Goal: Communication & Community: Share content

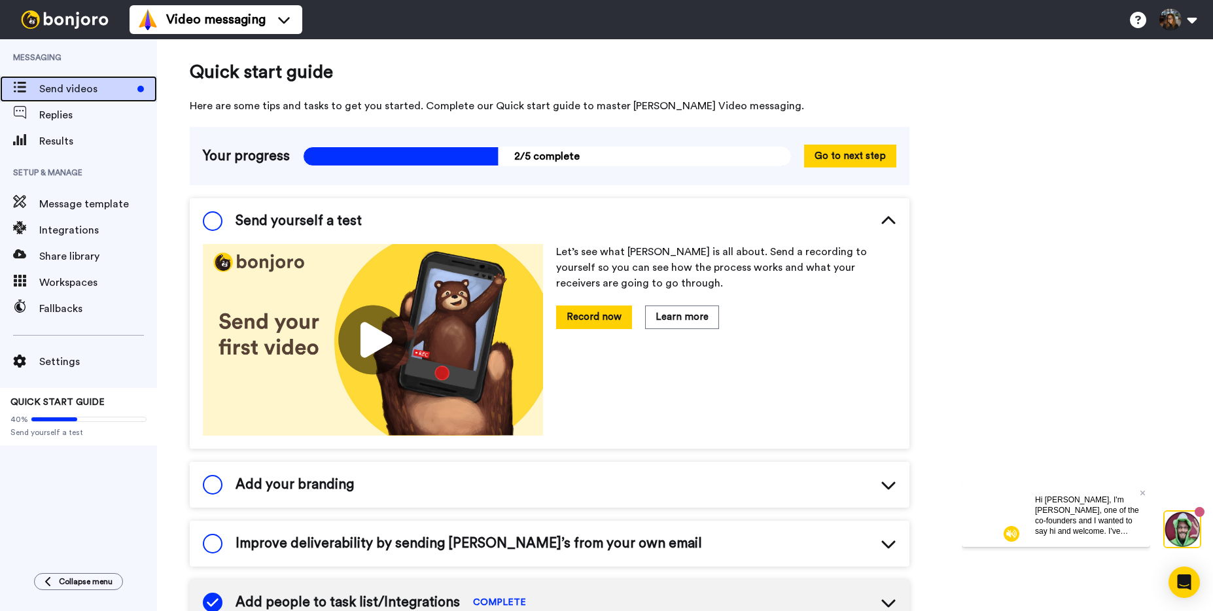
click at [66, 92] on span "Send videos" at bounding box center [85, 89] width 93 height 16
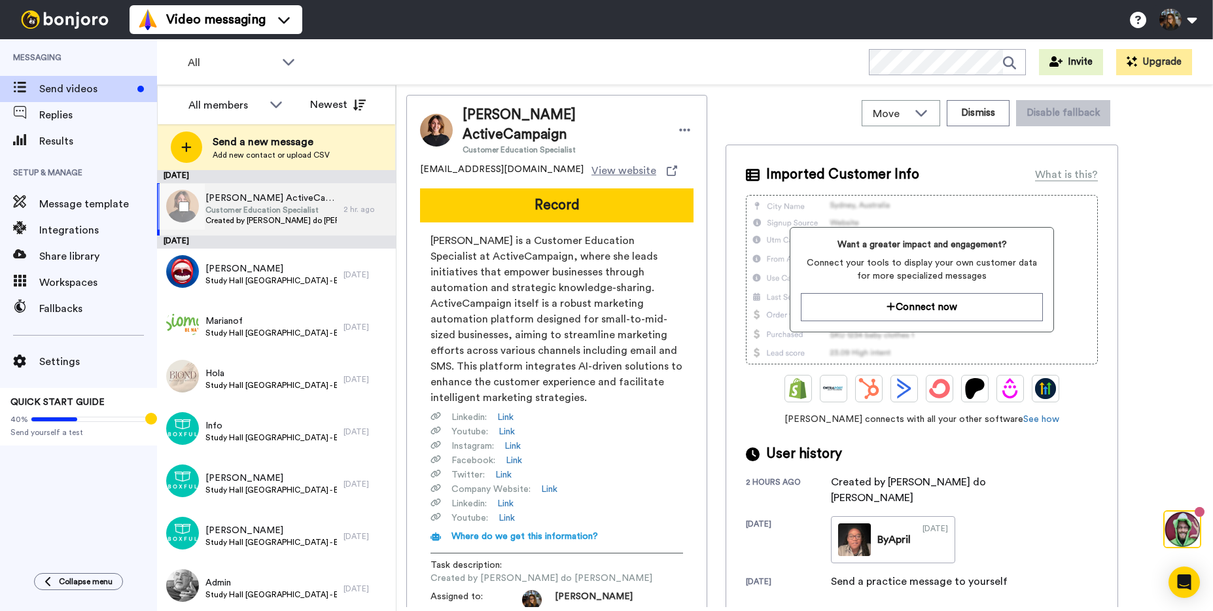
click at [268, 200] on span "[PERSON_NAME] ActiveCampaign" at bounding box center [272, 198] width 132 height 13
click at [486, 282] on span "[PERSON_NAME] is a Customer Education Specialist at ActiveCampaign, where she l…" at bounding box center [557, 319] width 253 height 173
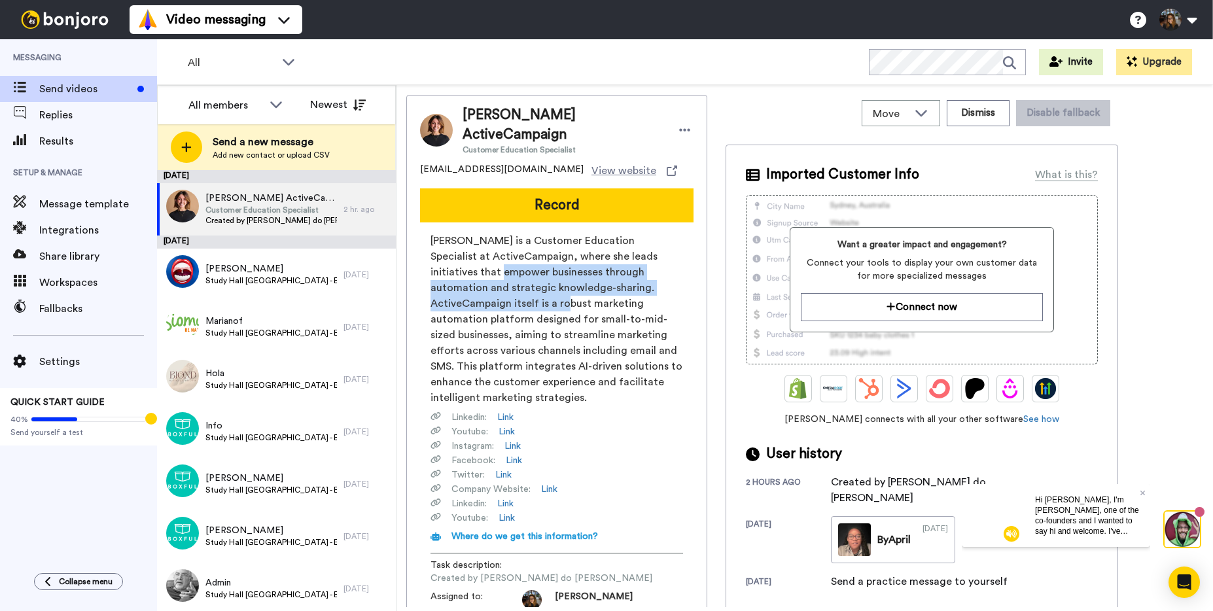
drag, startPoint x: 475, startPoint y: 259, endPoint x: 539, endPoint y: 304, distance: 77.9
click at [540, 296] on span "Julia von Linsingen is a Customer Education Specialist at ActiveCampaign, where…" at bounding box center [557, 319] width 253 height 173
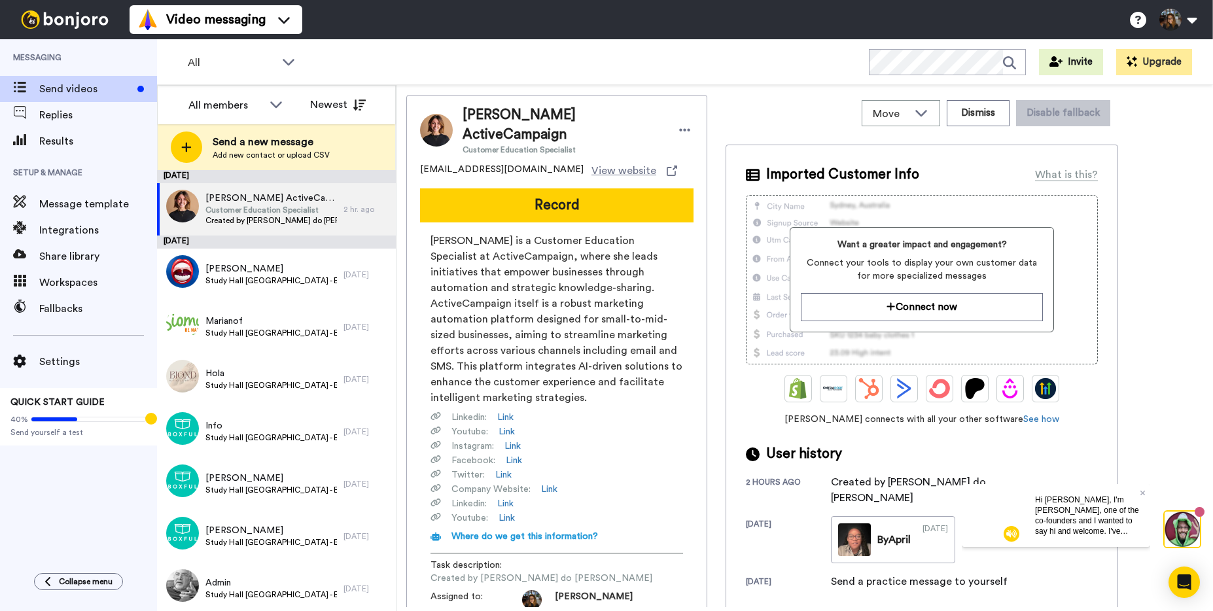
click at [536, 314] on span "Julia von Linsingen is a Customer Education Specialist at ActiveCampaign, where…" at bounding box center [557, 319] width 253 height 173
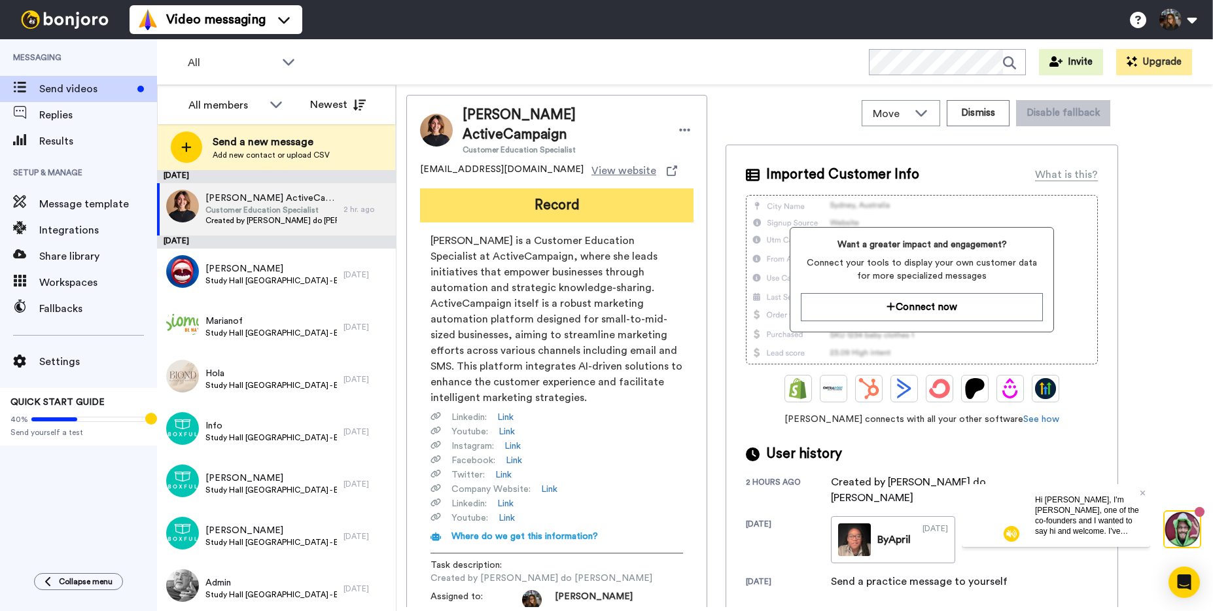
click at [581, 188] on button "Record" at bounding box center [557, 205] width 274 height 34
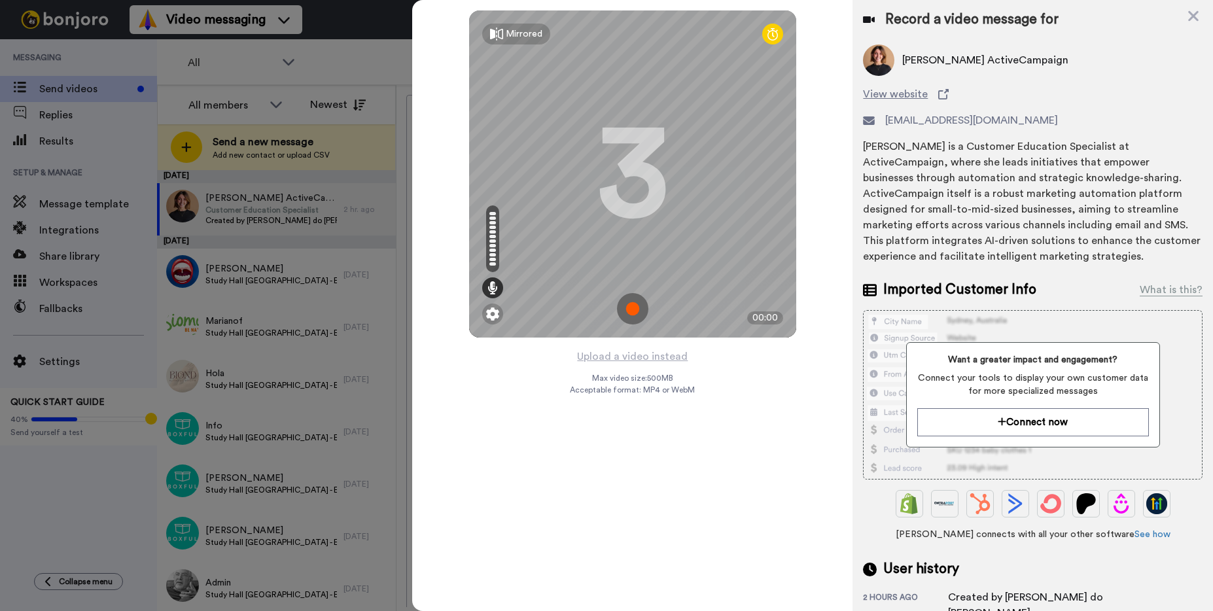
click at [640, 309] on img at bounding box center [632, 308] width 31 height 31
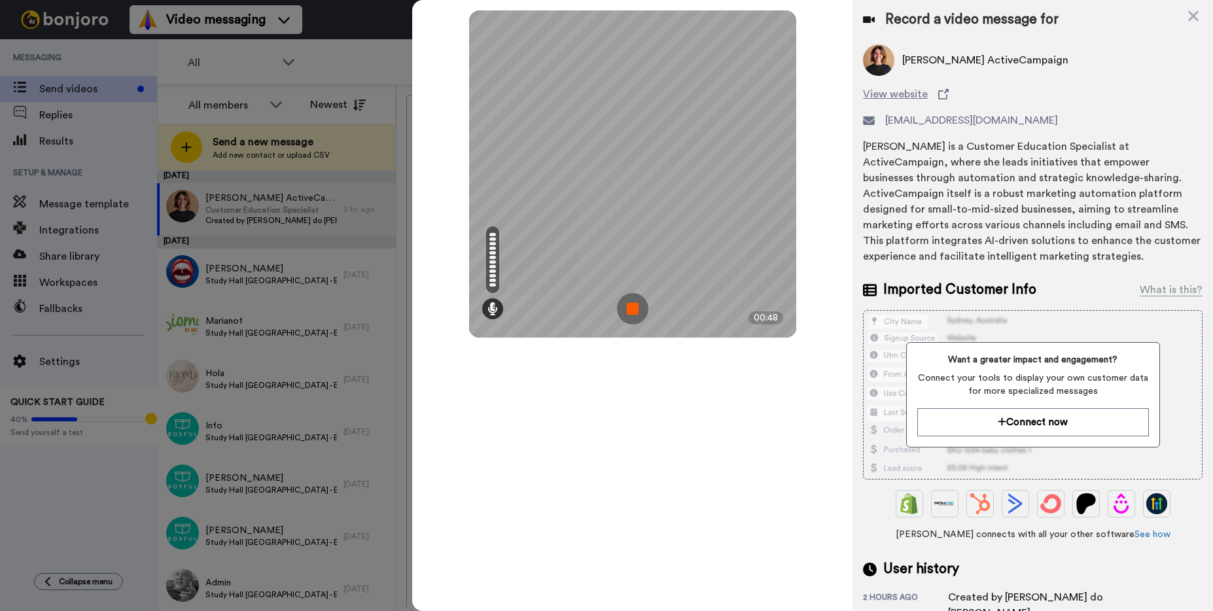
click at [626, 310] on img at bounding box center [632, 308] width 31 height 31
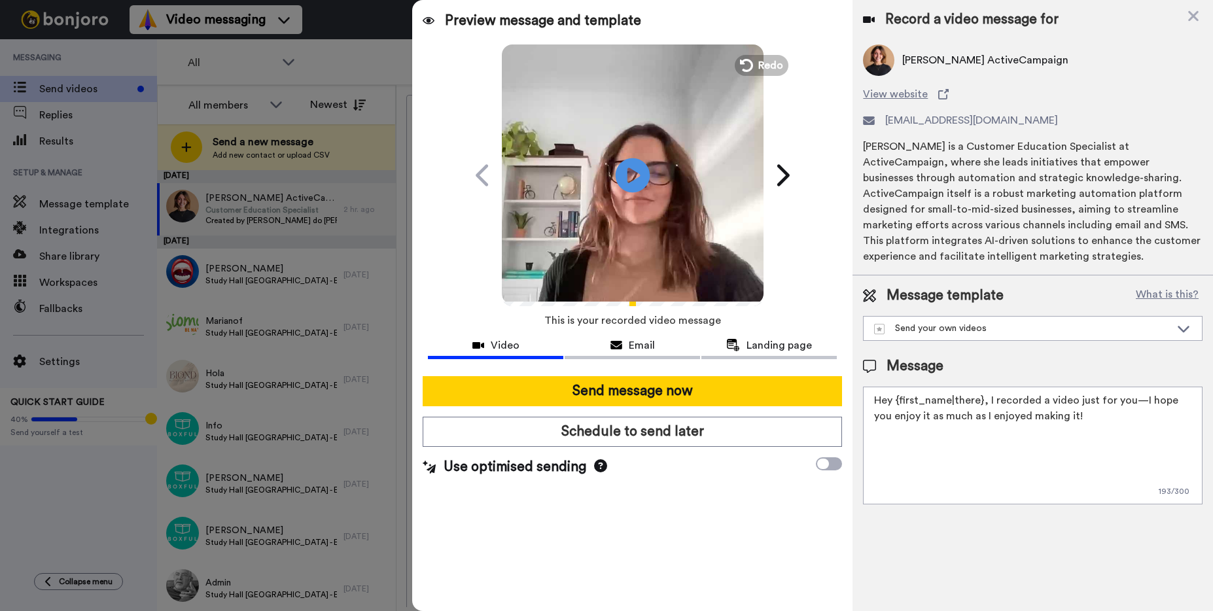
click at [634, 174] on icon "Play/Pause" at bounding box center [633, 175] width 35 height 62
click at [627, 344] on div "Email" at bounding box center [632, 346] width 135 height 16
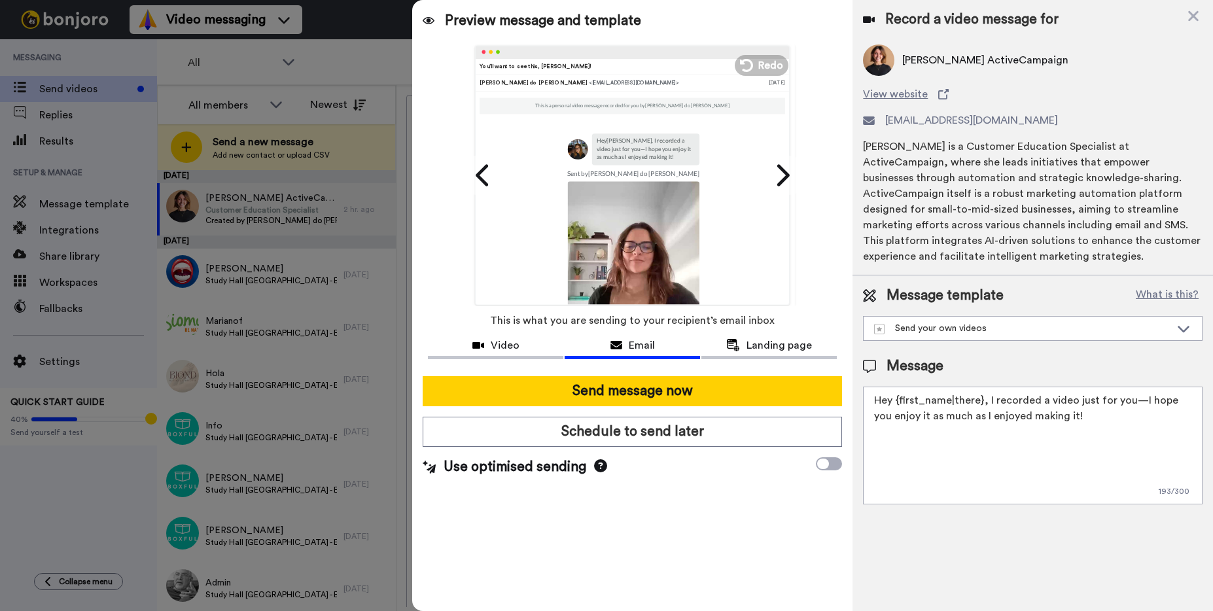
click at [912, 189] on div "Julia von Linsingen is a Customer Education Specialist at ActiveCampaign, where…" at bounding box center [1033, 202] width 340 height 126
click at [974, 433] on textarea "Hey {first_name|there}, I recorded a video just for you—I hope you enjoy it as …" at bounding box center [1033, 446] width 340 height 118
drag, startPoint x: 1066, startPoint y: 421, endPoint x: 863, endPoint y: 386, distance: 206.5
click at [863, 387] on textarea "Hey {first_name|there}, I recorded a video just for you—I hope you enjoy it as …" at bounding box center [1033, 446] width 340 height 118
click at [1053, 424] on textarea "Hey {first_name|there}, I recorded a video just for you—I hope you enjoy it as …" at bounding box center [1033, 446] width 340 height 118
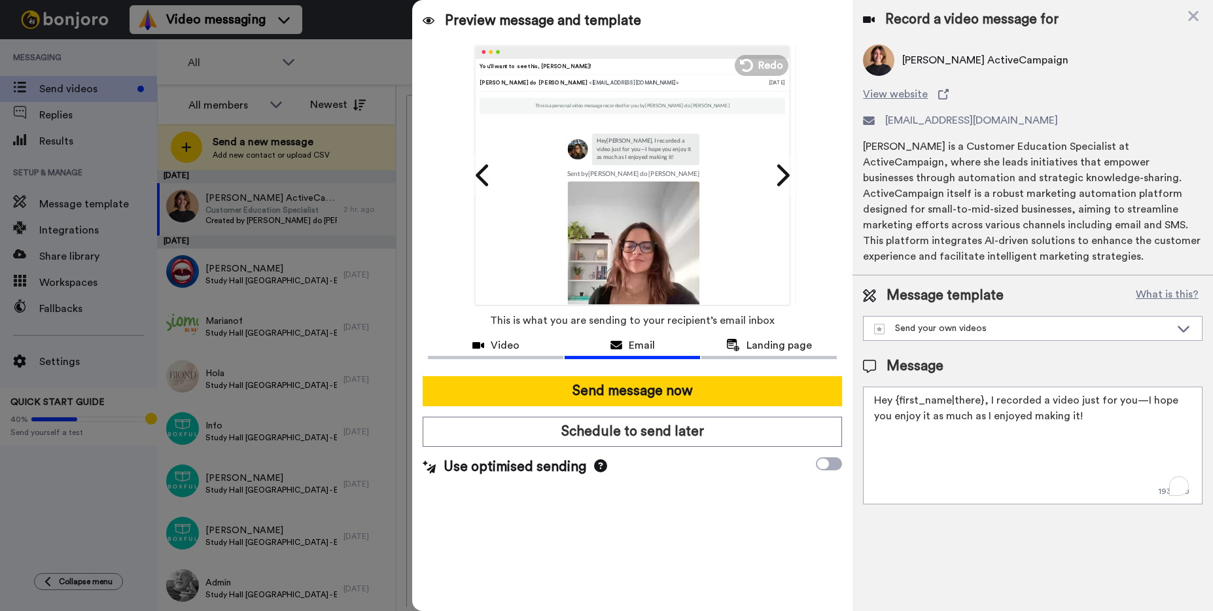
click at [1094, 425] on textarea "Hey {first_name|there}, I recorded a video just for you—I hope you enjoy it as …" at bounding box center [1033, 446] width 340 height 118
drag, startPoint x: 1067, startPoint y: 422, endPoint x: 857, endPoint y: 384, distance: 214.2
click at [857, 384] on div "Message template What is this? Send your own videos Study Hall LATAM (Argentina…" at bounding box center [1033, 396] width 361 height 240
click at [912, 417] on textarea "Hey {first_name|there}, I recorded a video just for you—I hope you enjoy it as …" at bounding box center [1033, 446] width 340 height 118
drag, startPoint x: 897, startPoint y: 402, endPoint x: 851, endPoint y: 397, distance: 46.2
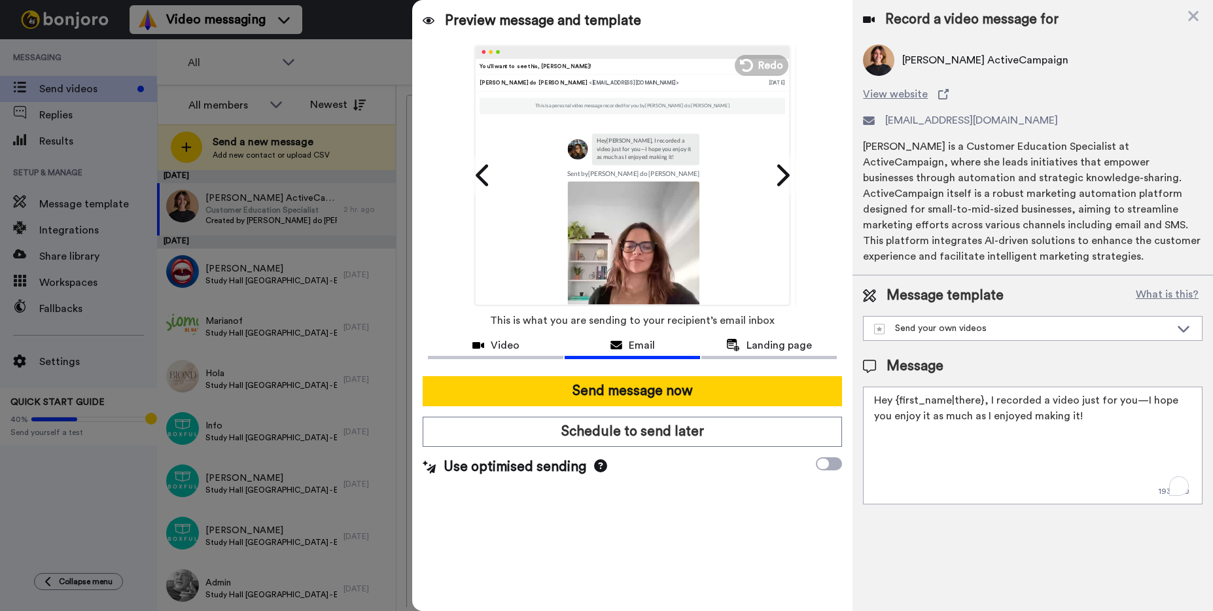
click at [851, 397] on div "Preview message and template Play/Pause 0:48 / 0:48 You’ll want to see this, Ju…" at bounding box center [812, 305] width 801 height 611
drag, startPoint x: 1064, startPoint y: 419, endPoint x: 978, endPoint y: 394, distance: 88.6
click at [978, 394] on textarea "OI {first_name|there}, I recorded a video just for you—I hope you enjoy it as m…" at bounding box center [1033, 446] width 340 height 118
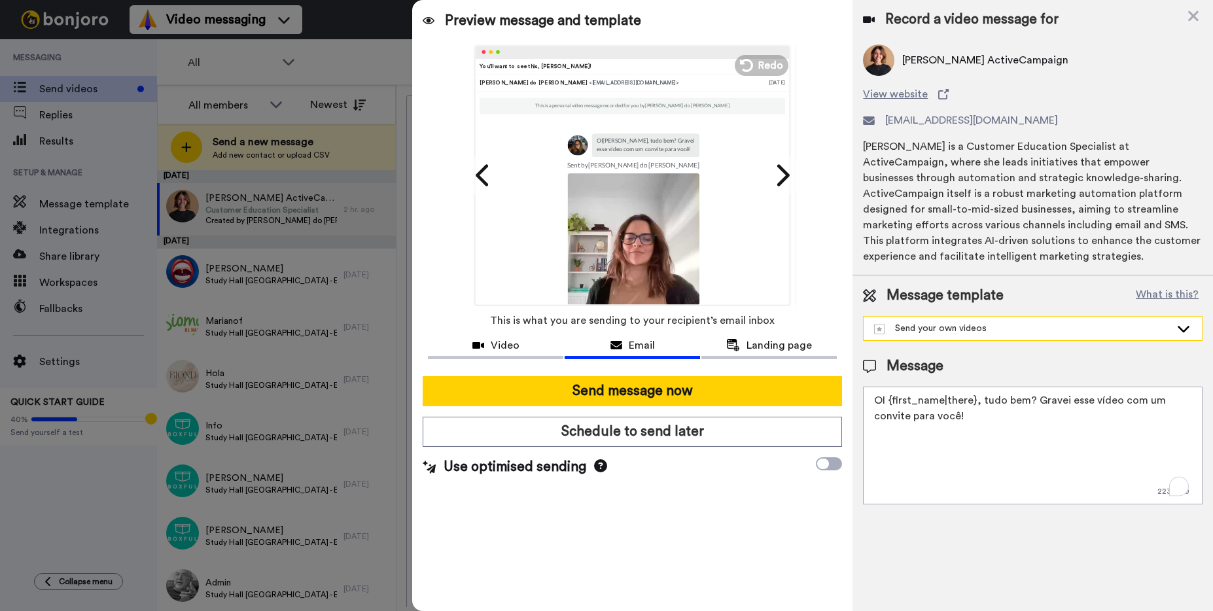
type textarea "OI {first_name|there}, tudo bem? Gravei esse vídeo com um convite para você!"
click at [1025, 330] on div "Send your own videos" at bounding box center [1022, 328] width 296 height 13
click at [1052, 289] on div "Message template What is this?" at bounding box center [1033, 296] width 340 height 20
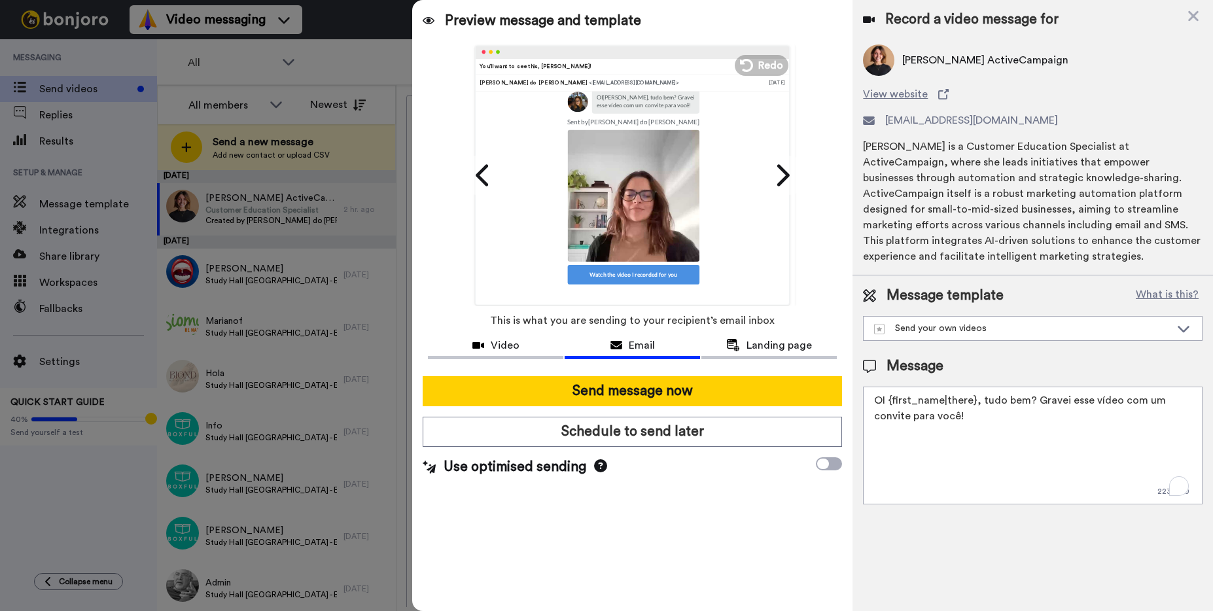
scroll to position [105, 0]
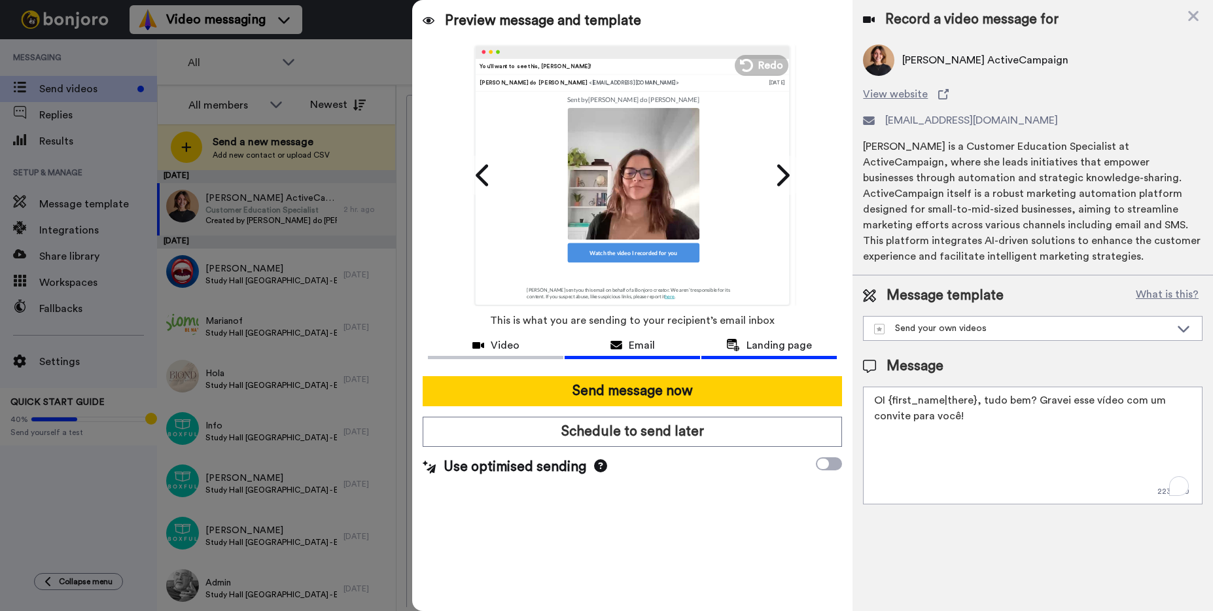
click at [763, 347] on span "Landing page" at bounding box center [779, 346] width 65 height 16
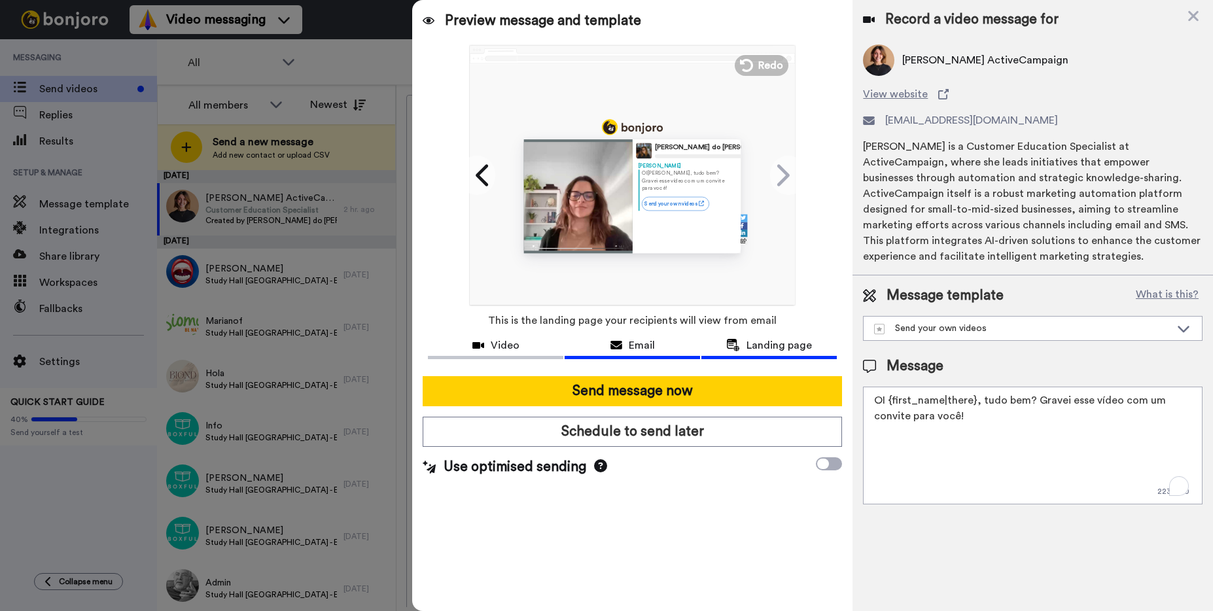
click at [657, 346] on div "Email" at bounding box center [632, 346] width 135 height 16
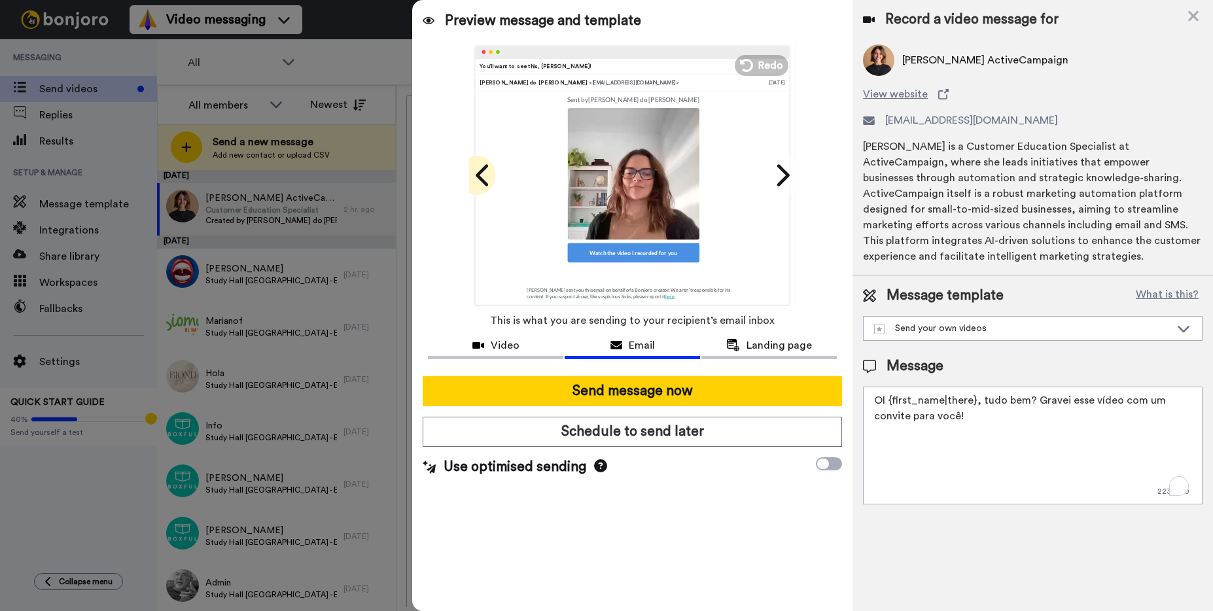
click at [480, 174] on icon at bounding box center [482, 175] width 12 height 22
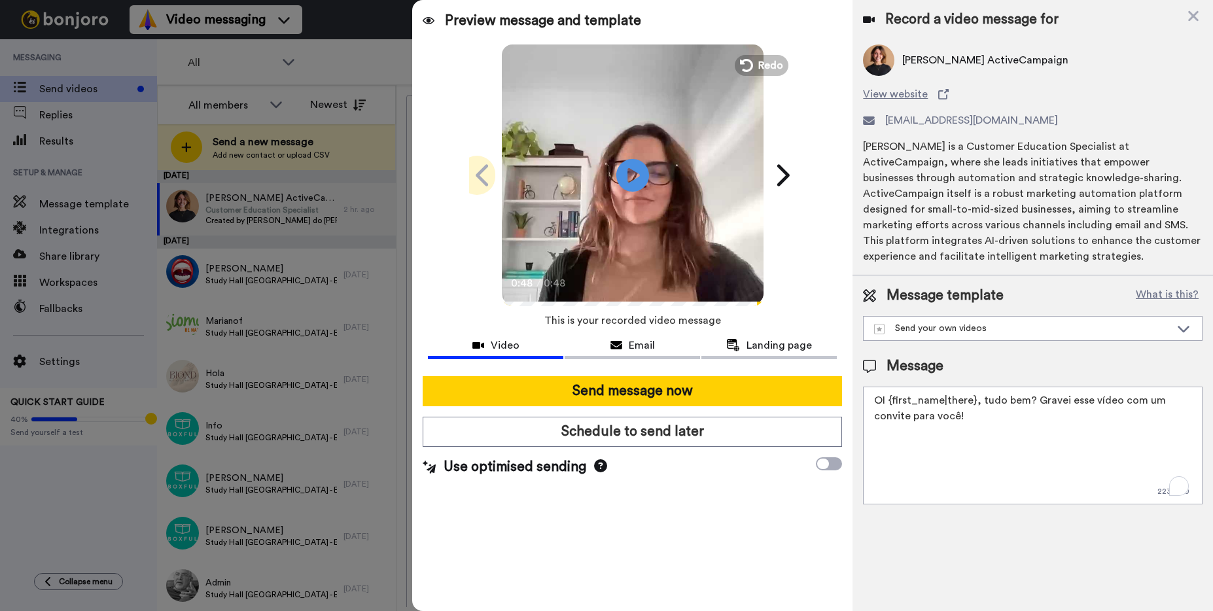
click at [480, 174] on icon at bounding box center [483, 175] width 21 height 25
click at [779, 179] on icon at bounding box center [782, 175] width 21 height 25
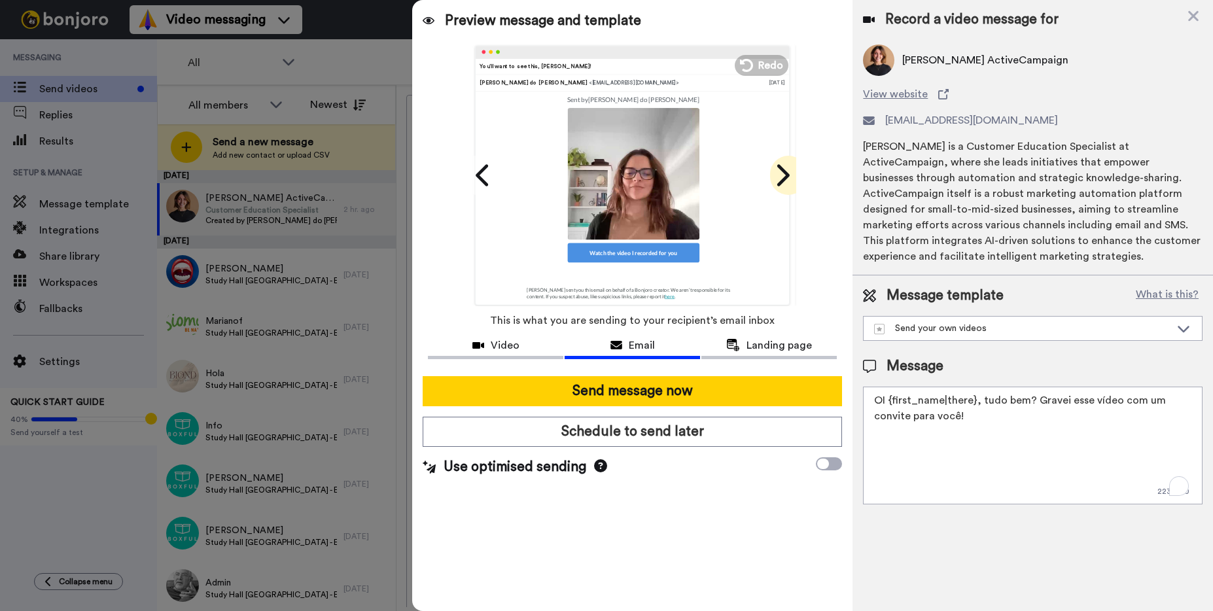
click at [779, 179] on icon at bounding box center [782, 175] width 21 height 25
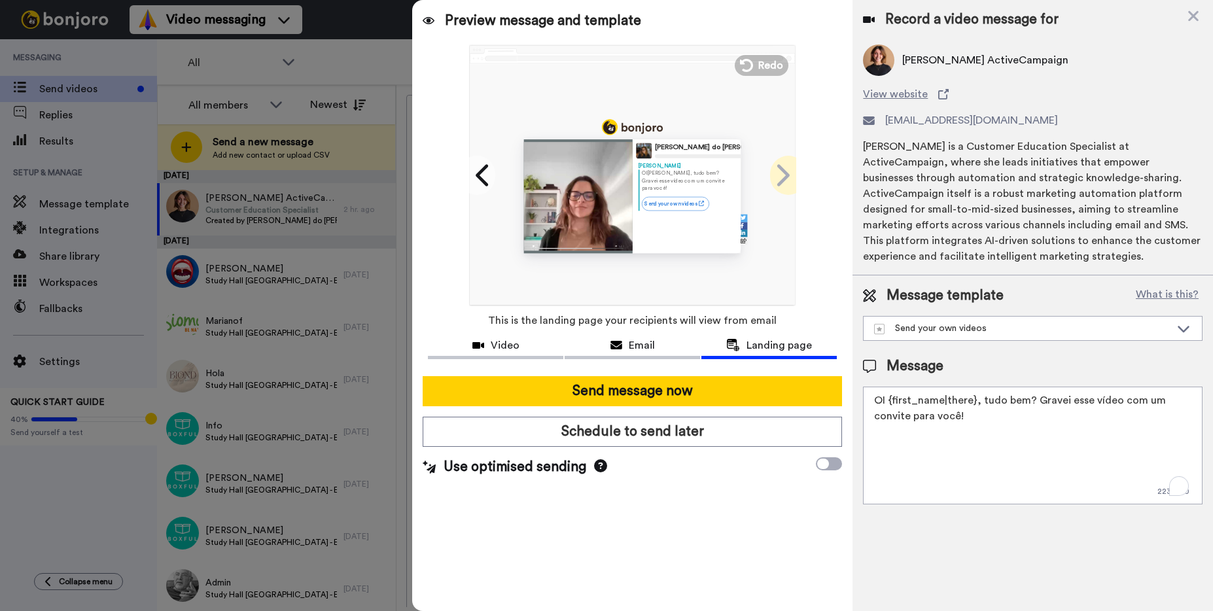
click at [779, 179] on icon at bounding box center [782, 175] width 21 height 25
click at [482, 177] on icon at bounding box center [482, 175] width 12 height 22
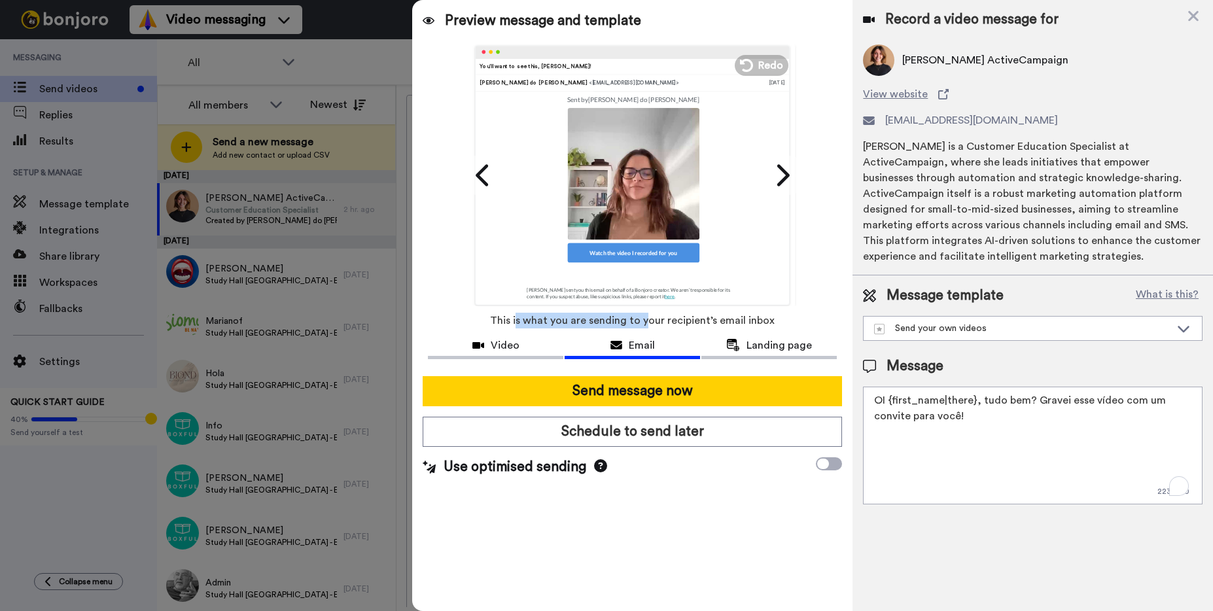
drag, startPoint x: 522, startPoint y: 321, endPoint x: 653, endPoint y: 321, distance: 131.6
click at [649, 321] on span "This is what you are sending to your recipient’s email inbox" at bounding box center [632, 320] width 285 height 29
click at [656, 321] on span "This is what you are sending to your recipient’s email inbox" at bounding box center [632, 320] width 285 height 29
click at [505, 348] on span "Video" at bounding box center [505, 346] width 29 height 16
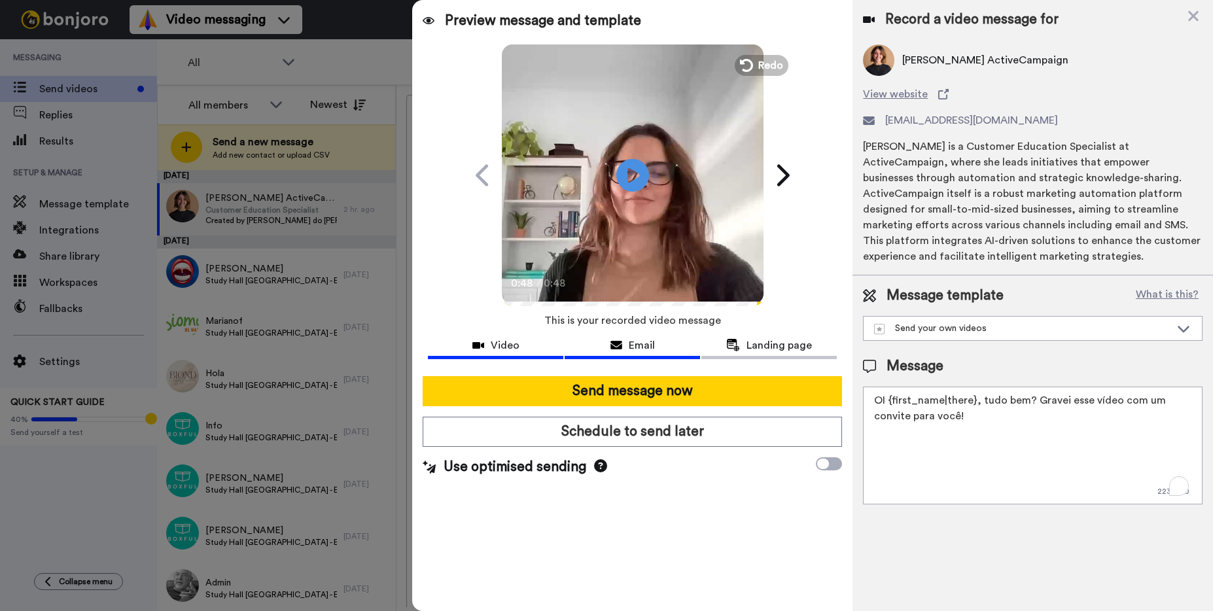
click at [621, 347] on icon at bounding box center [617, 345] width 12 height 10
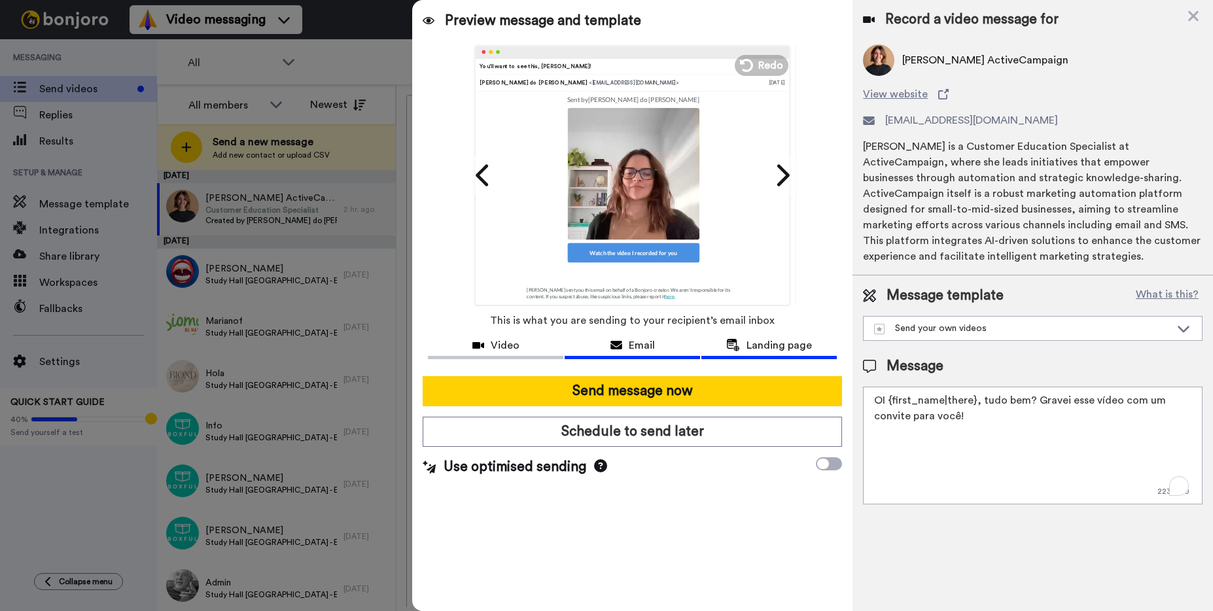
click at [755, 347] on span "Landing page" at bounding box center [779, 346] width 65 height 16
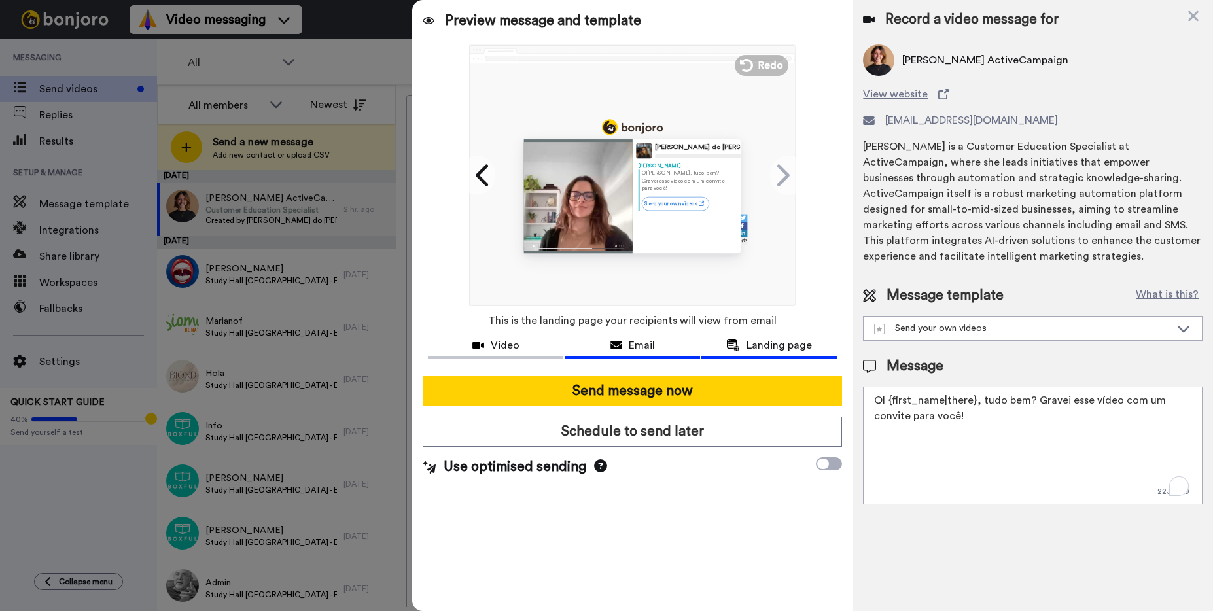
click at [639, 344] on span "Email" at bounding box center [642, 346] width 26 height 16
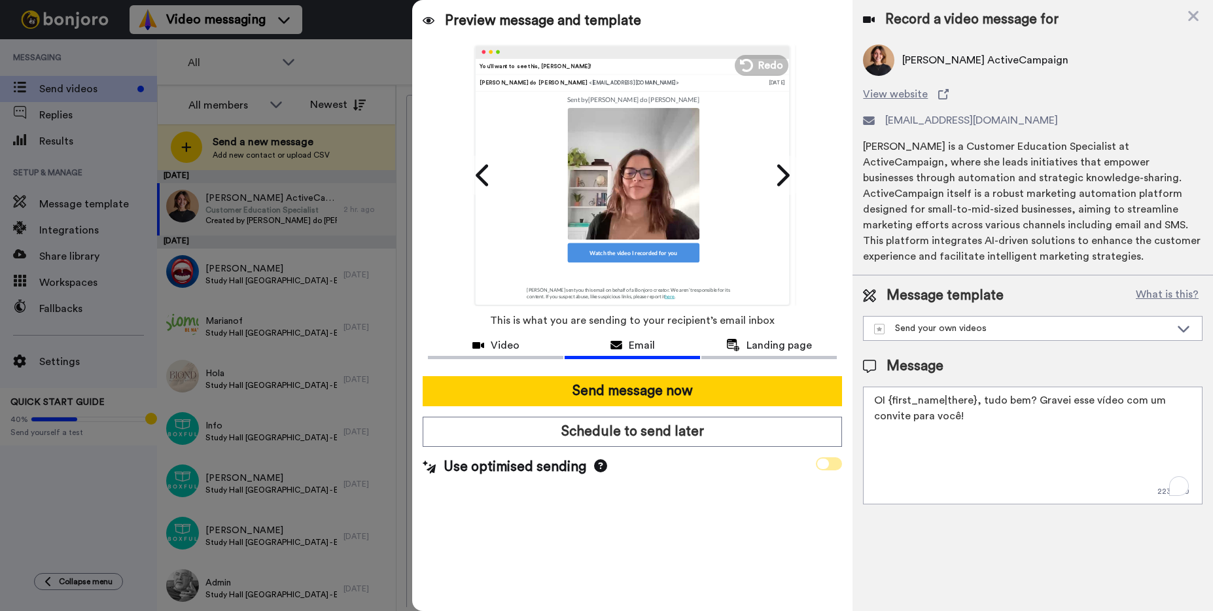
click at [829, 465] on span at bounding box center [829, 463] width 26 height 13
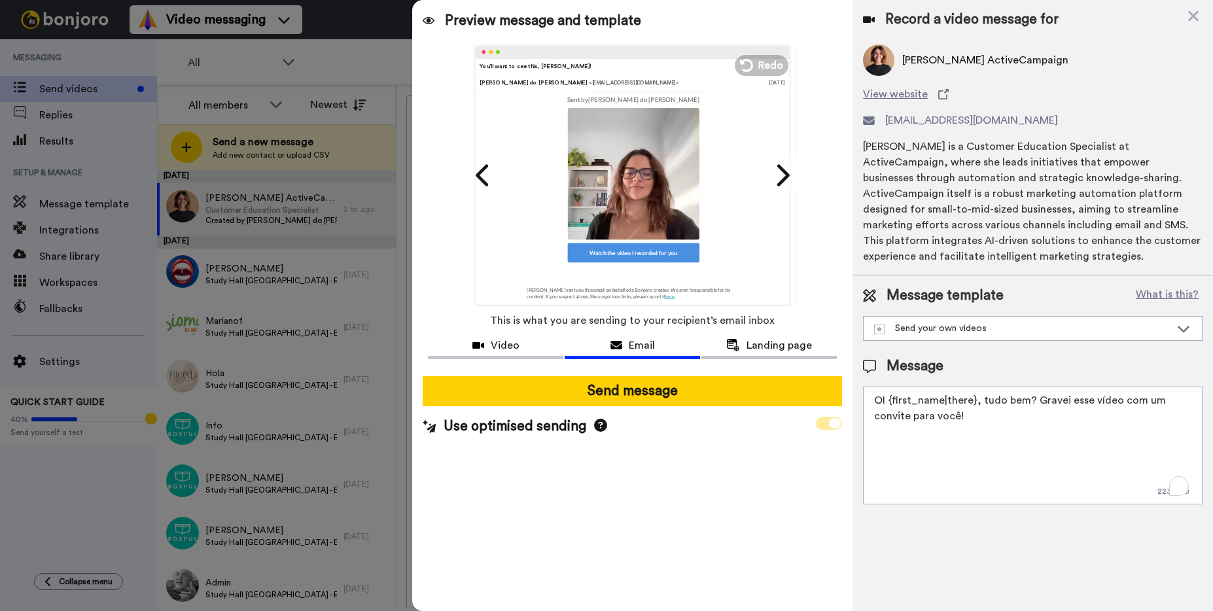
click at [823, 424] on span at bounding box center [829, 423] width 26 height 13
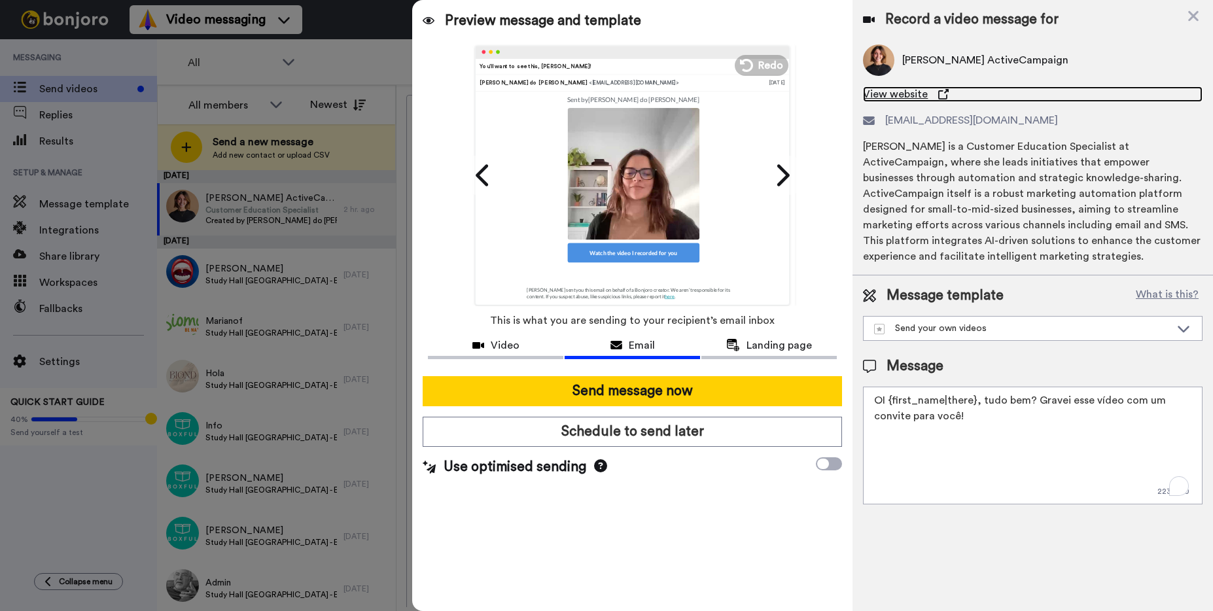
click at [939, 94] on icon at bounding box center [944, 94] width 10 height 10
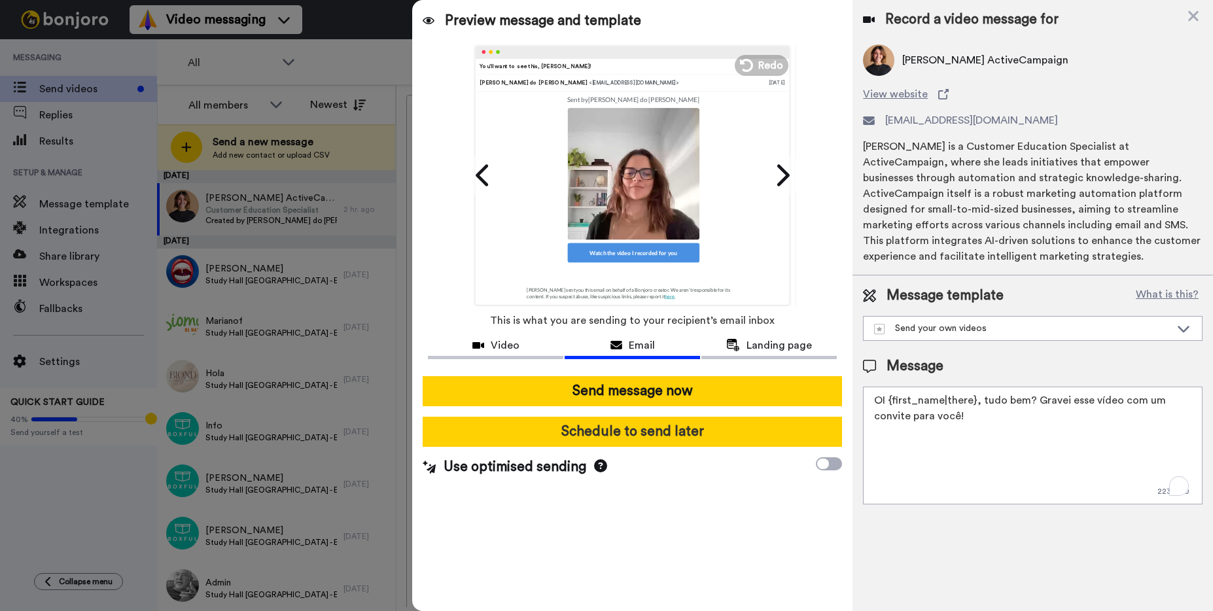
click at [664, 438] on button "Schedule to send later" at bounding box center [633, 432] width 420 height 30
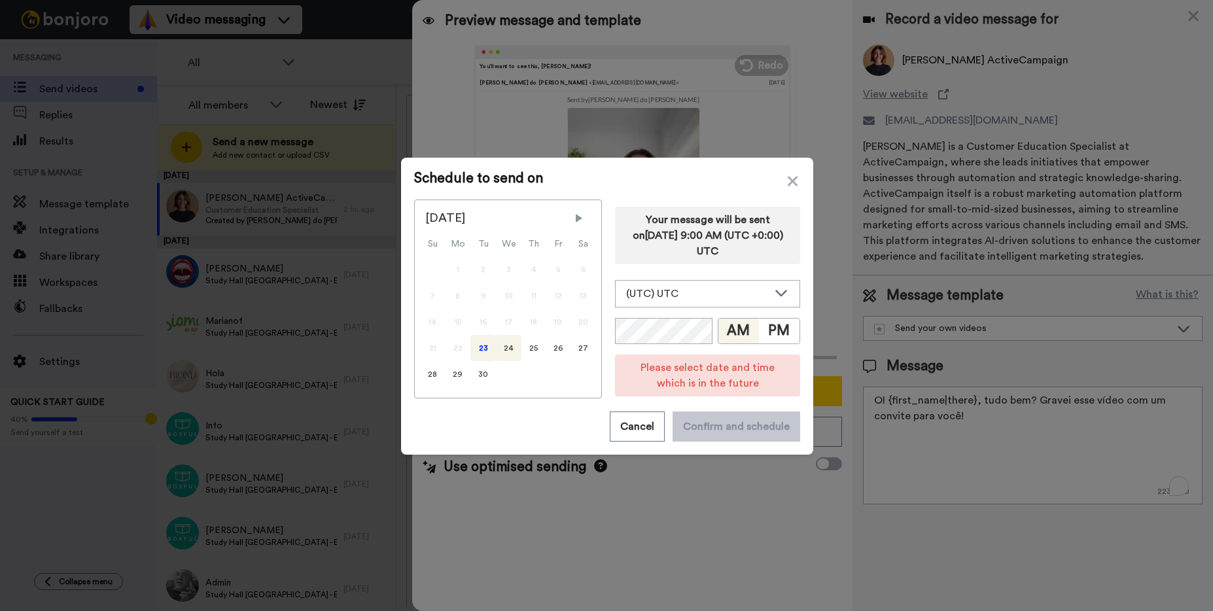
click at [499, 352] on div "24" at bounding box center [509, 348] width 26 height 26
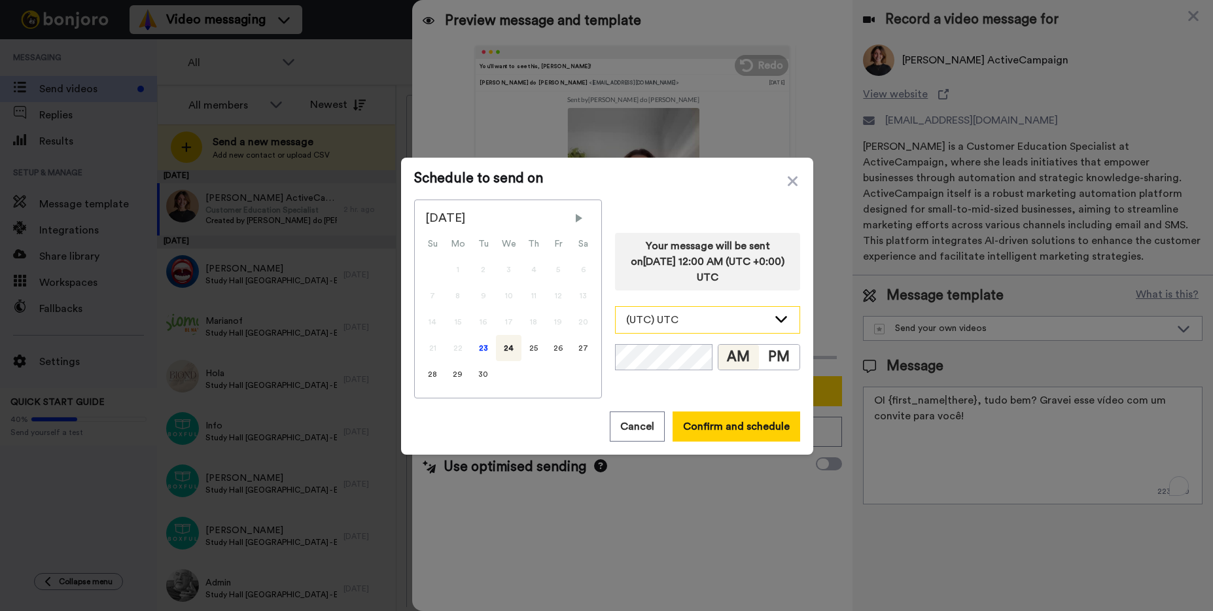
click at [670, 322] on div "(UTC) UTC" at bounding box center [697, 320] width 142 height 16
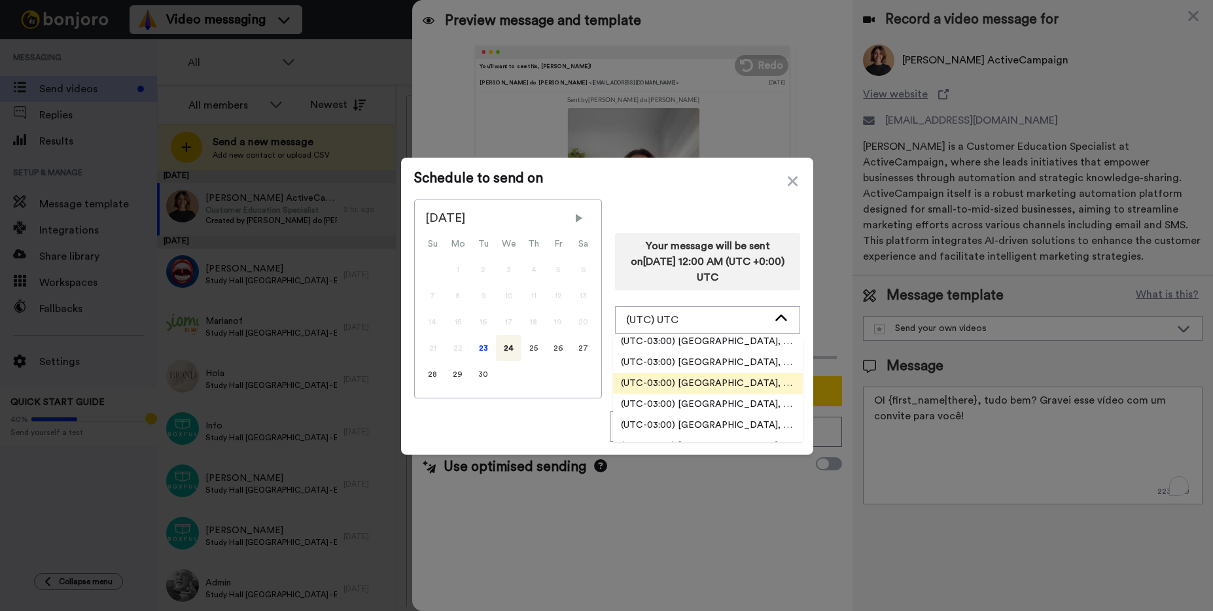
scroll to position [3107, 0]
click at [747, 384] on span "(UTC-03:00) America, Sao Paulo" at bounding box center [708, 382] width 190 height 13
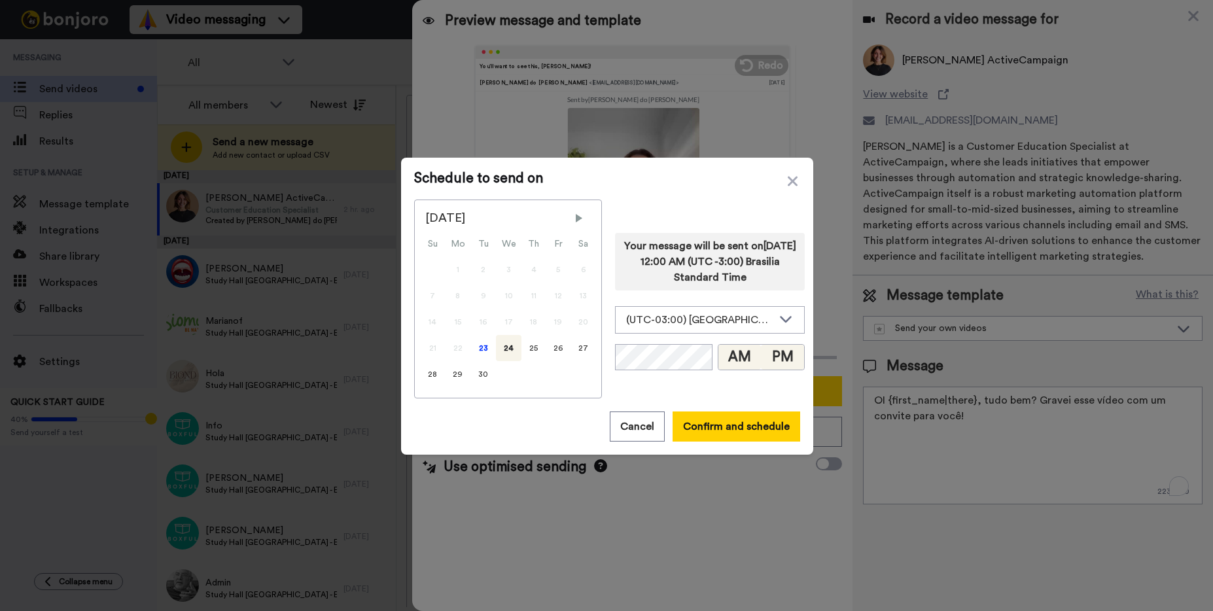
click at [773, 359] on button "PM" at bounding box center [782, 357] width 43 height 25
click at [726, 359] on button "AM" at bounding box center [740, 357] width 43 height 25
click at [697, 431] on button "Confirm and schedule" at bounding box center [737, 427] width 128 height 30
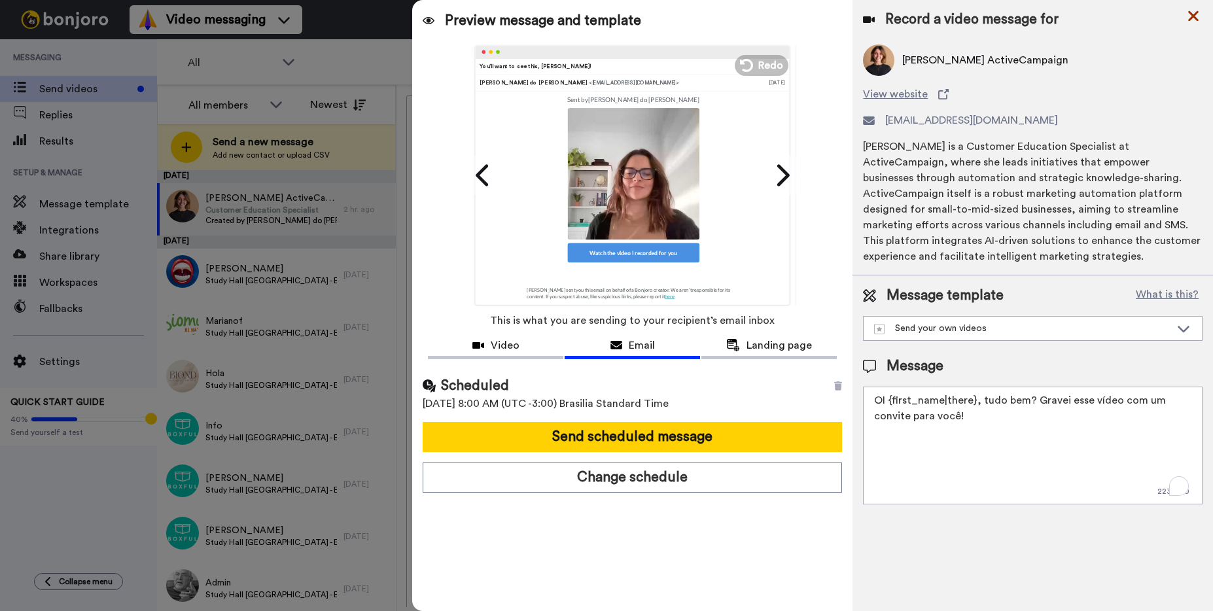
click at [1193, 14] on icon at bounding box center [1194, 16] width 10 height 10
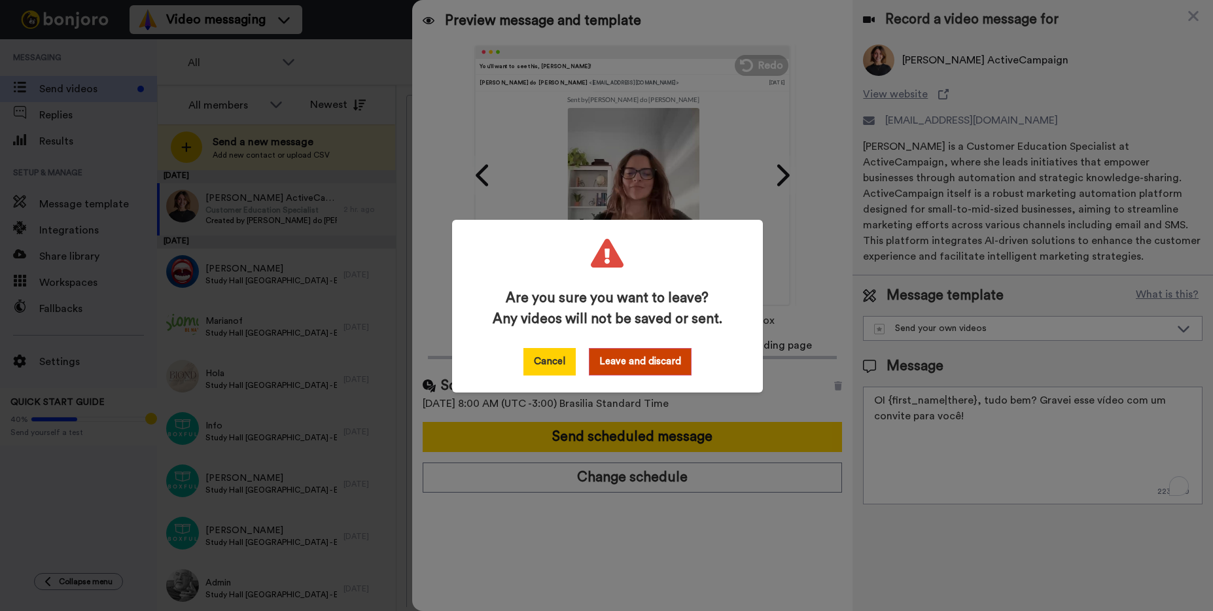
click at [549, 363] on button "Cancel" at bounding box center [550, 361] width 52 height 27
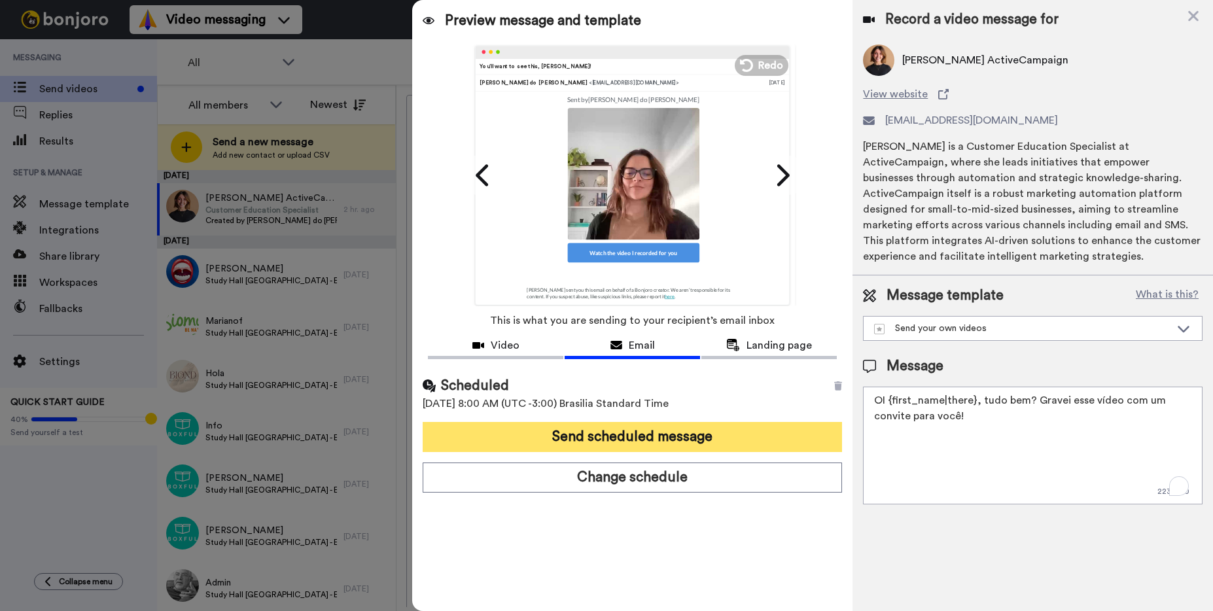
click at [593, 438] on button "Send scheduled message" at bounding box center [633, 437] width 420 height 30
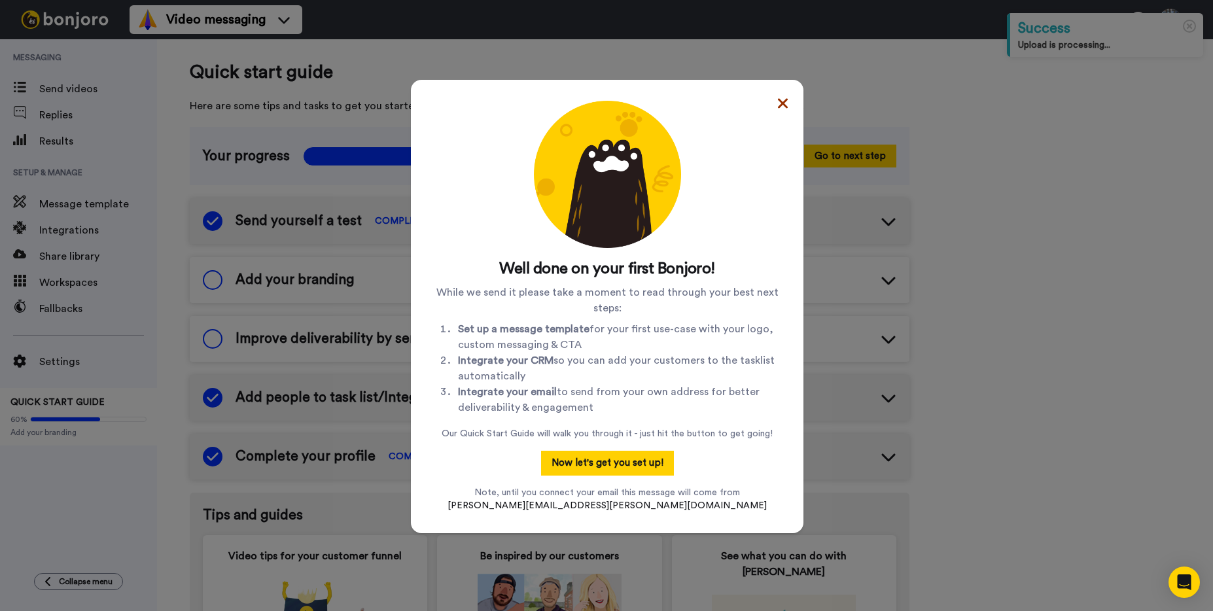
click at [778, 103] on icon at bounding box center [783, 103] width 10 height 10
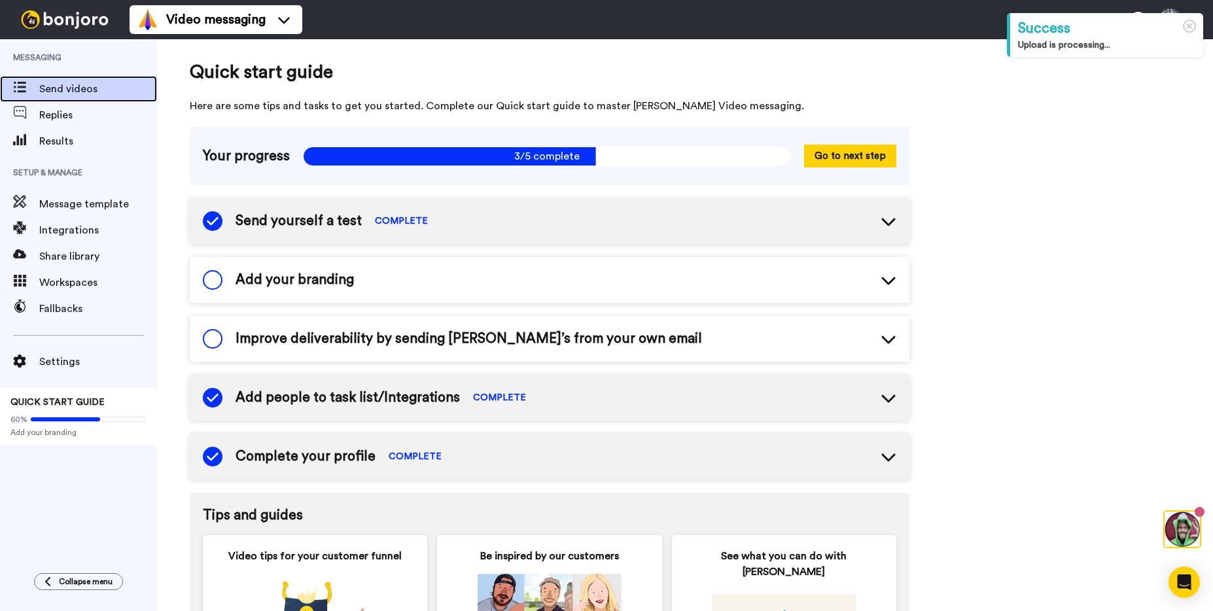
click at [87, 95] on span "Send videos" at bounding box center [98, 89] width 118 height 16
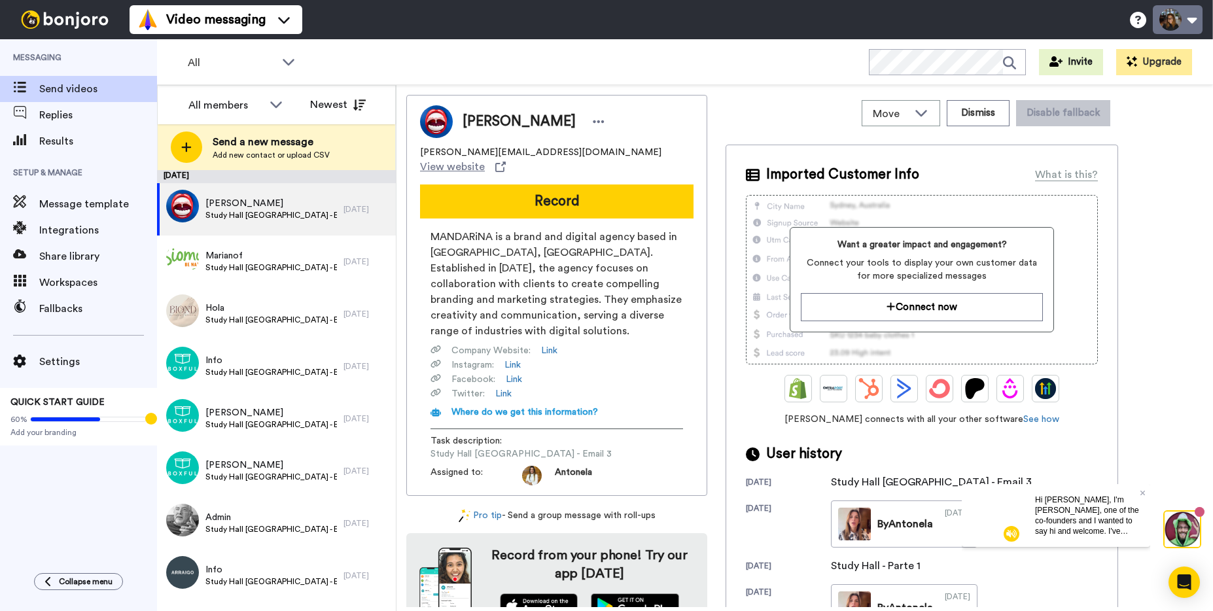
click at [1196, 22] on button at bounding box center [1178, 19] width 50 height 29
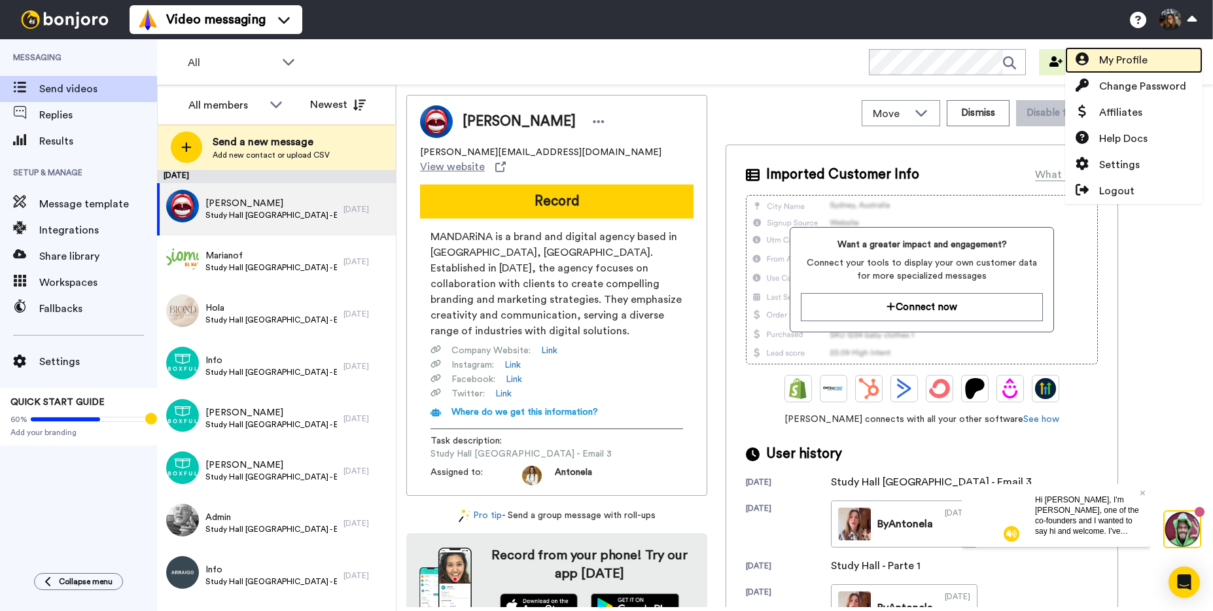
click at [1156, 56] on link "My Profile" at bounding box center [1133, 60] width 137 height 26
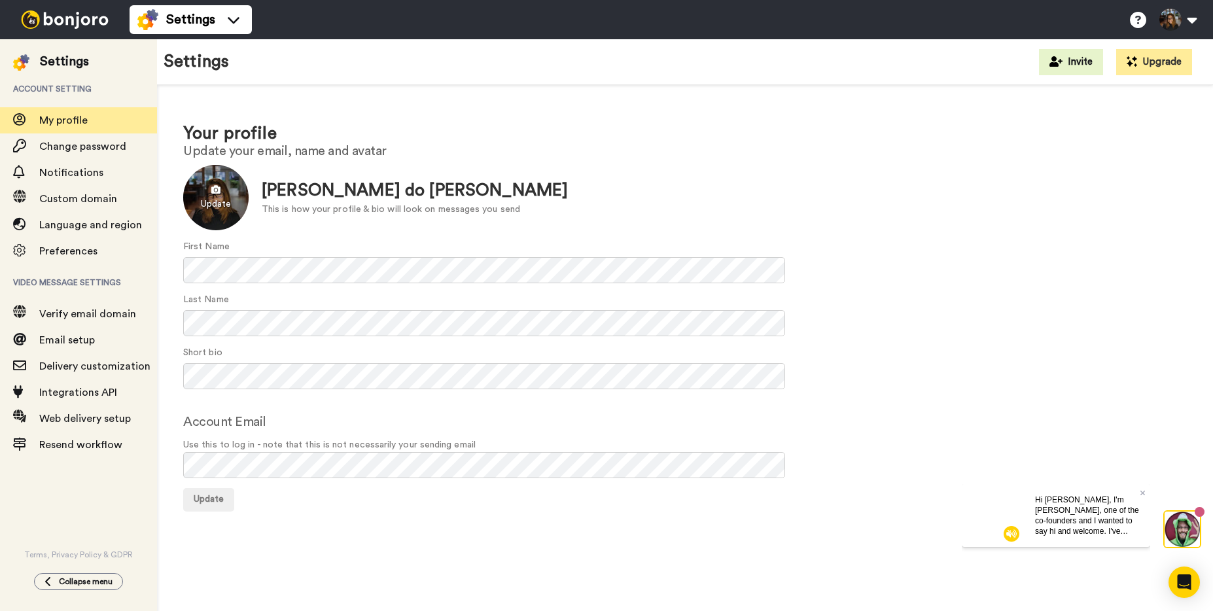
click at [221, 202] on div at bounding box center [215, 197] width 65 height 65
click at [709, 142] on h1 "Your profile" at bounding box center [685, 133] width 1004 height 19
click at [218, 495] on span "Update" at bounding box center [209, 499] width 30 height 9
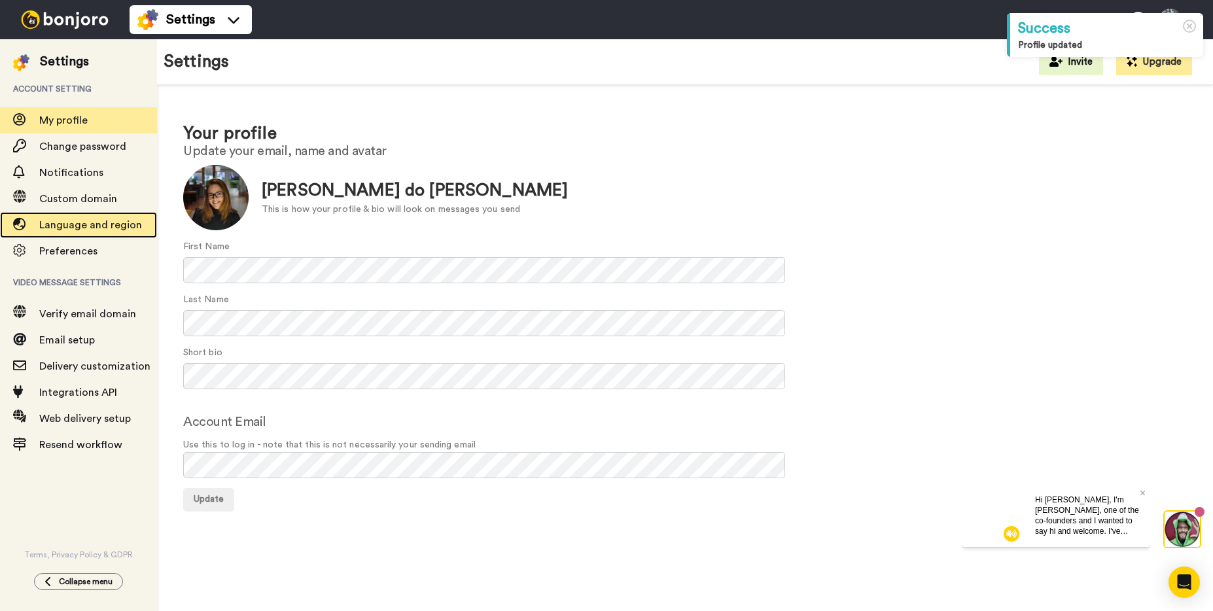
click at [70, 229] on span "Language and region" at bounding box center [90, 225] width 103 height 10
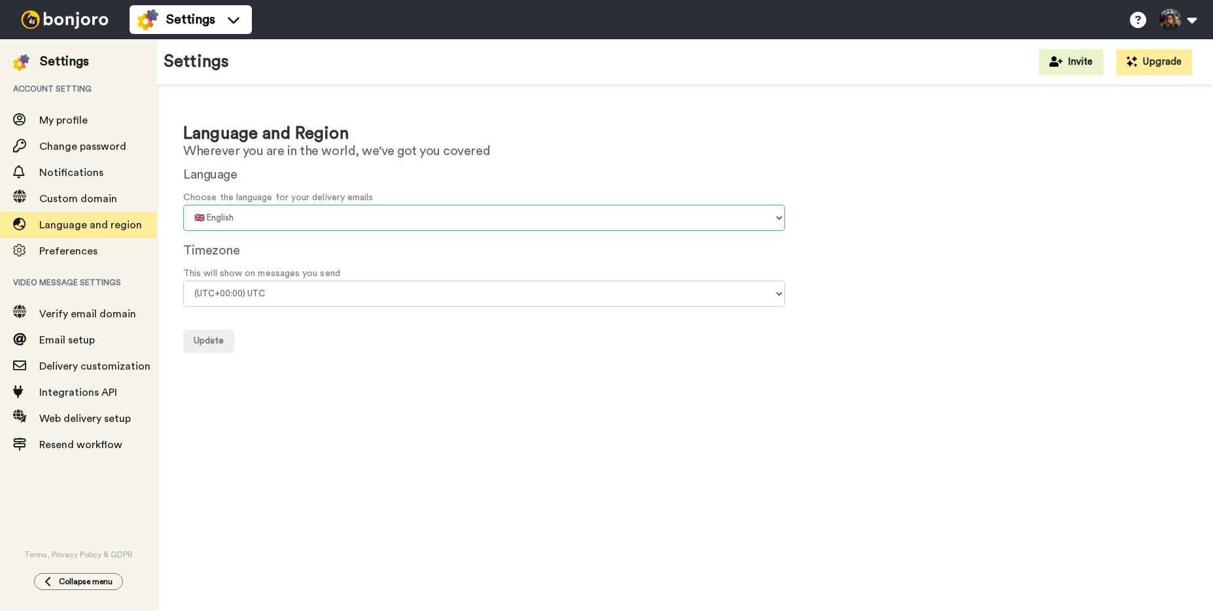
click at [291, 214] on select "🇨🇳 Chinese 🇨🇿 Czech 🇩🇰 Danish 🇳🇱 Dutch 🇬🇧 English 🇫🇮 Finnish 🇫🇷 French 🇩🇪 Germa…" at bounding box center [484, 218] width 602 height 26
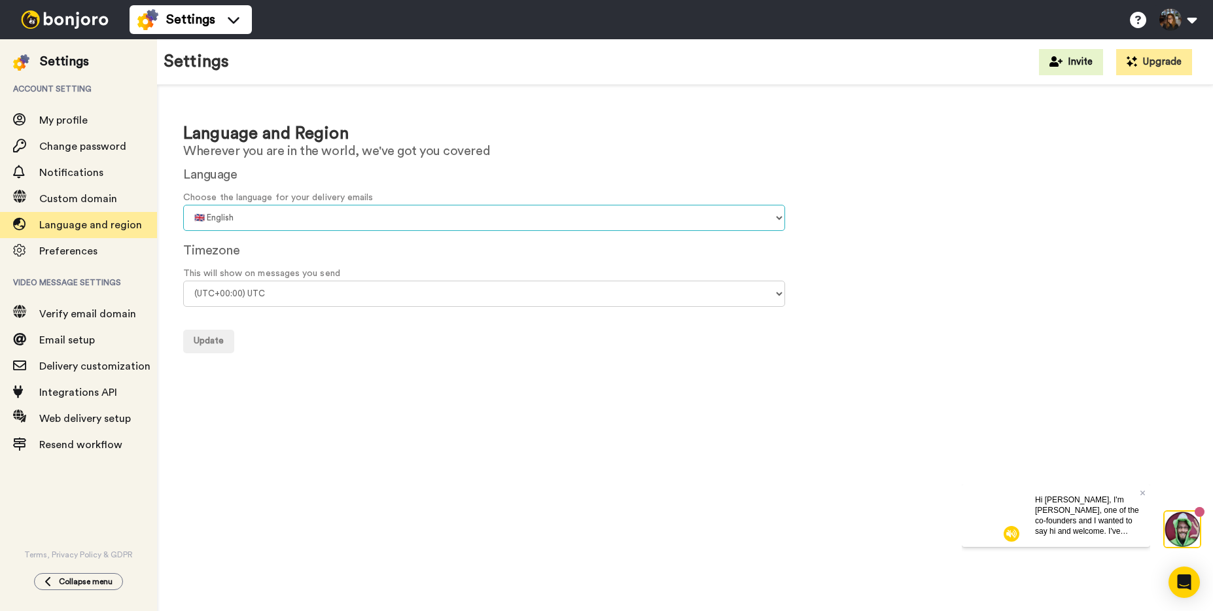
select select "pt"
click at [183, 205] on select "🇨🇳 Chinese 🇨🇿 Czech 🇩🇰 Danish 🇳🇱 Dutch 🇬🇧 English 🇫🇮 Finnish 🇫🇷 French 🇩🇪 Germa…" at bounding box center [484, 218] width 602 height 26
click at [250, 293] on select "(UTC-11:00) Midway Island (UTC-11:00) Samoa (UTC-10:00) Hawaii (UTC-09:00) Alas…" at bounding box center [484, 294] width 602 height 26
select select "America/Sao_Paulo"
click at [183, 281] on select "(UTC-11:00) Midway Island (UTC-11:00) Samoa (UTC-10:00) Hawaii (UTC-09:00) Alas…" at bounding box center [484, 294] width 602 height 26
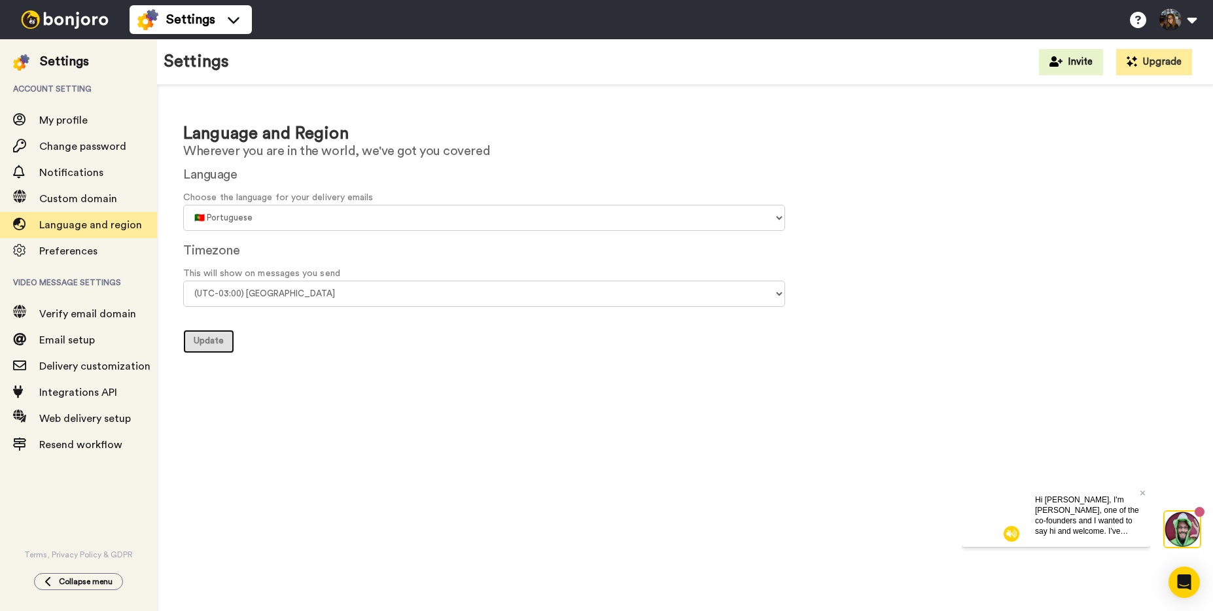
click at [210, 342] on span "Update" at bounding box center [209, 340] width 30 height 9
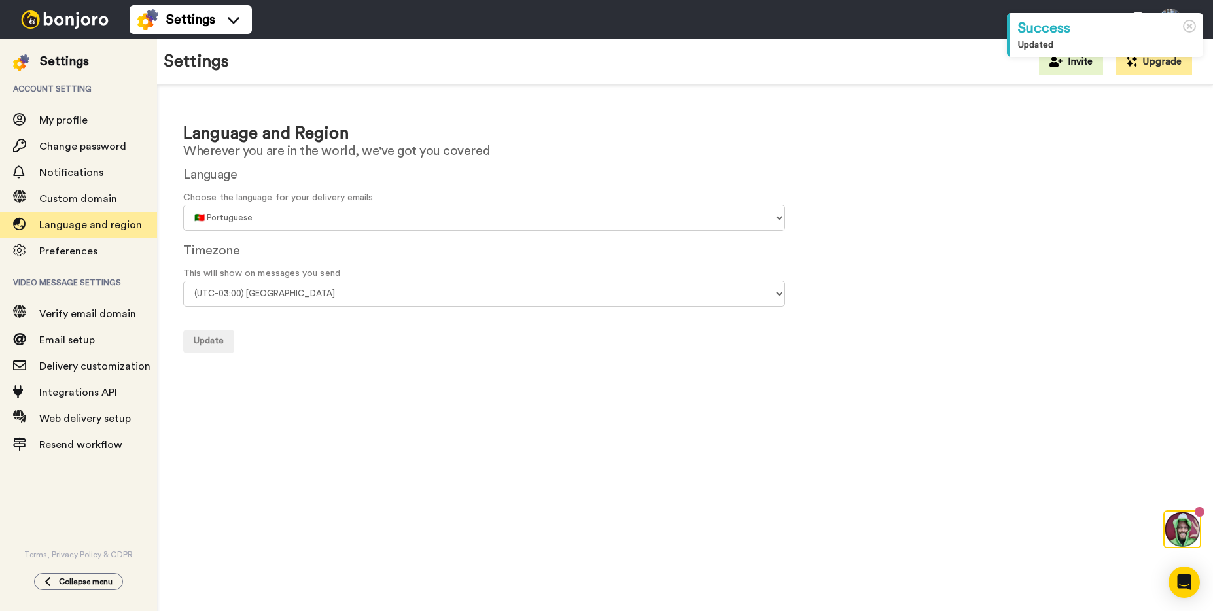
click at [86, 22] on img at bounding box center [65, 19] width 98 height 18
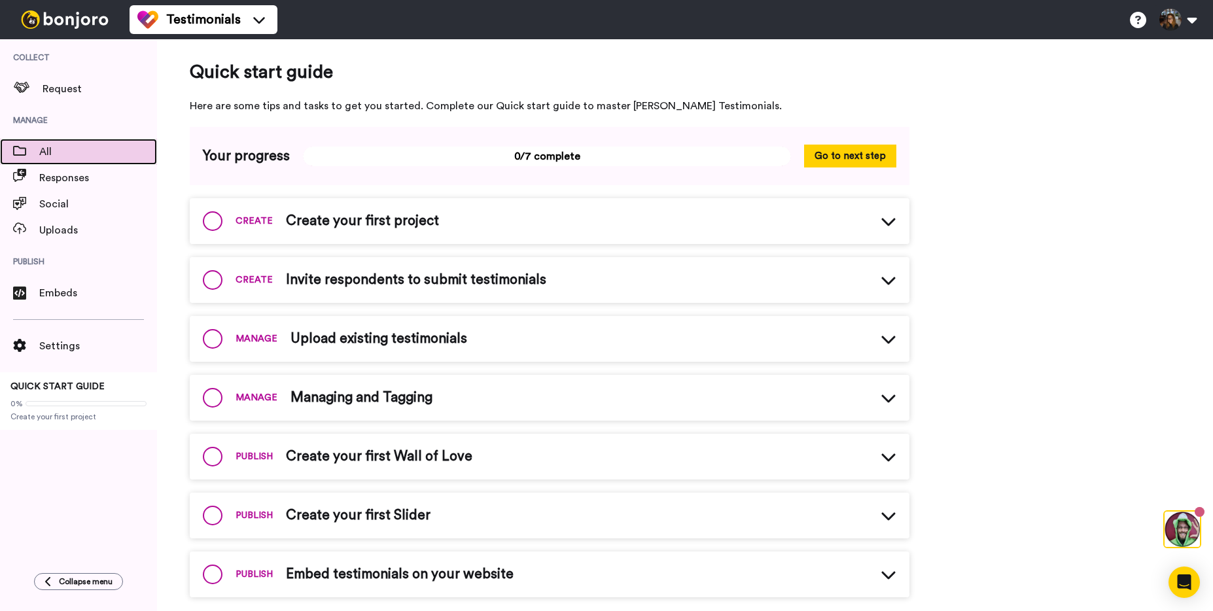
click at [67, 157] on span "All" at bounding box center [98, 152] width 118 height 16
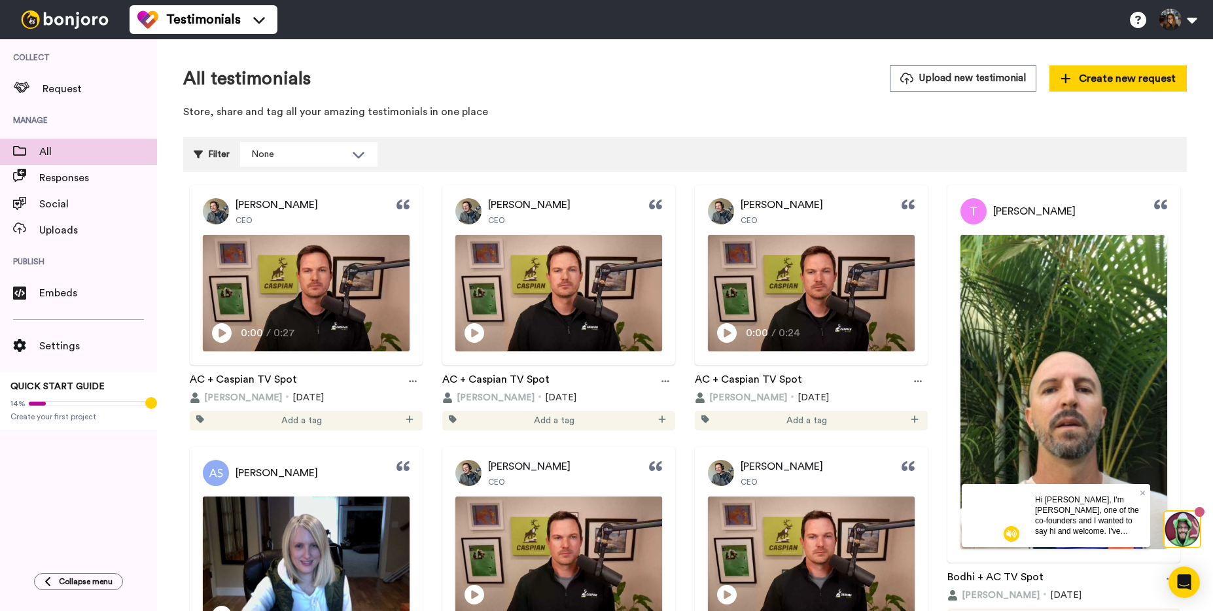
click at [62, 21] on img at bounding box center [65, 19] width 98 height 18
click at [80, 17] on img at bounding box center [65, 19] width 98 height 18
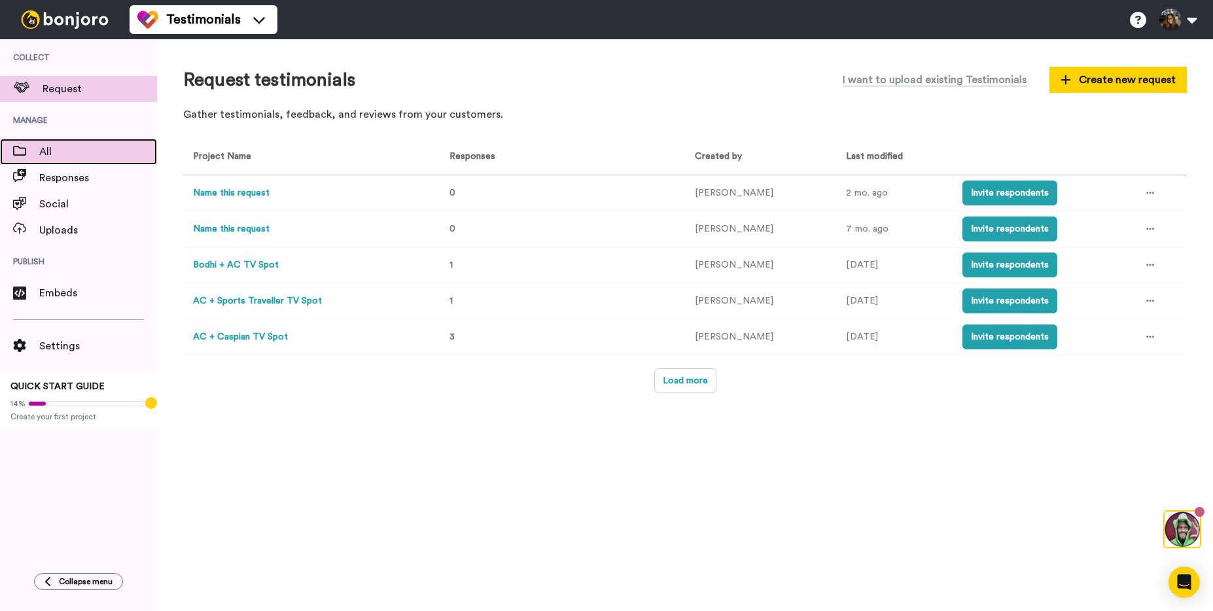
click at [70, 152] on span "All" at bounding box center [98, 152] width 118 height 16
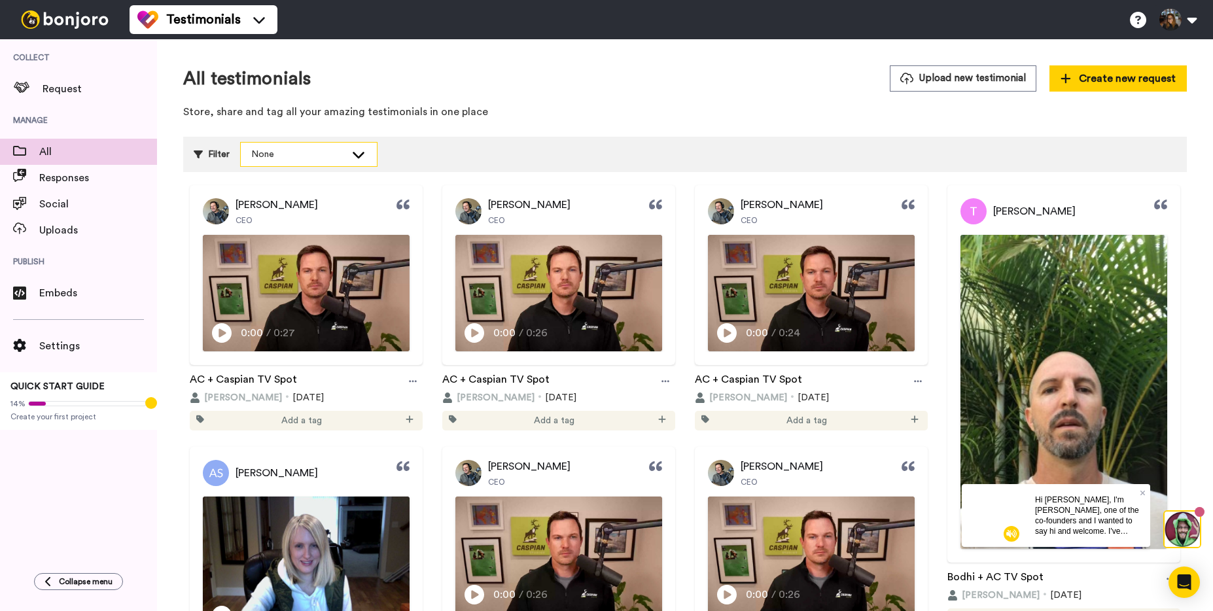
click at [310, 141] on div "Filter None Select all tags Star email builder Switched from Mailchimp" at bounding box center [685, 154] width 1004 height 35
click at [305, 152] on div "None" at bounding box center [298, 154] width 94 height 13
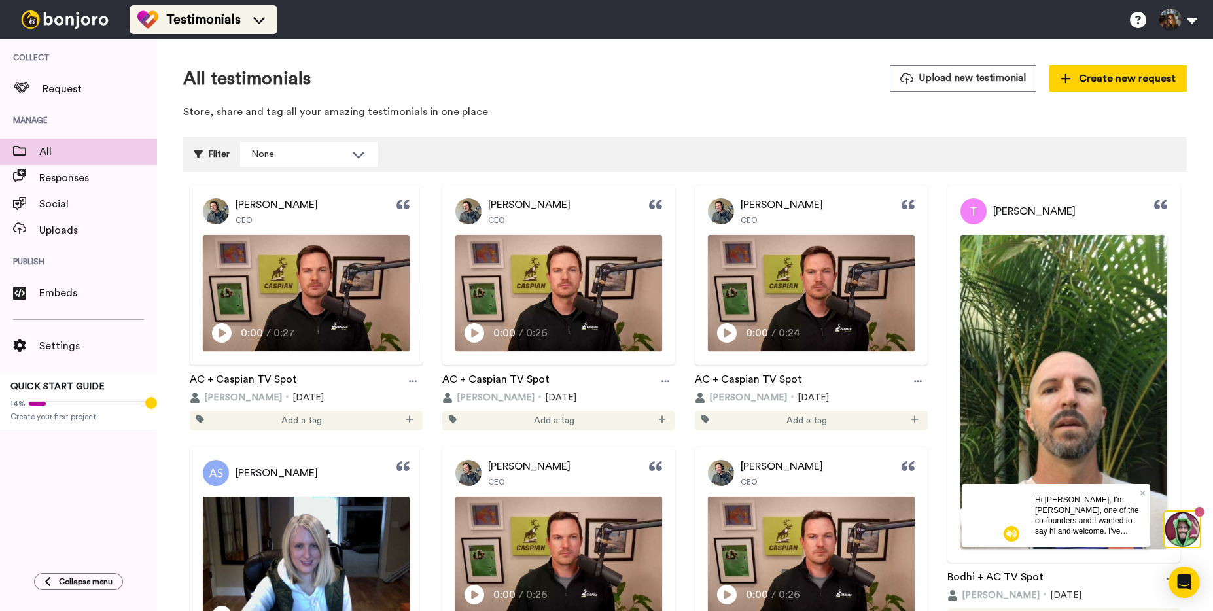
click at [266, 20] on icon at bounding box center [259, 19] width 21 height 13
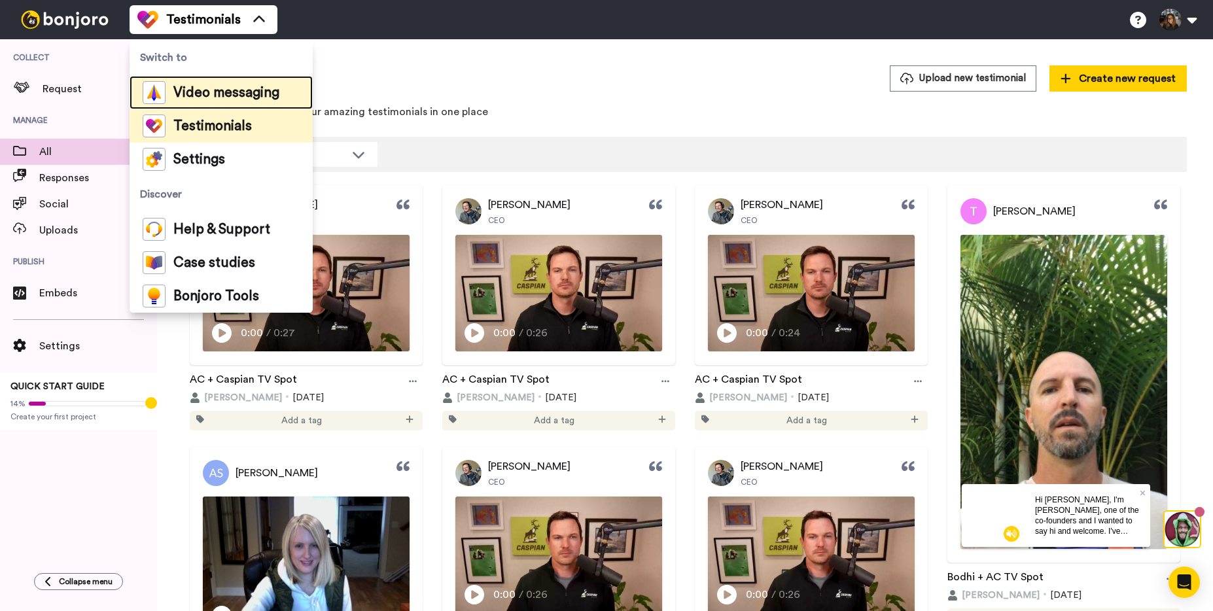
click at [207, 90] on span "Video messaging" at bounding box center [226, 92] width 106 height 13
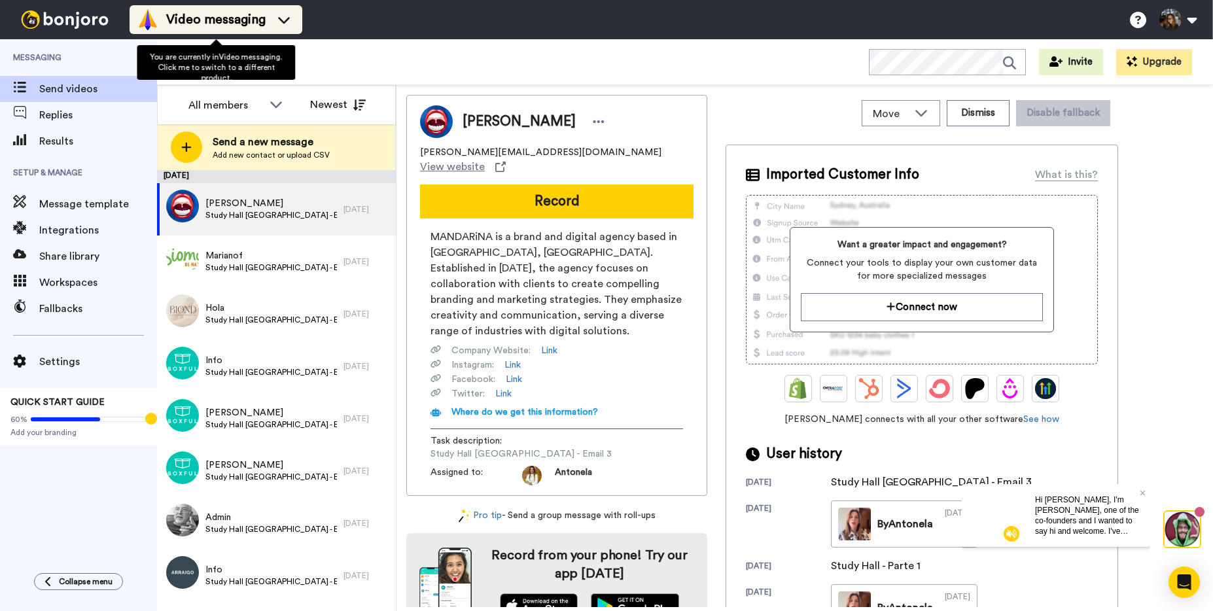
click at [238, 29] on div "Video messaging" at bounding box center [215, 19] width 157 height 21
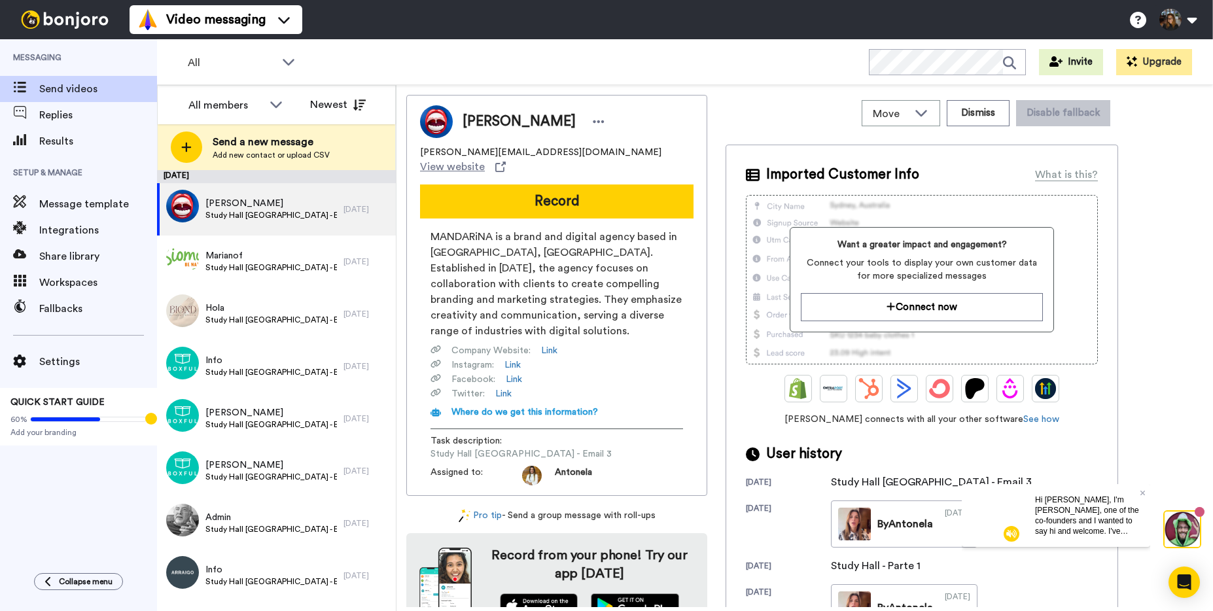
click at [94, 178] on span "Setup & Manage" at bounding box center [78, 172] width 157 height 37
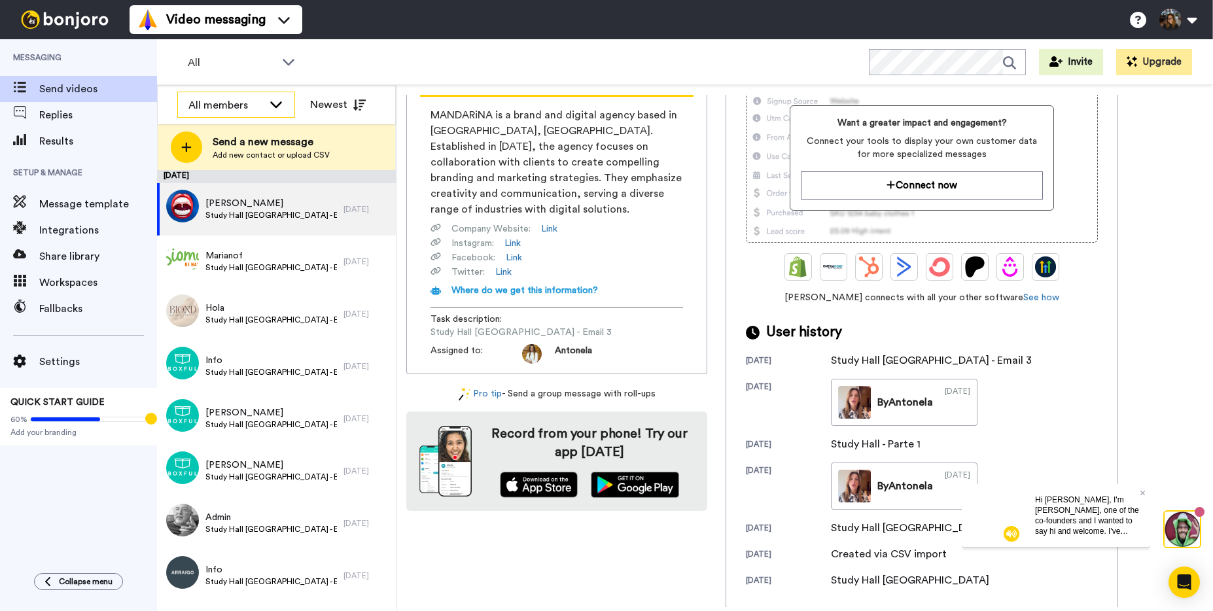
click at [268, 106] on div "All members" at bounding box center [236, 105] width 116 height 26
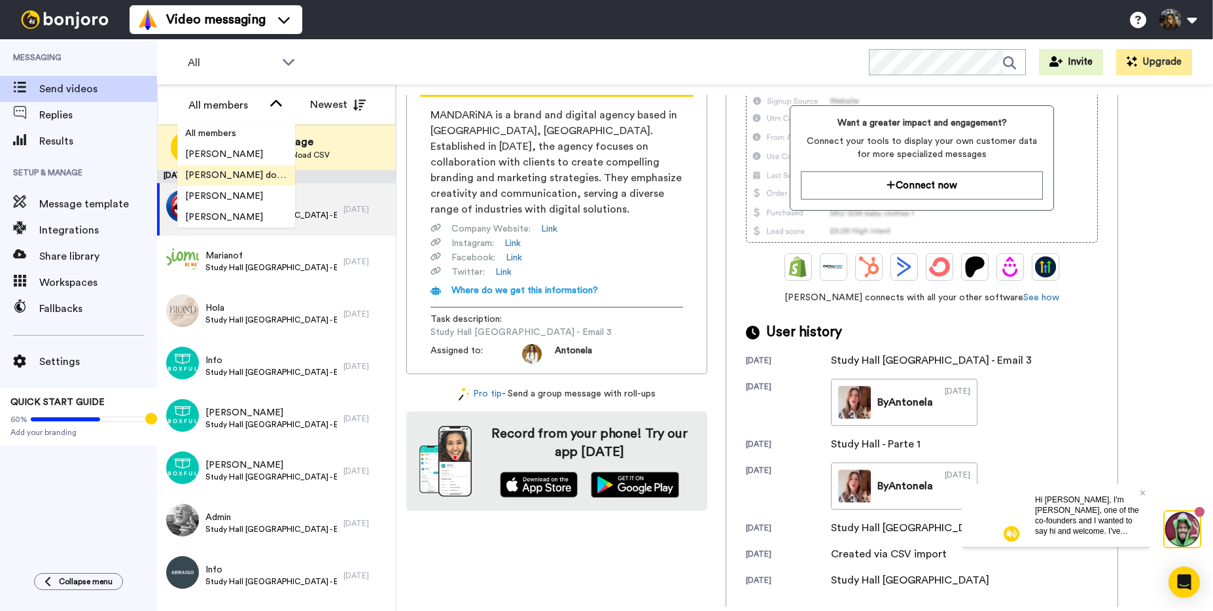
click at [226, 173] on span "[PERSON_NAME] do [PERSON_NAME]" at bounding box center [236, 175] width 118 height 13
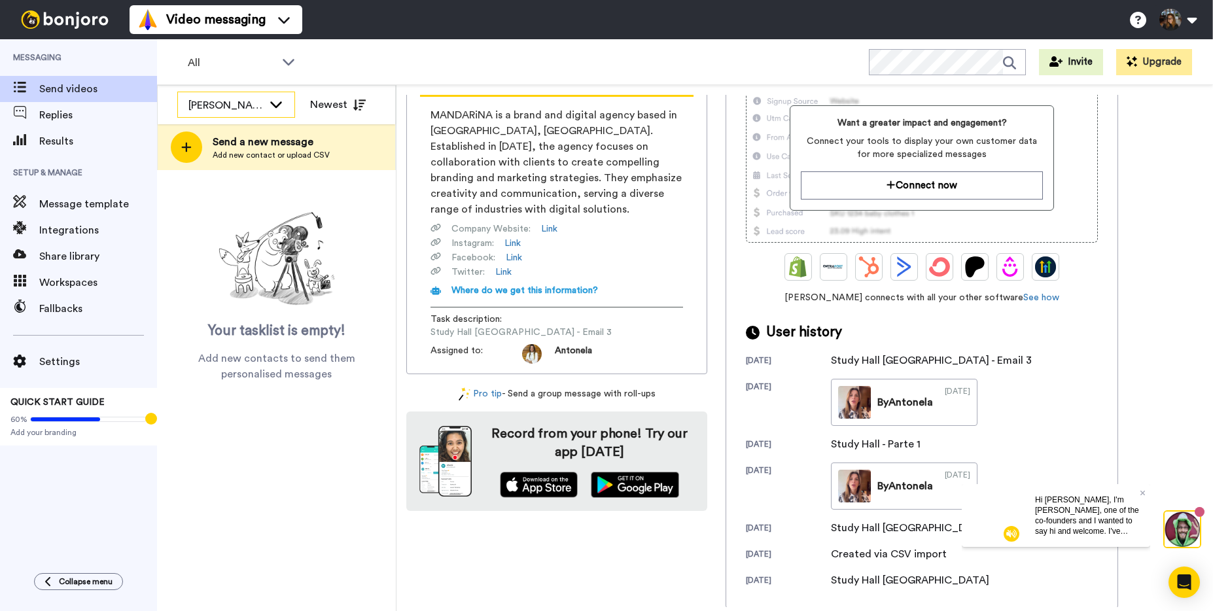
click at [257, 104] on div "Julia Von Linsingen do Amaral" at bounding box center [225, 106] width 75 height 16
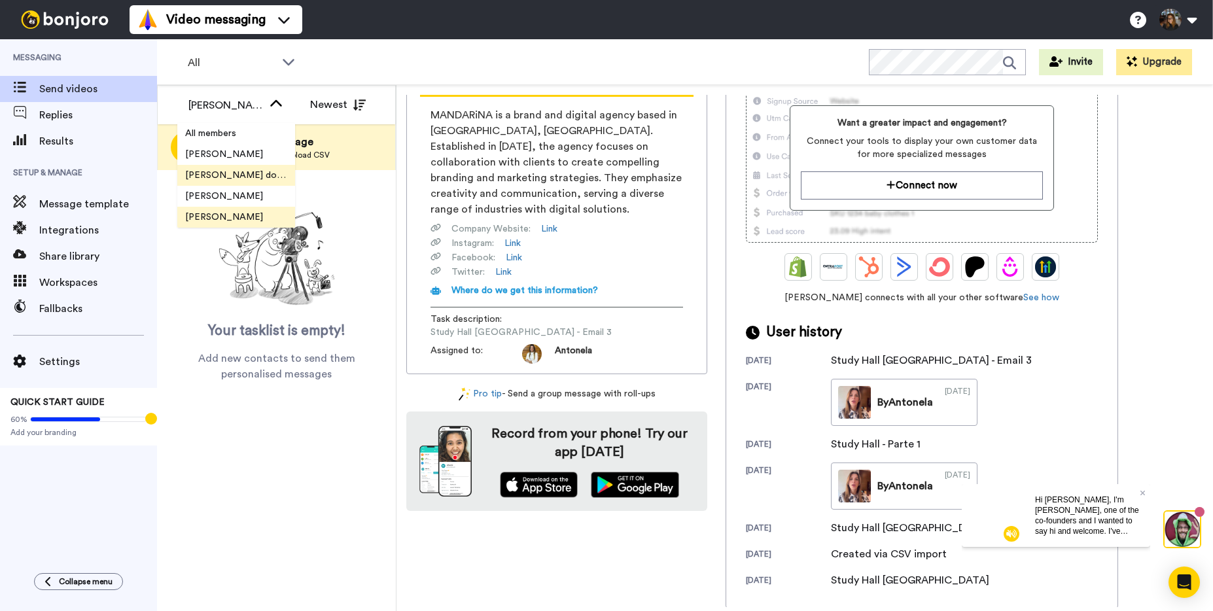
click at [206, 213] on span "Antonela Riboli" at bounding box center [224, 217] width 94 height 13
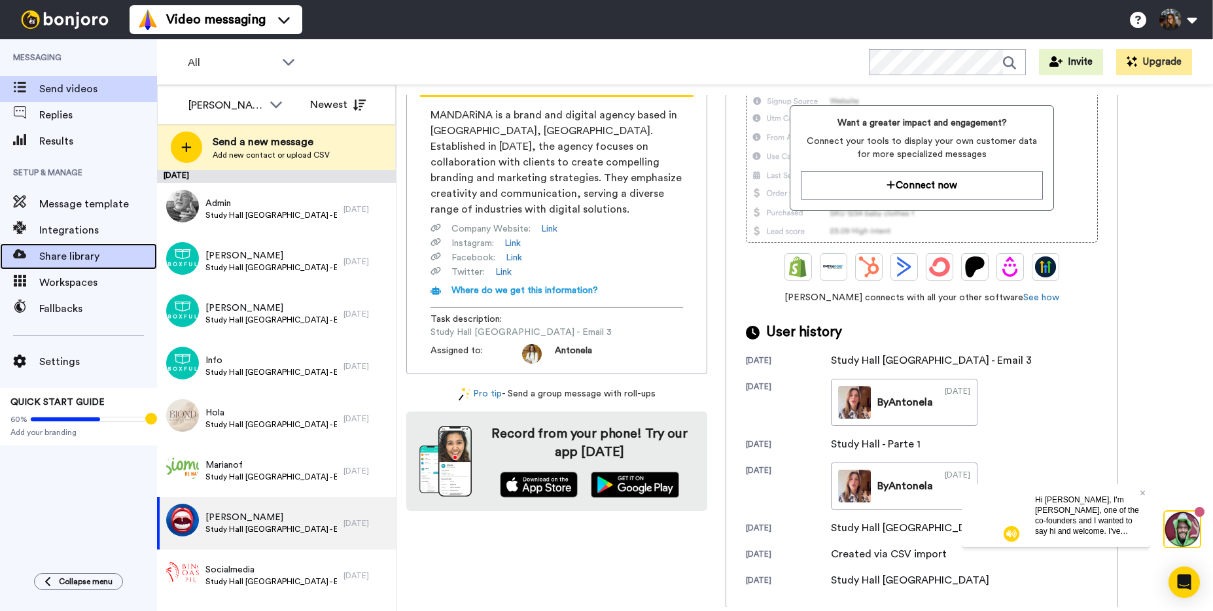
click at [50, 260] on span "Share library" at bounding box center [98, 257] width 118 height 16
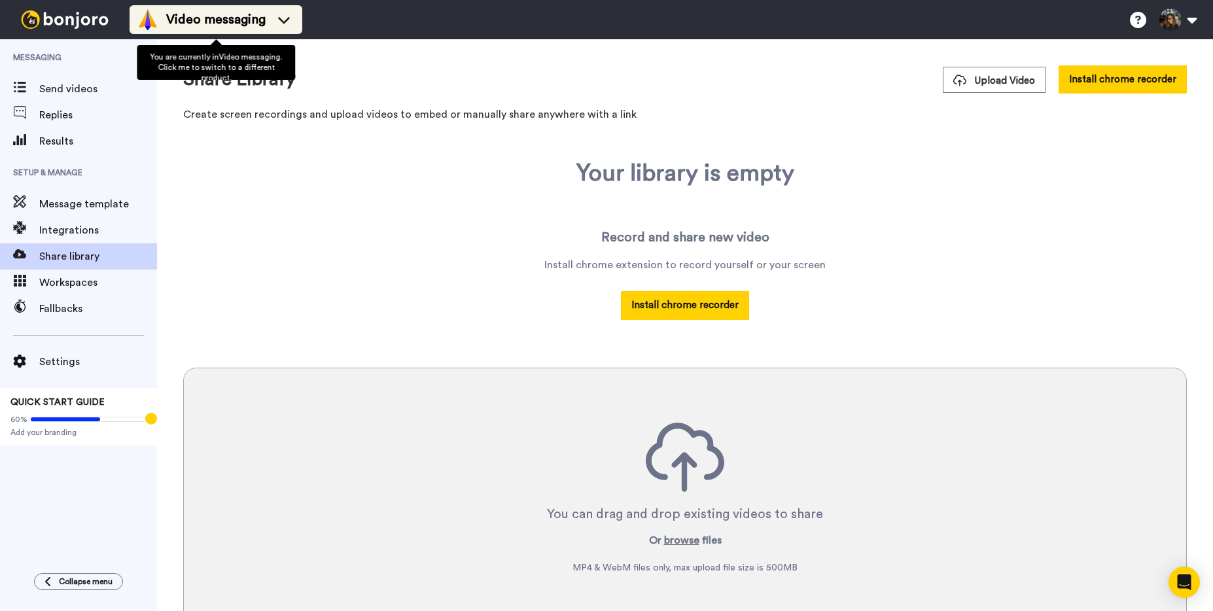
click at [210, 7] on li "Video messaging" at bounding box center [216, 19] width 173 height 29
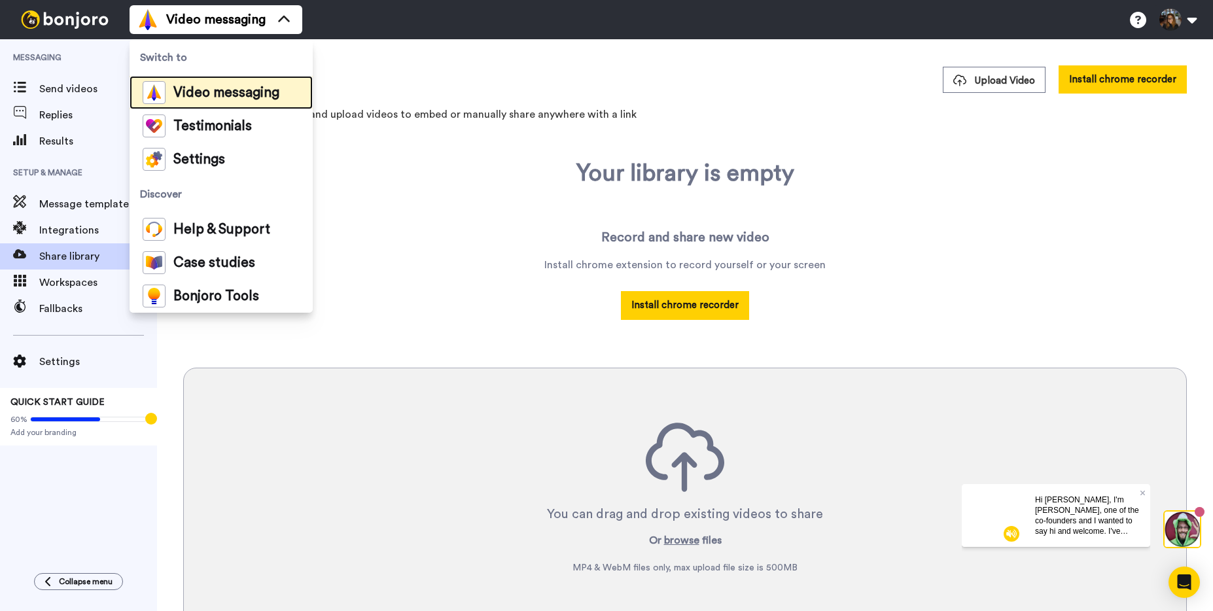
click at [215, 95] on span "Video messaging" at bounding box center [226, 92] width 106 height 13
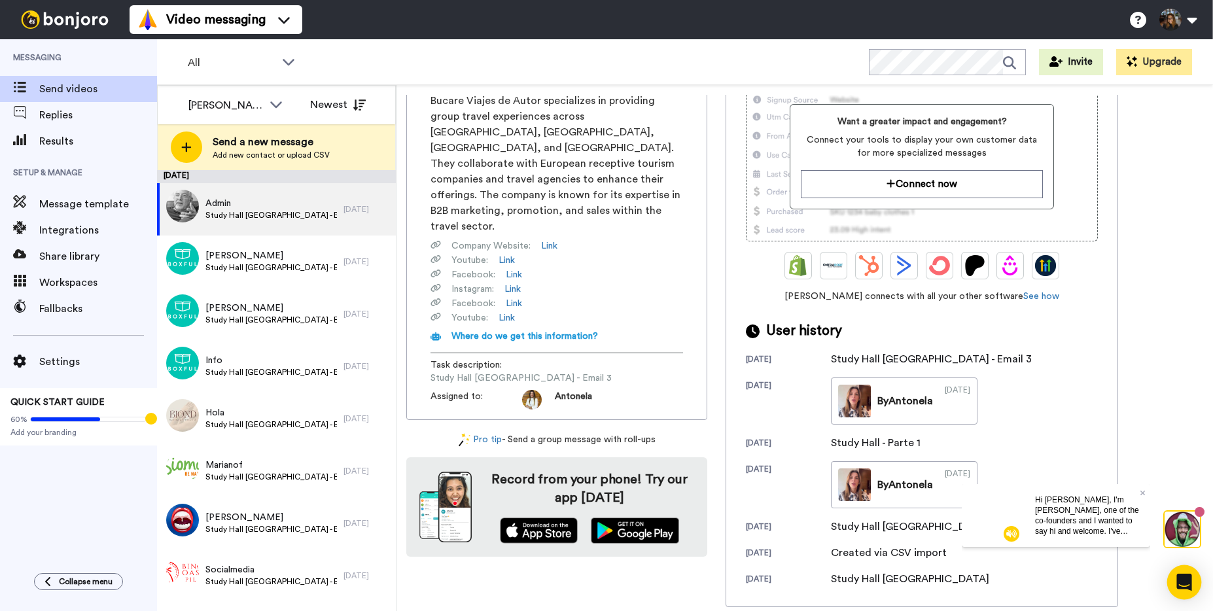
click at [1192, 587] on icon "Open Intercom Messenger" at bounding box center [1184, 582] width 17 height 17
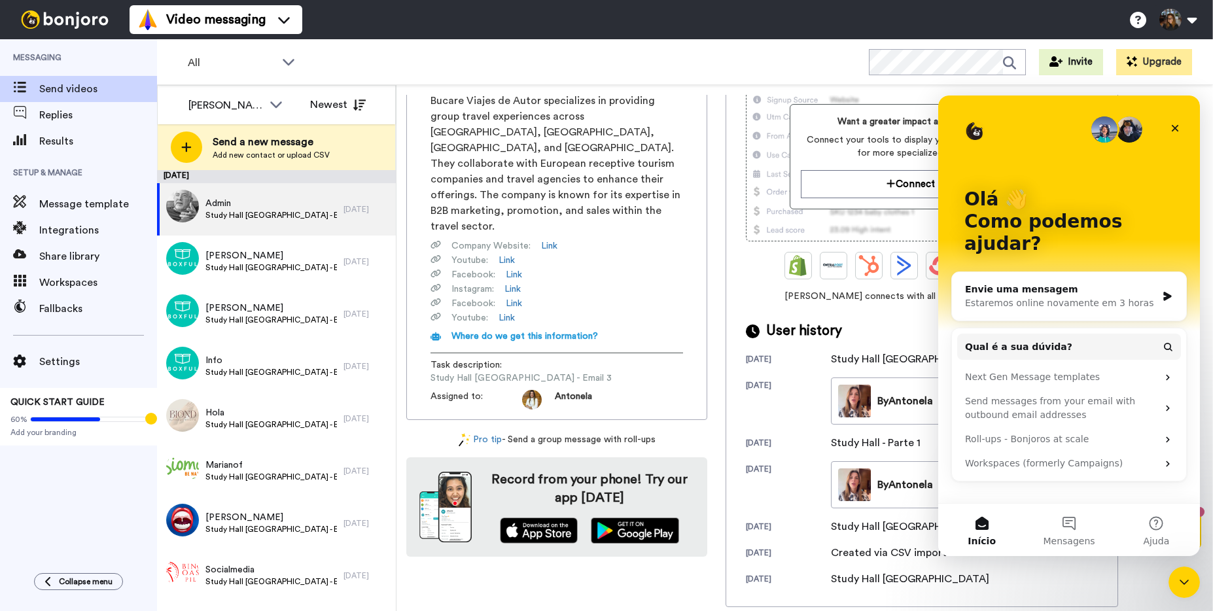
click at [79, 447] on div "Messaging Send videos Replies Results Setup & Manage Message template Integrati…" at bounding box center [78, 299] width 157 height 521
click at [67, 585] on span "Collapse menu" at bounding box center [86, 582] width 54 height 10
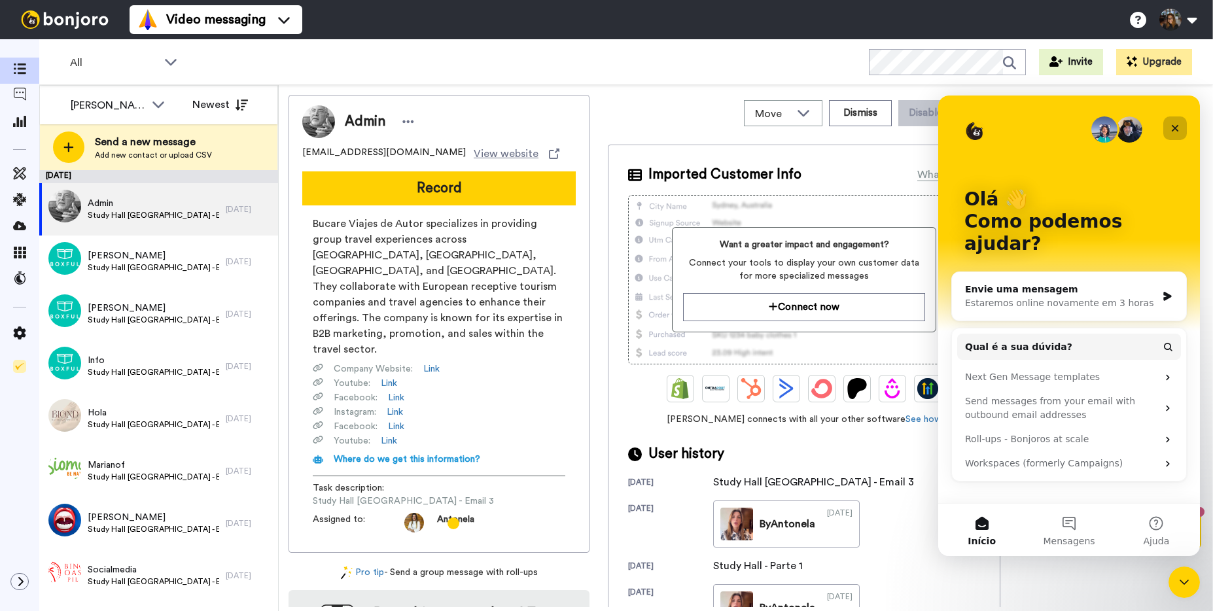
click at [1177, 126] on icon "Fechar" at bounding box center [1175, 128] width 7 height 7
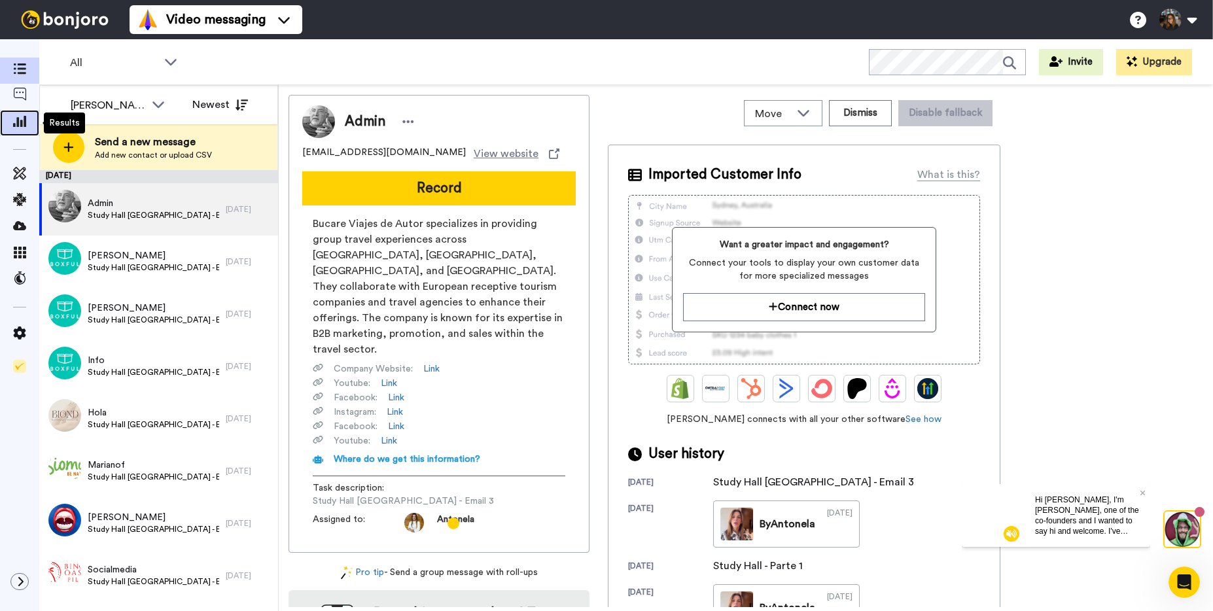
click at [21, 118] on icon at bounding box center [19, 121] width 13 height 12
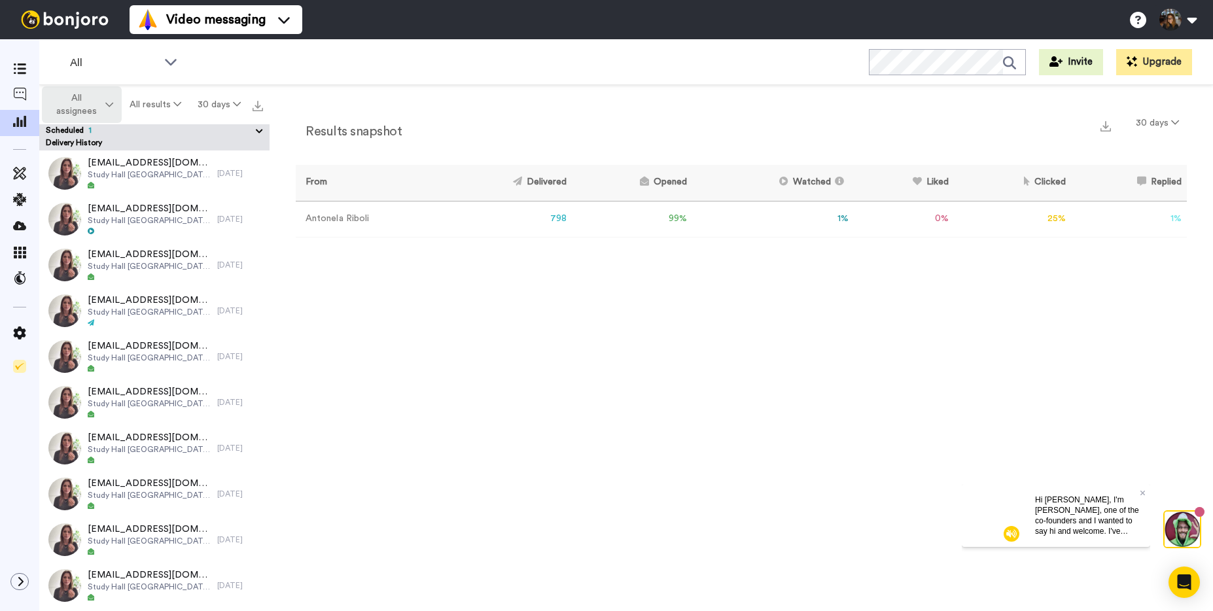
click at [104, 107] on button "All assignees" at bounding box center [82, 104] width 80 height 37
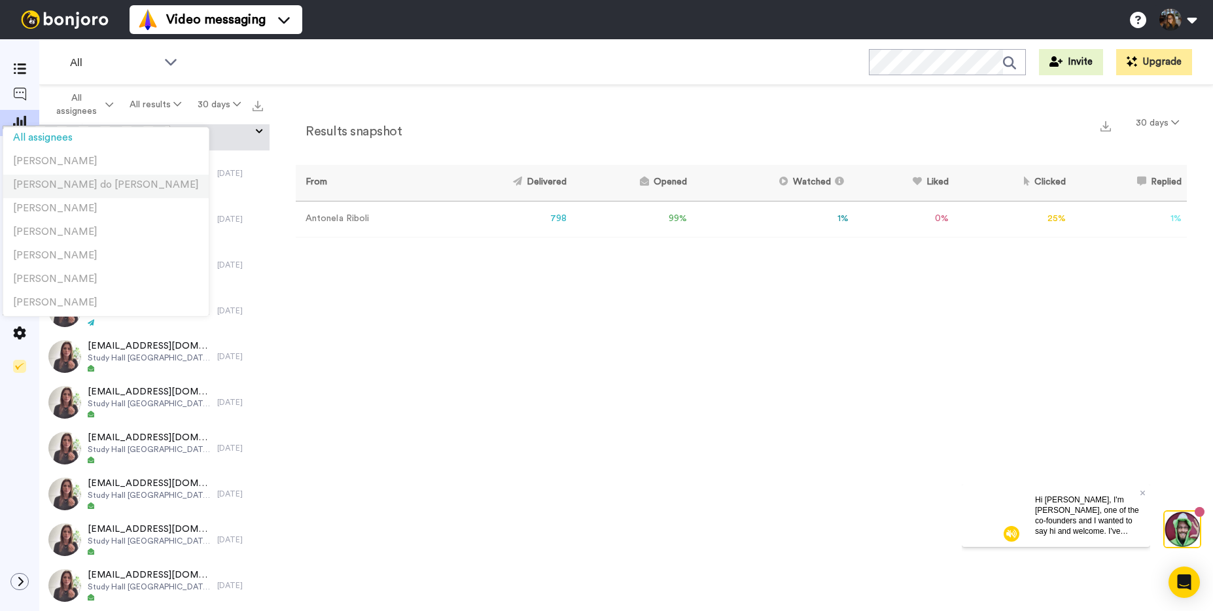
click at [67, 193] on li "[PERSON_NAME] do [PERSON_NAME]" at bounding box center [106, 187] width 206 height 24
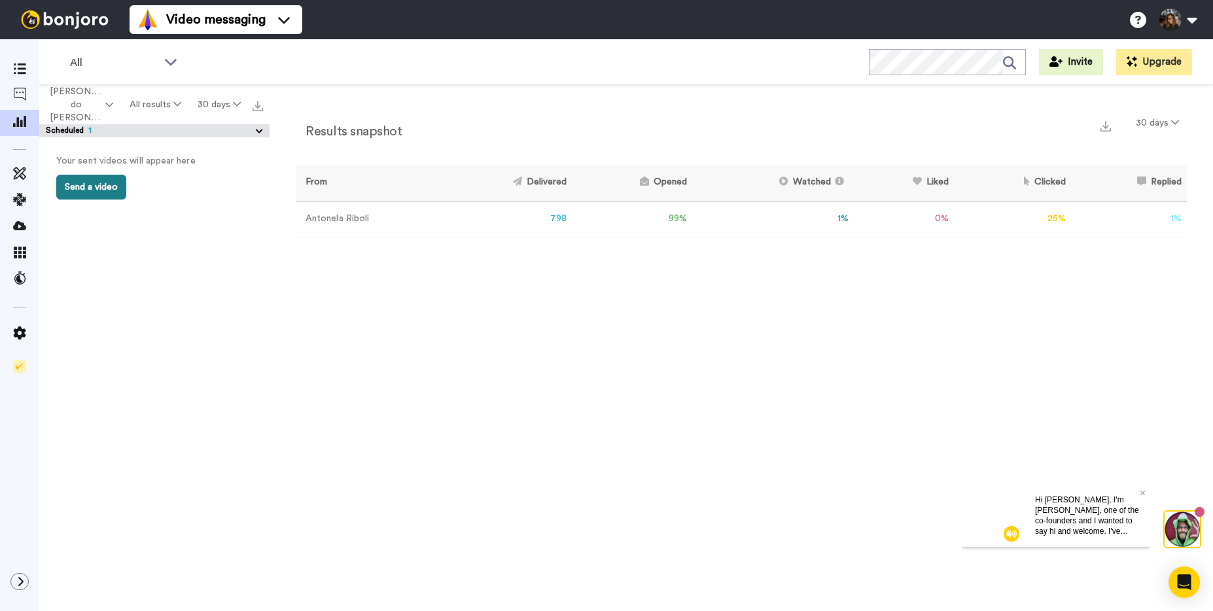
click at [93, 192] on button "Send a video" at bounding box center [91, 187] width 70 height 25
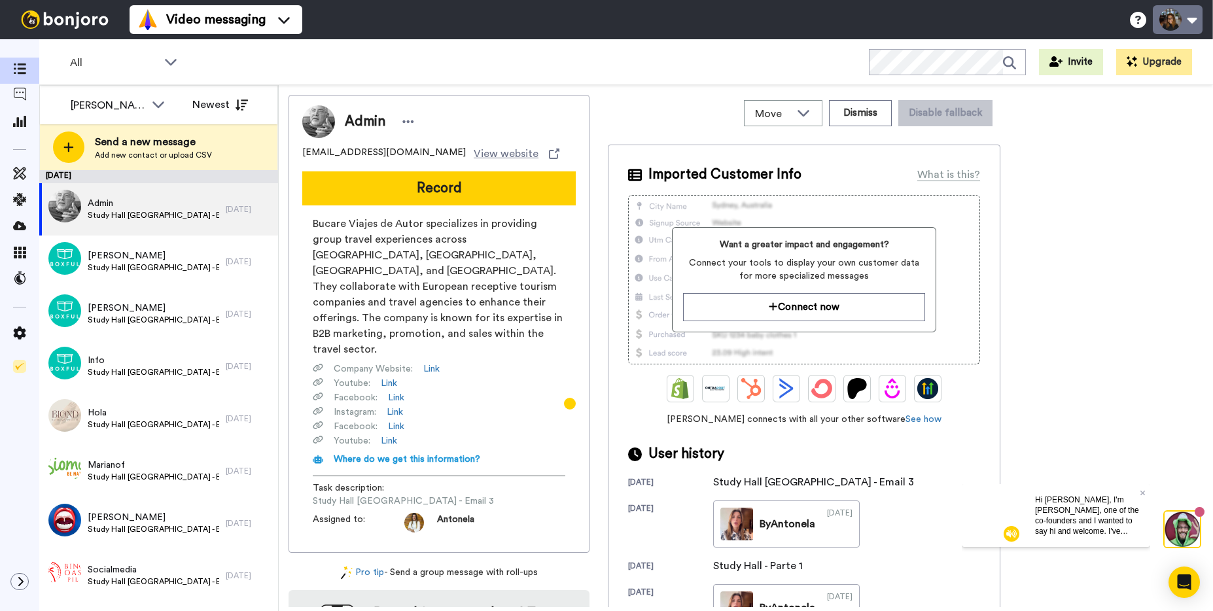
click at [1194, 22] on button at bounding box center [1178, 19] width 50 height 29
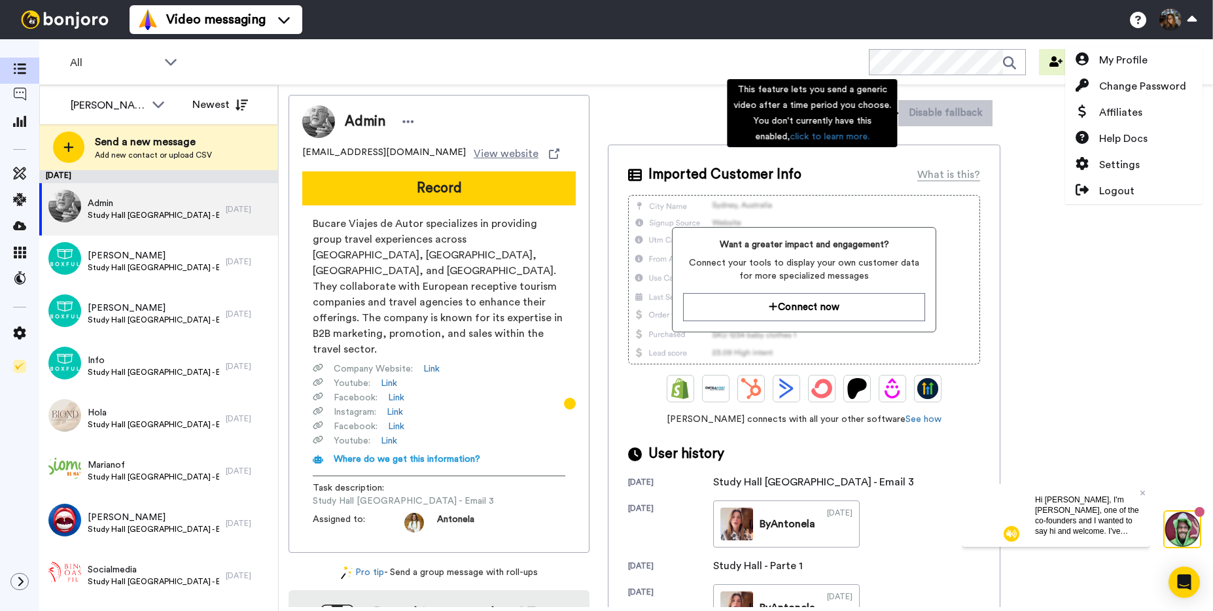
click at [1048, 321] on div "Admin admin@bucareviajesdeautor.com View website Record Bucare Viajes de Autor …" at bounding box center [746, 351] width 915 height 512
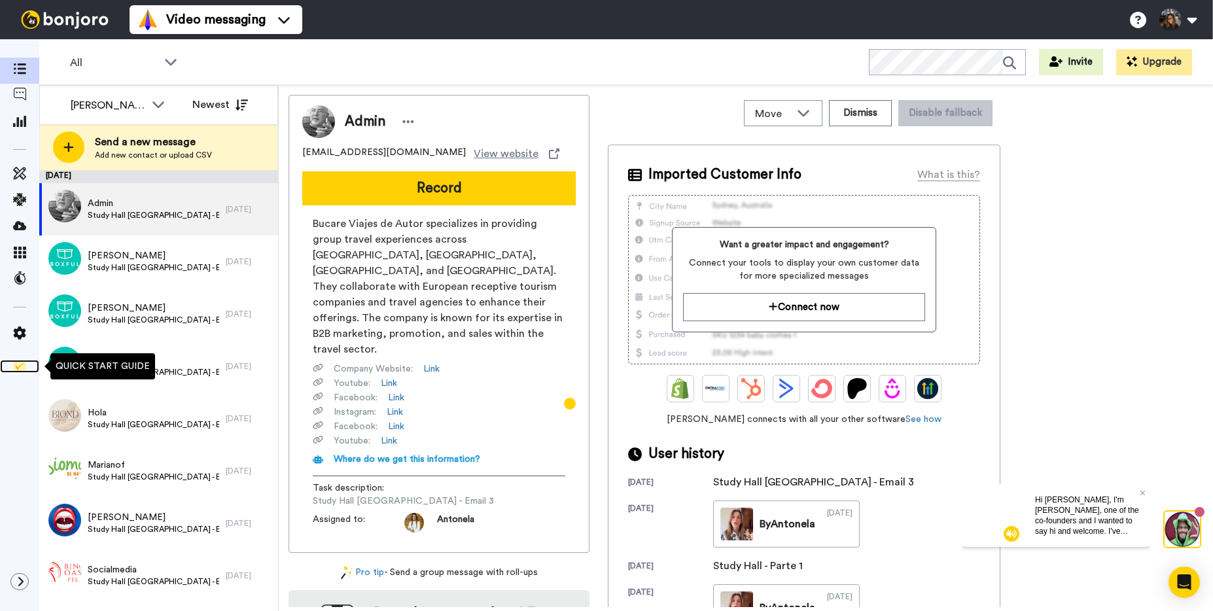
click at [13, 371] on img at bounding box center [19, 366] width 13 height 13
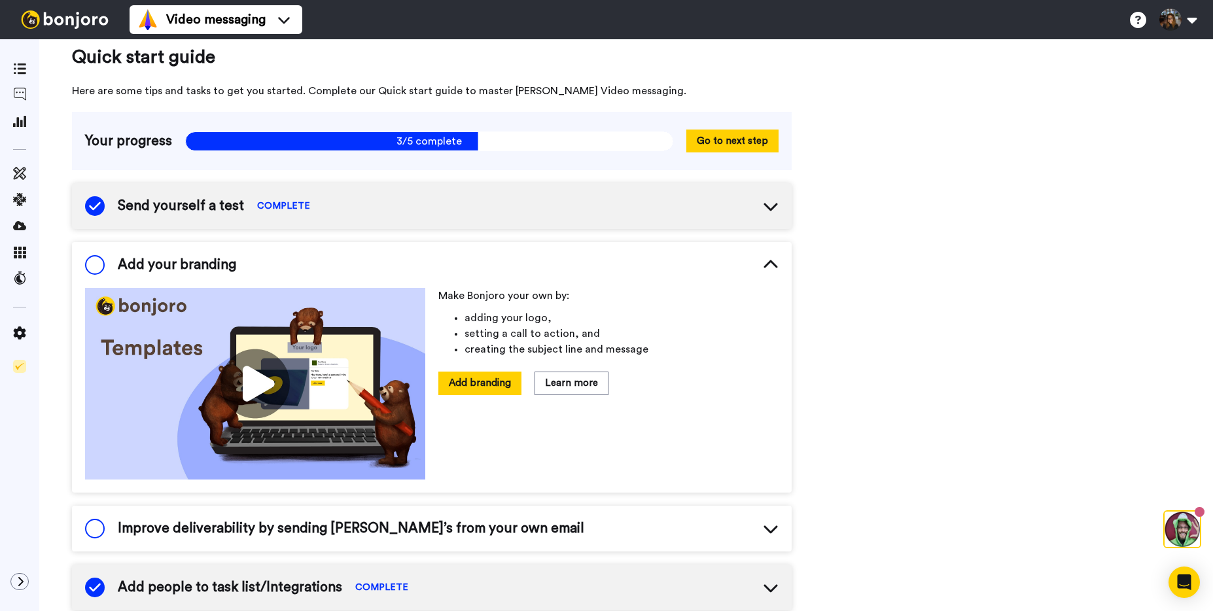
click at [766, 210] on icon at bounding box center [771, 206] width 16 height 16
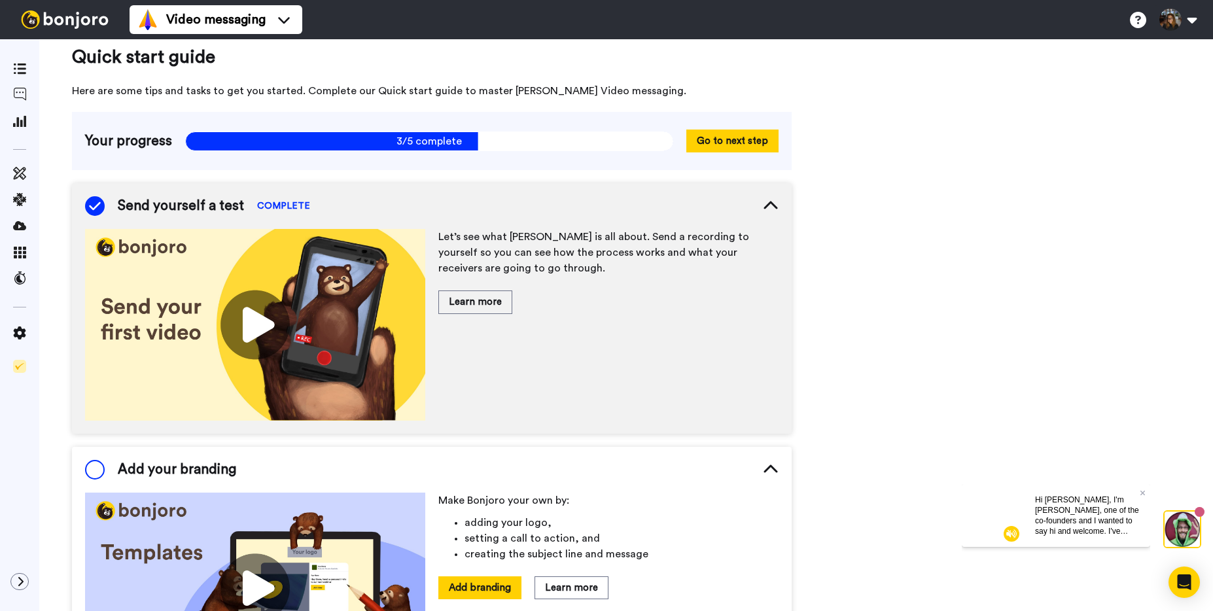
click at [767, 211] on icon at bounding box center [771, 206] width 16 height 16
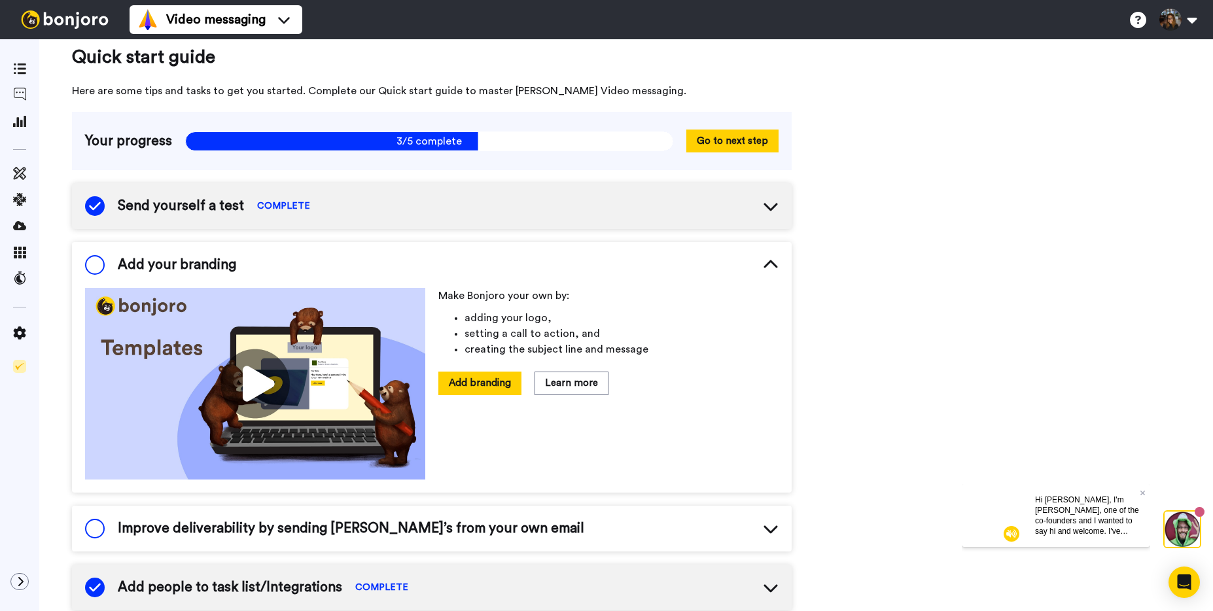
click at [139, 266] on span "Add your branding" at bounding box center [177, 265] width 118 height 20
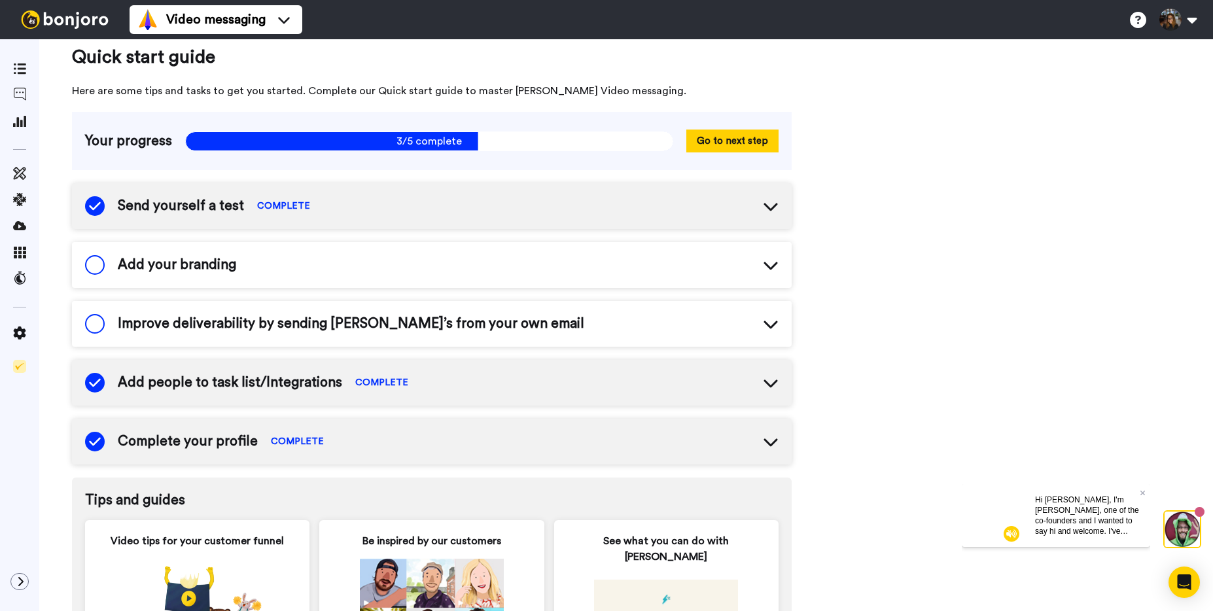
click at [120, 267] on span "Add your branding" at bounding box center [177, 265] width 118 height 20
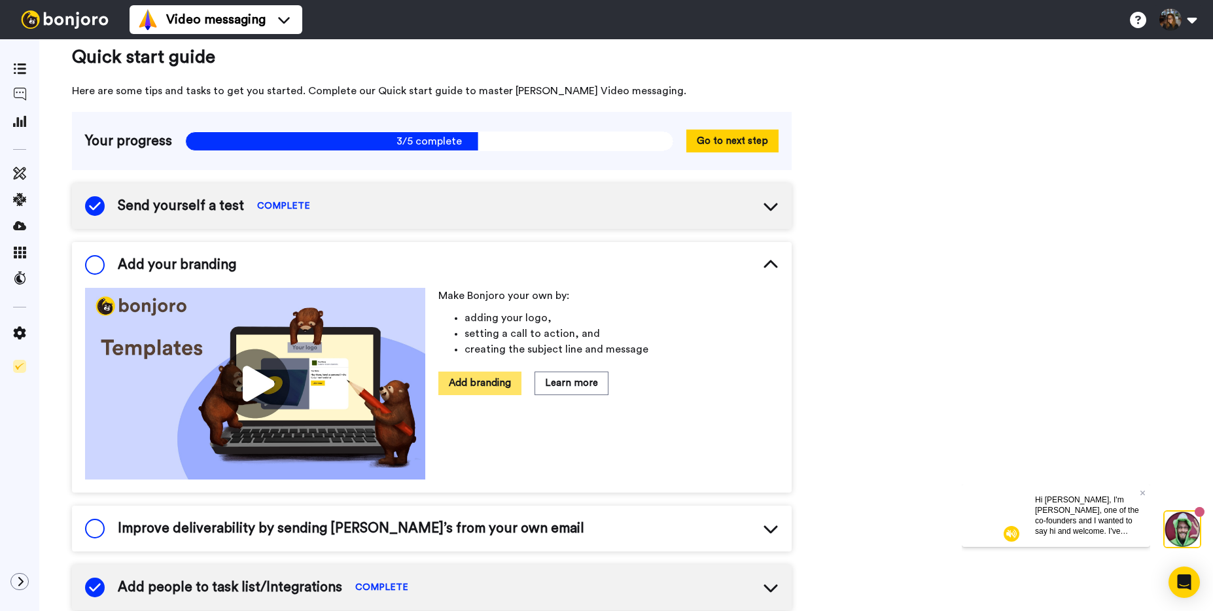
click at [482, 384] on button "Add branding" at bounding box center [479, 383] width 83 height 23
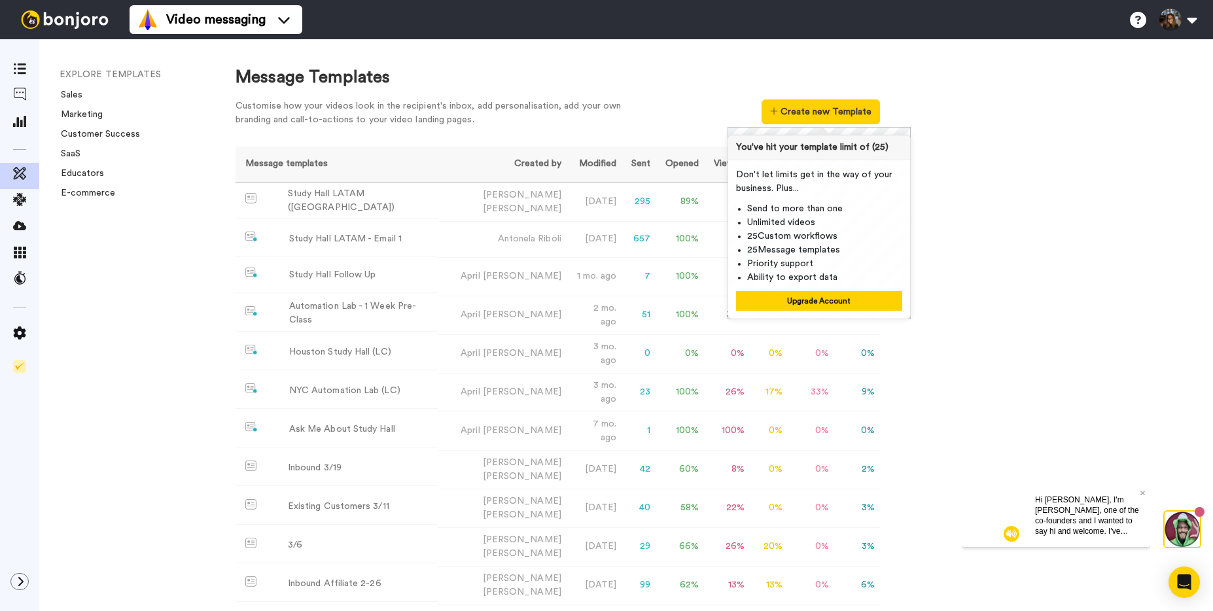
drag, startPoint x: 1052, startPoint y: 198, endPoint x: 1045, endPoint y: 198, distance: 7.2
click at [1052, 198] on div "Message Templates Customise how your videos look in the recipient's inbox, add …" at bounding box center [711, 325] width 1004 height 572
click at [831, 111] on button "Create new Template" at bounding box center [821, 111] width 118 height 25
click at [998, 228] on div "Message Templates Customise how your videos look in the recipient's inbox, add …" at bounding box center [711, 325] width 1004 height 572
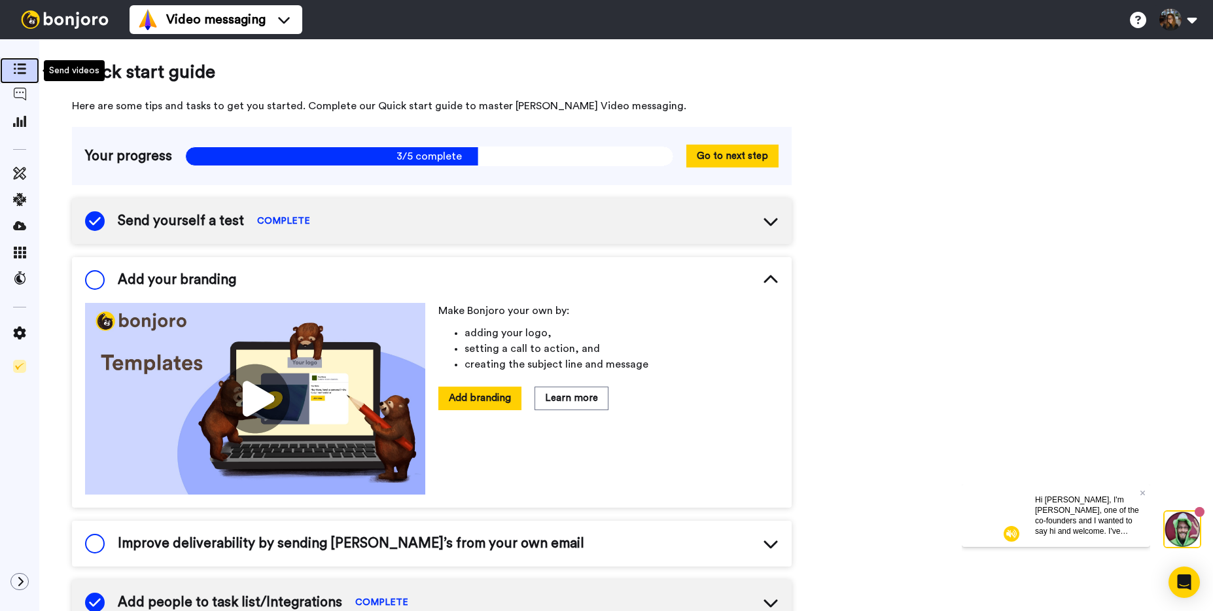
click at [24, 68] on icon at bounding box center [19, 68] width 13 height 11
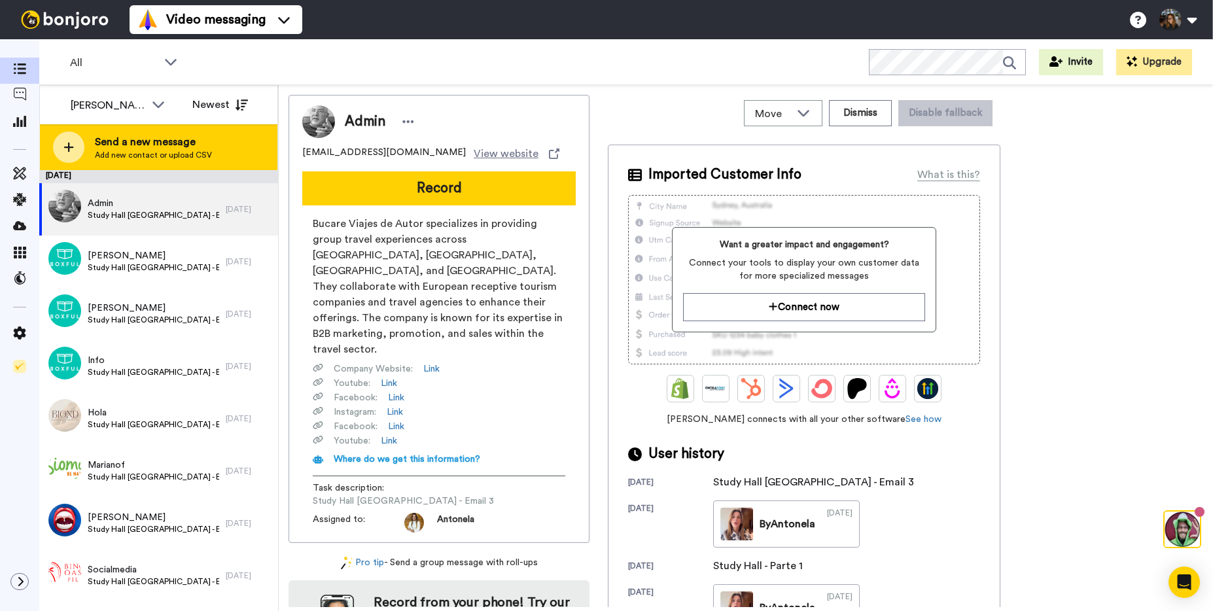
click at [116, 152] on span "Add new contact or upload CSV" at bounding box center [153, 155] width 117 height 10
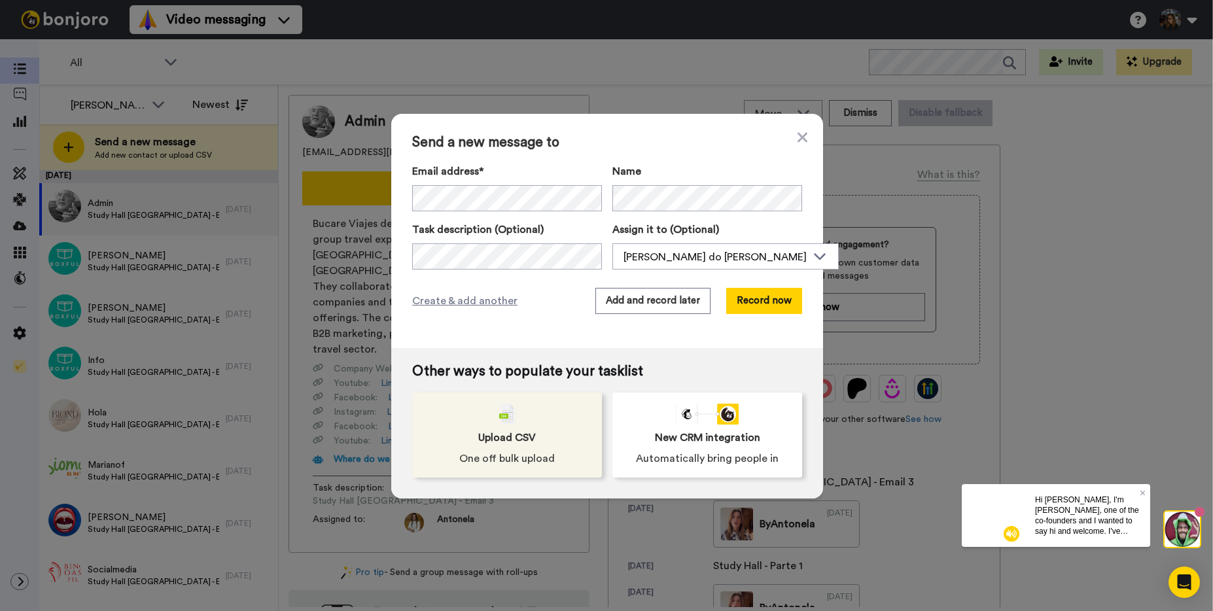
click at [514, 423] on div "Upload CSV One off bulk upload" at bounding box center [507, 435] width 190 height 85
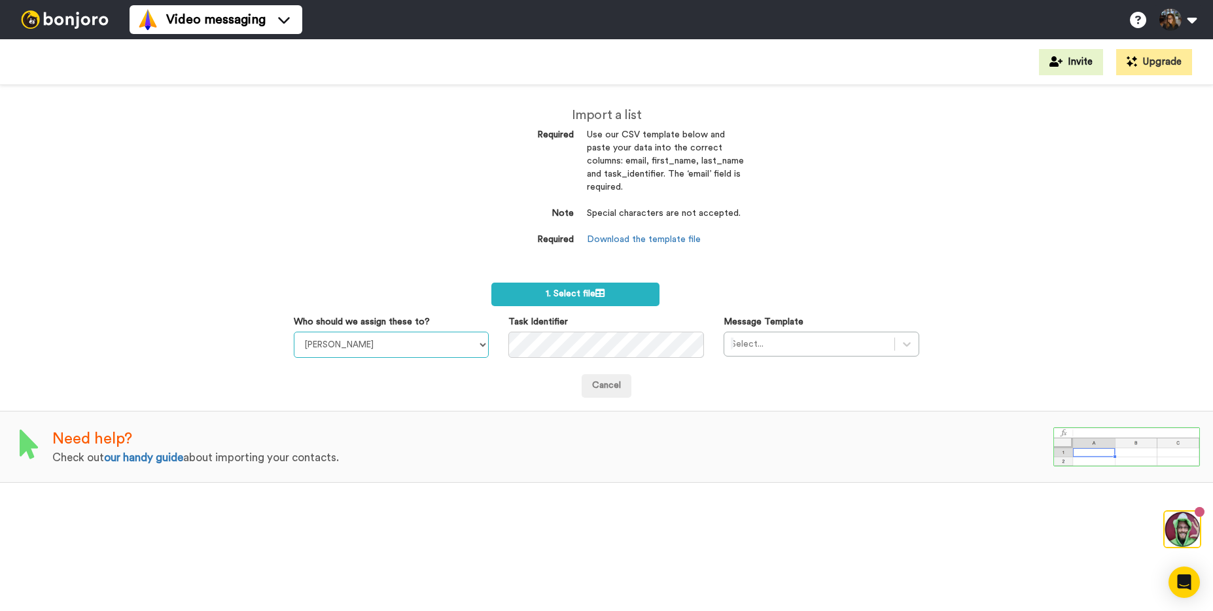
click at [336, 340] on select "[PERSON_NAME] do [PERSON_NAME] [PERSON_NAME] [PERSON_NAME] [PERSON_NAME] [PERSO…" at bounding box center [392, 345] width 196 height 26
select select "17c4f129-8ae7-4dea-8a44-d876dabf54cd"
click at [294, 332] on select "[PERSON_NAME] do [PERSON_NAME] [PERSON_NAME] [PERSON_NAME] [PERSON_NAME] [PERSO…" at bounding box center [392, 345] width 196 height 26
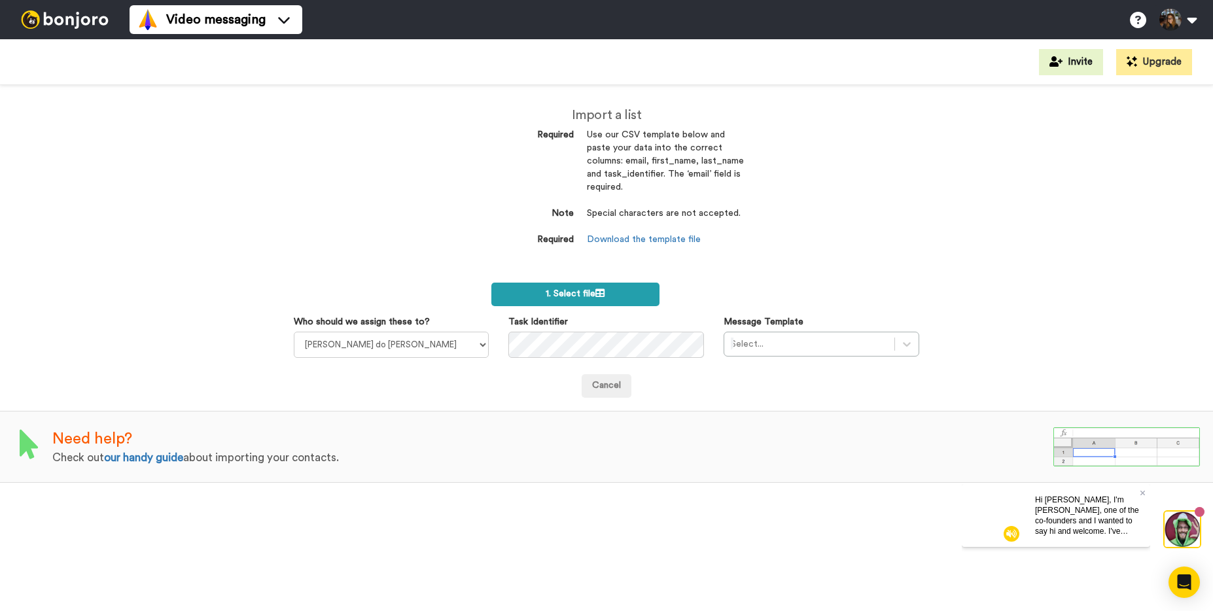
click at [579, 297] on span "1. Select file" at bounding box center [575, 293] width 59 height 9
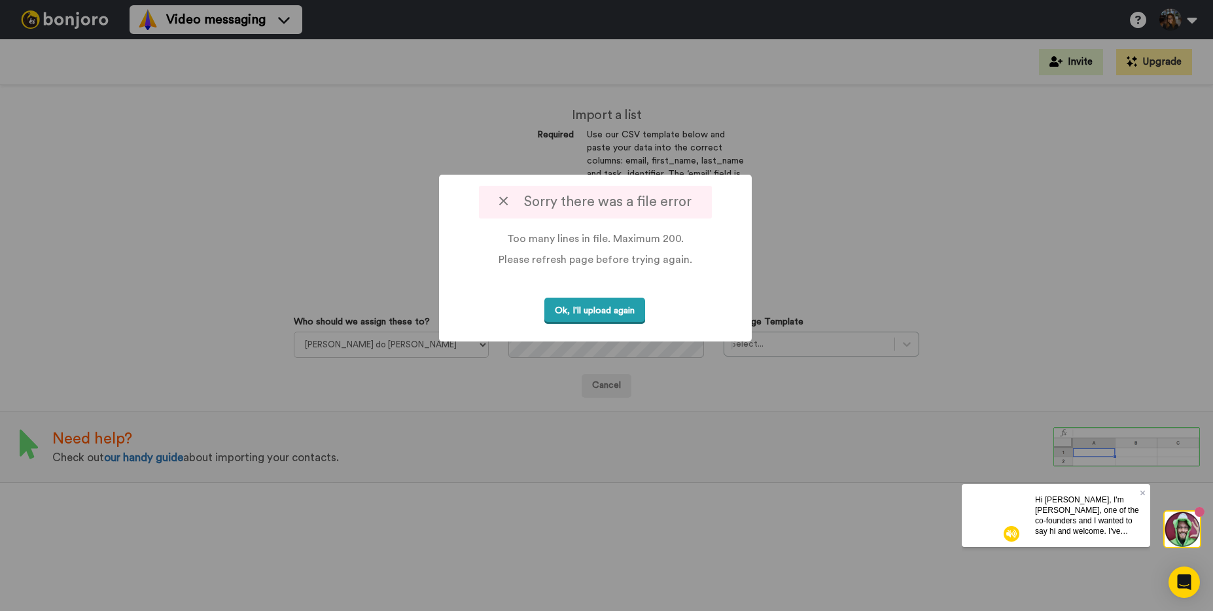
click at [584, 310] on button "Ok, I'll upload again" at bounding box center [595, 311] width 101 height 27
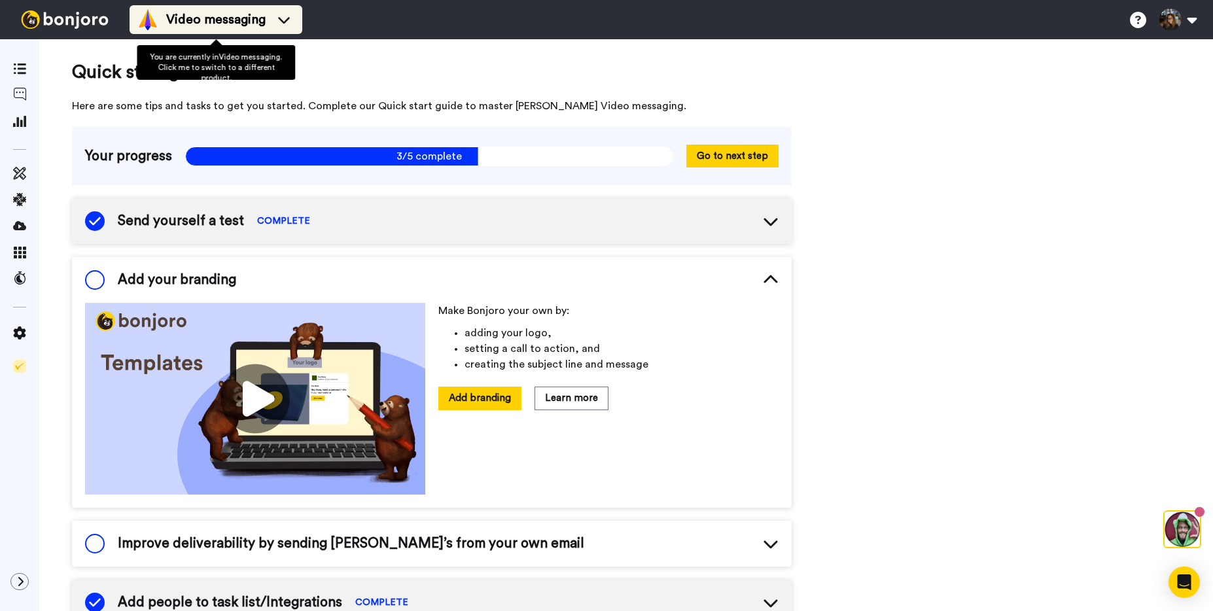
click at [211, 24] on span "Video messaging" at bounding box center [215, 19] width 99 height 18
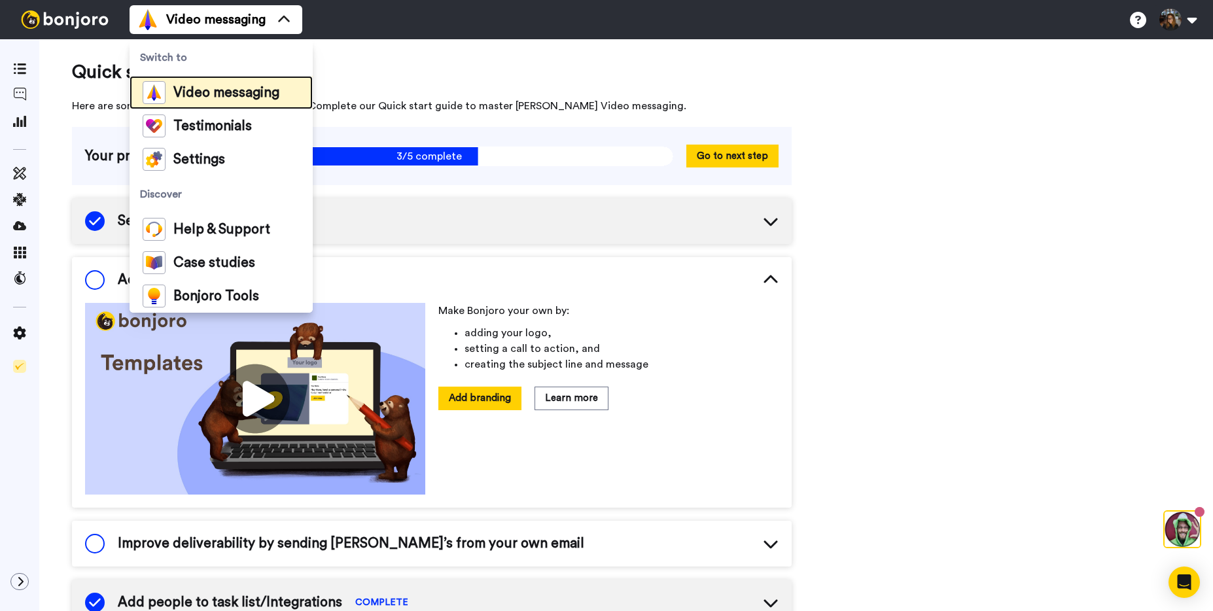
click at [243, 93] on span "Video messaging" at bounding box center [226, 92] width 106 height 13
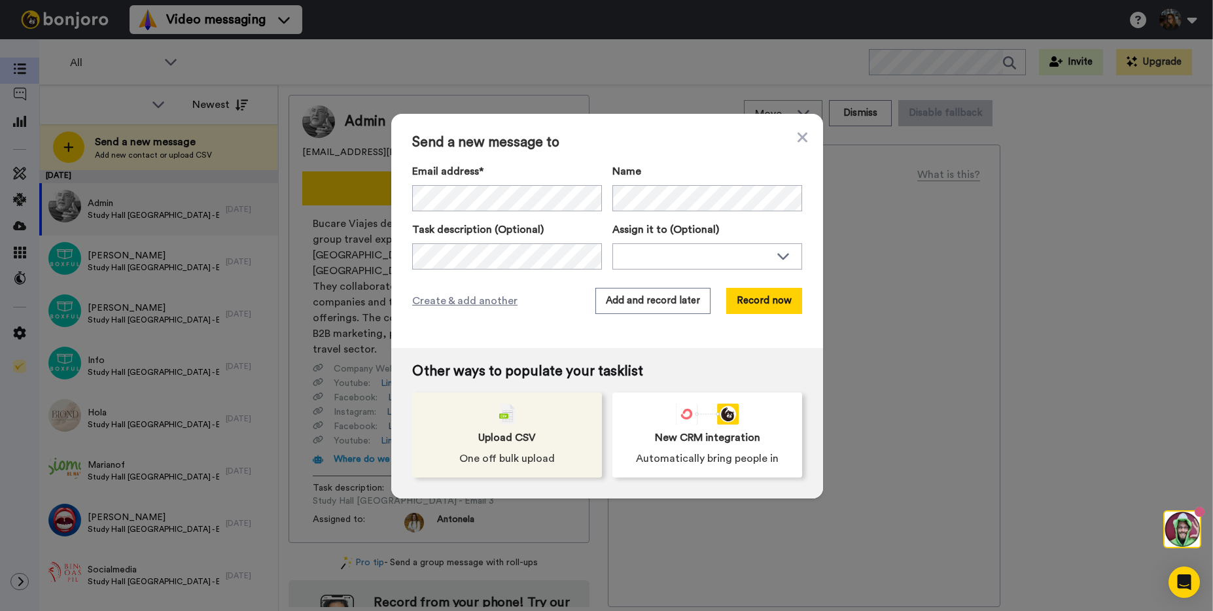
click at [491, 425] on div "Upload CSV One off bulk upload" at bounding box center [507, 435] width 190 height 85
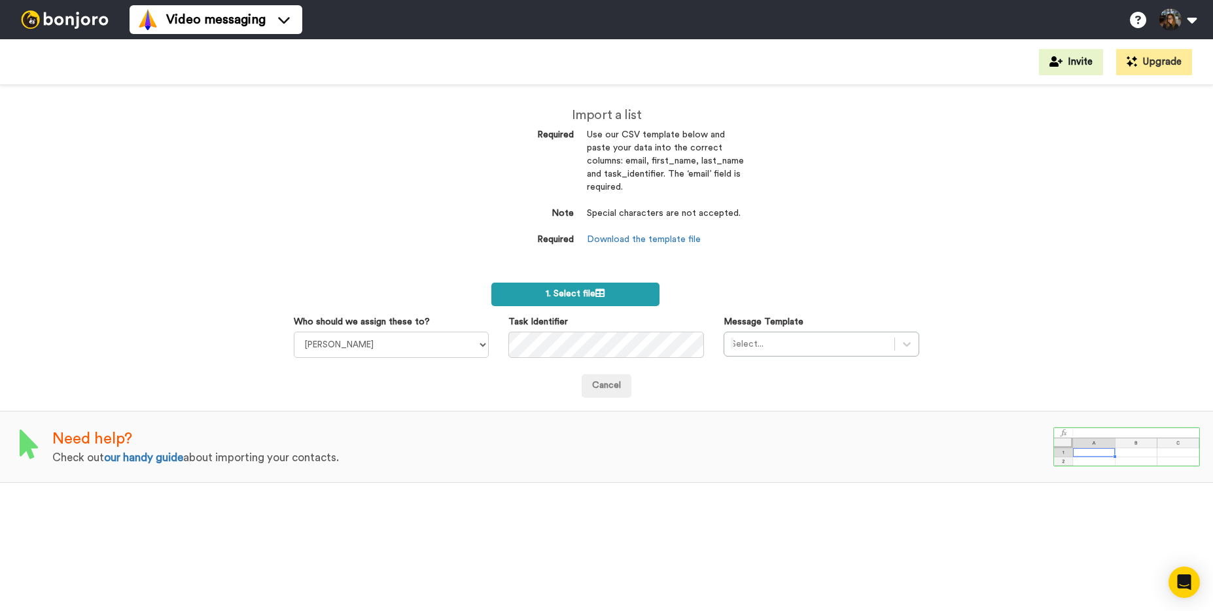
click at [604, 291] on icon at bounding box center [600, 293] width 9 height 9
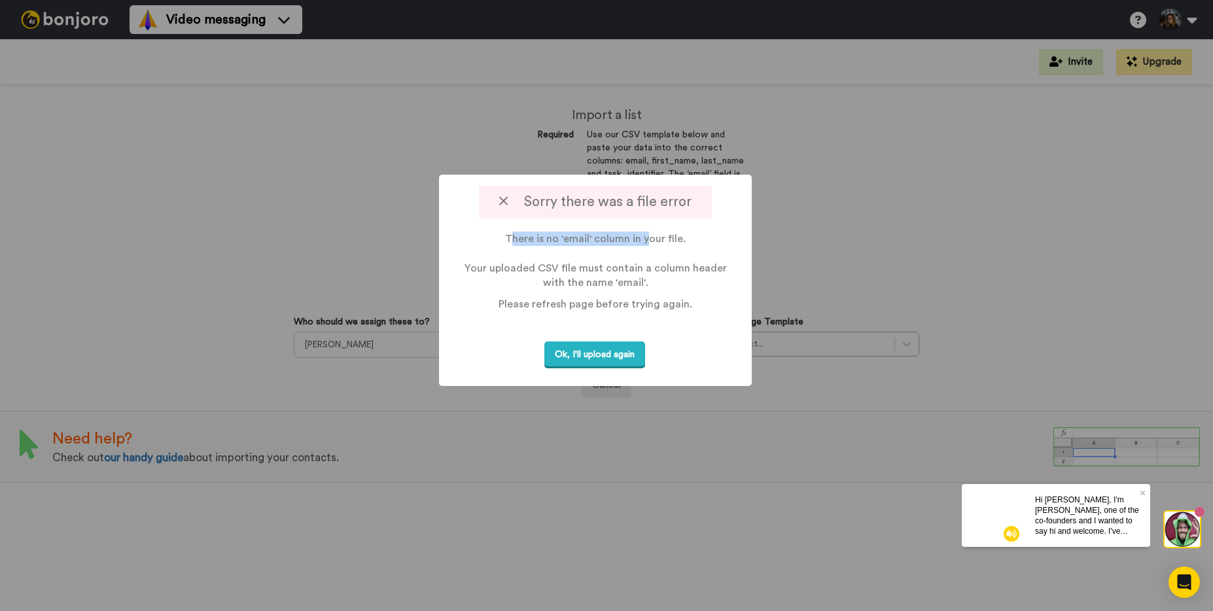
drag, startPoint x: 514, startPoint y: 241, endPoint x: 647, endPoint y: 240, distance: 132.9
click at [647, 240] on p "There is no 'email' column in your file. Your uploaded CSV file must contain a …" at bounding box center [595, 261] width 264 height 59
click at [653, 240] on p "There is no 'email' column in your file. Your uploaded CSV file must contain a …" at bounding box center [595, 261] width 264 height 59
click at [597, 358] on button "Ok, I'll upload again" at bounding box center [595, 355] width 101 height 27
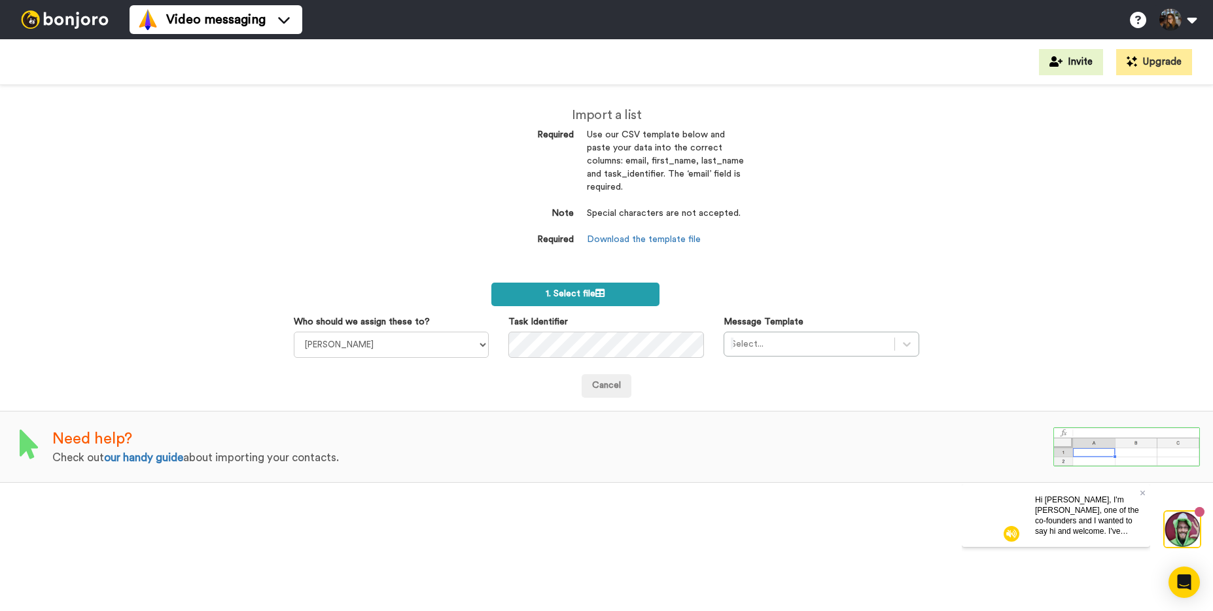
click at [542, 290] on label "1. Select file" at bounding box center [576, 295] width 168 height 24
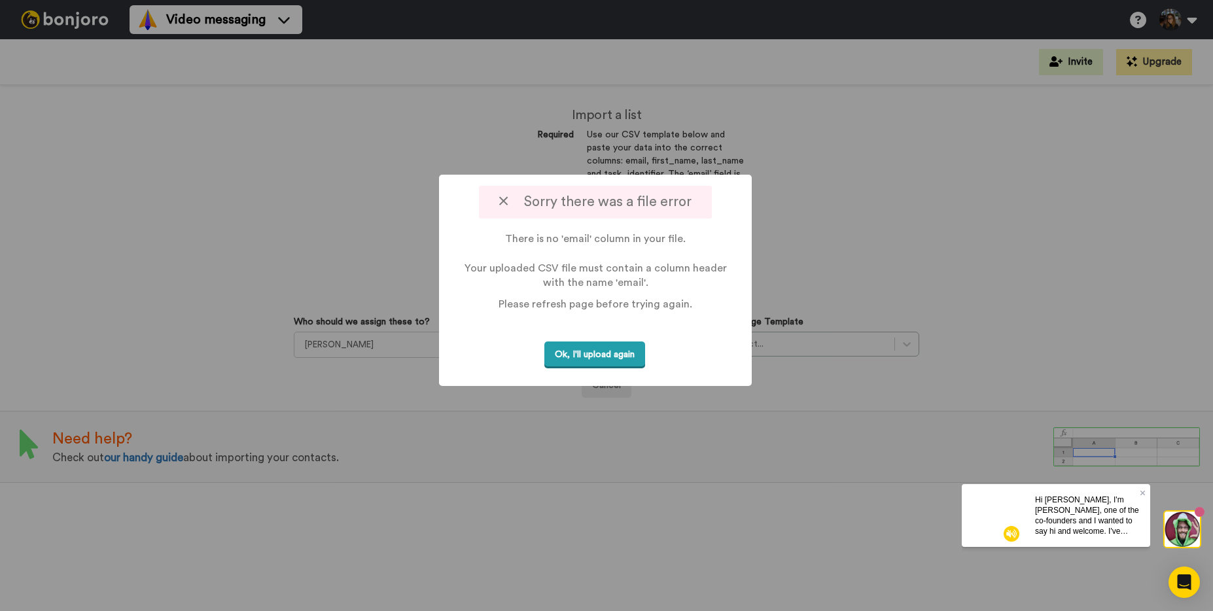
click at [599, 353] on button "Ok, I'll upload again" at bounding box center [595, 355] width 101 height 27
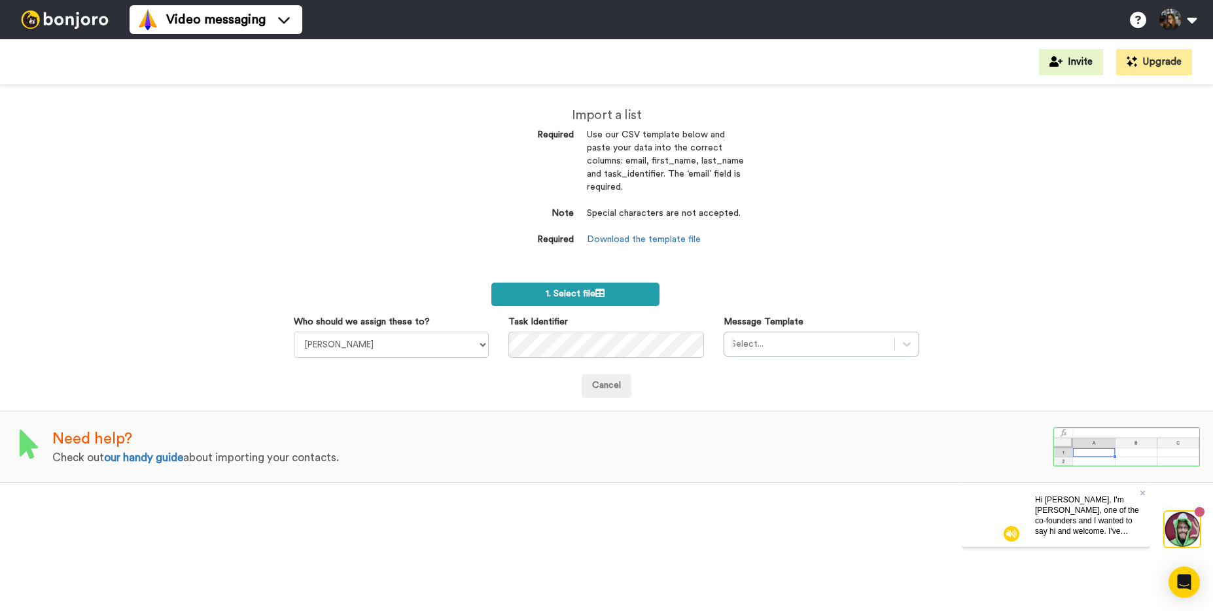
click at [603, 293] on icon at bounding box center [600, 293] width 9 height 9
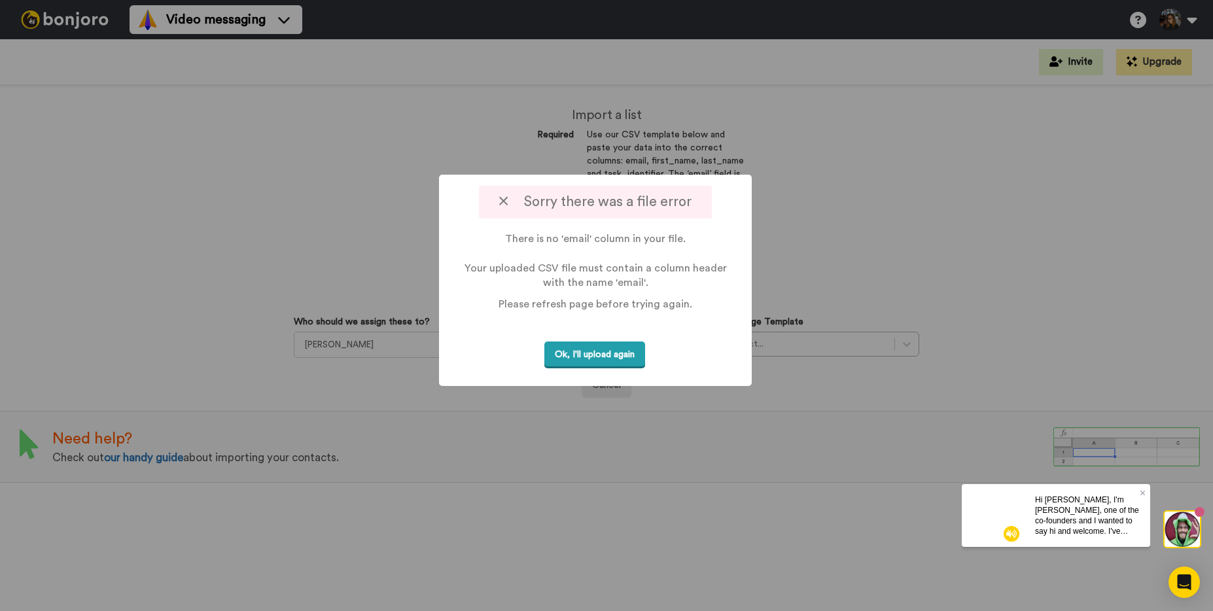
click at [589, 359] on button "Ok, I'll upload again" at bounding box center [595, 355] width 101 height 27
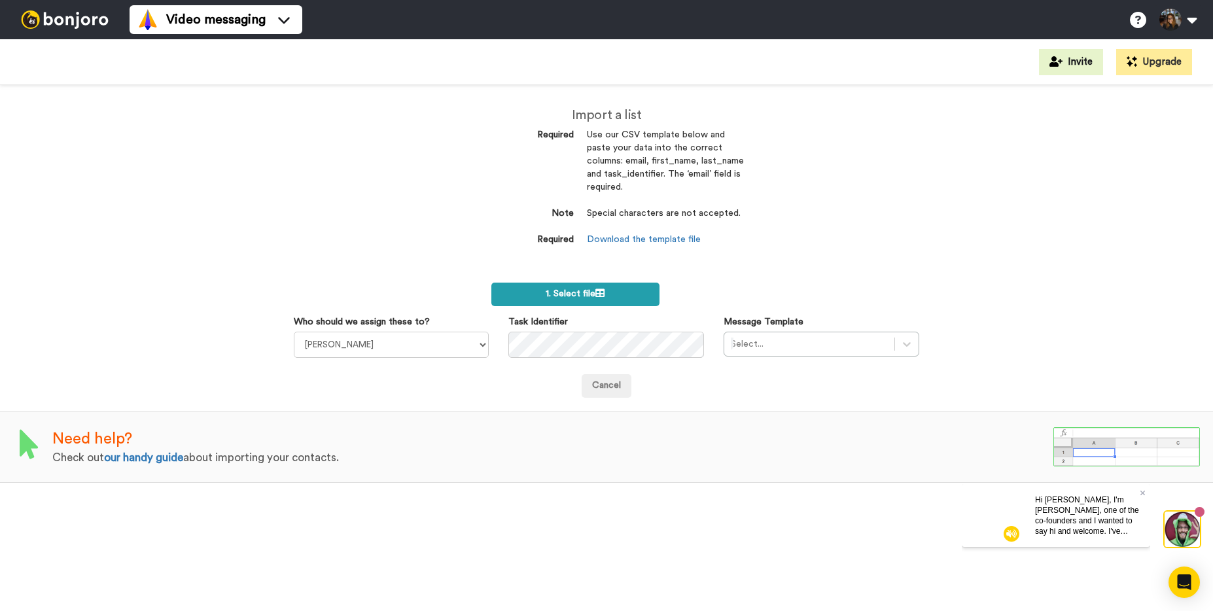
click at [596, 298] on icon at bounding box center [600, 293] width 9 height 9
click at [626, 285] on label "1. Select file" at bounding box center [576, 295] width 168 height 24
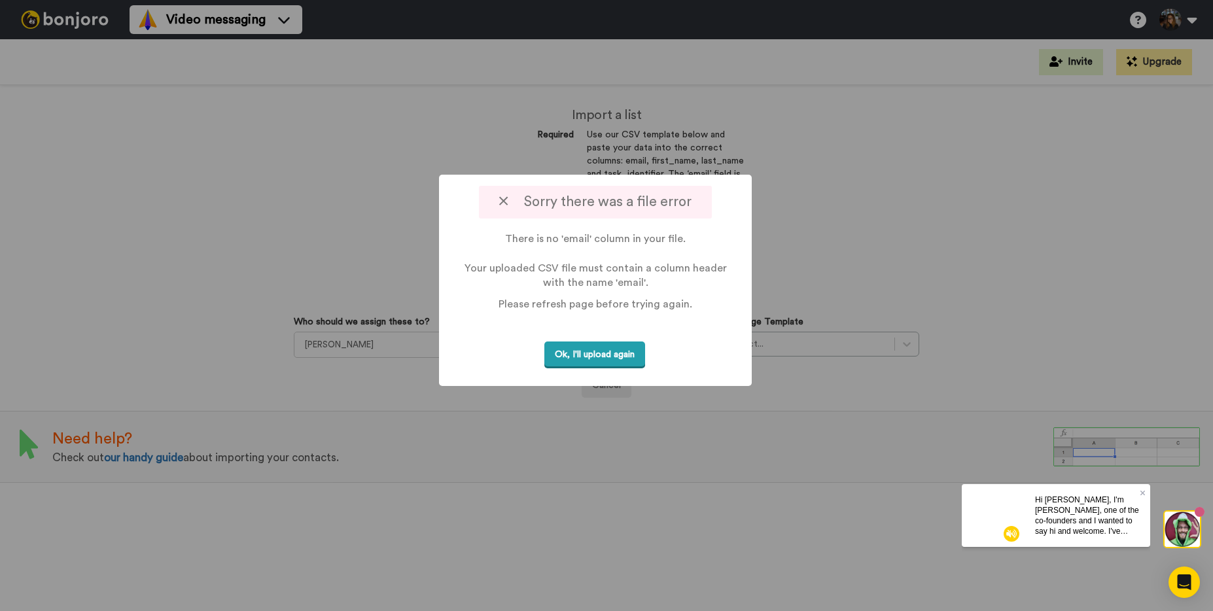
click at [595, 352] on button "Ok, I'll upload again" at bounding box center [595, 355] width 101 height 27
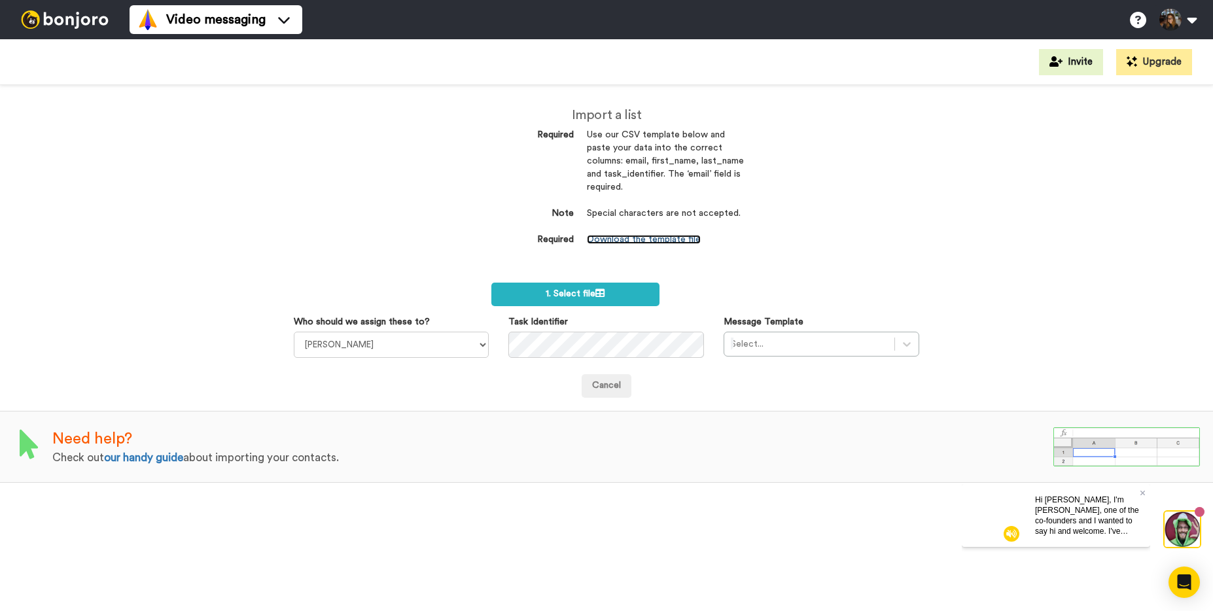
click at [636, 241] on link "Download the template file" at bounding box center [644, 239] width 114 height 9
click at [372, 342] on select "April Terry Julia Von Linsingen do Amaral Danny McCarthy Antonela Riboli Liz Co…" at bounding box center [392, 345] width 196 height 26
select select "17c4f129-8ae7-4dea-8a44-d876dabf54cd"
click at [294, 332] on select "April Terry Julia Von Linsingen do Amaral Danny McCarthy Antonela Riboli Liz Co…" at bounding box center [392, 345] width 196 height 26
click at [798, 240] on div "Import a list Required Use our CSV template below and paste your data into the …" at bounding box center [606, 348] width 1213 height 526
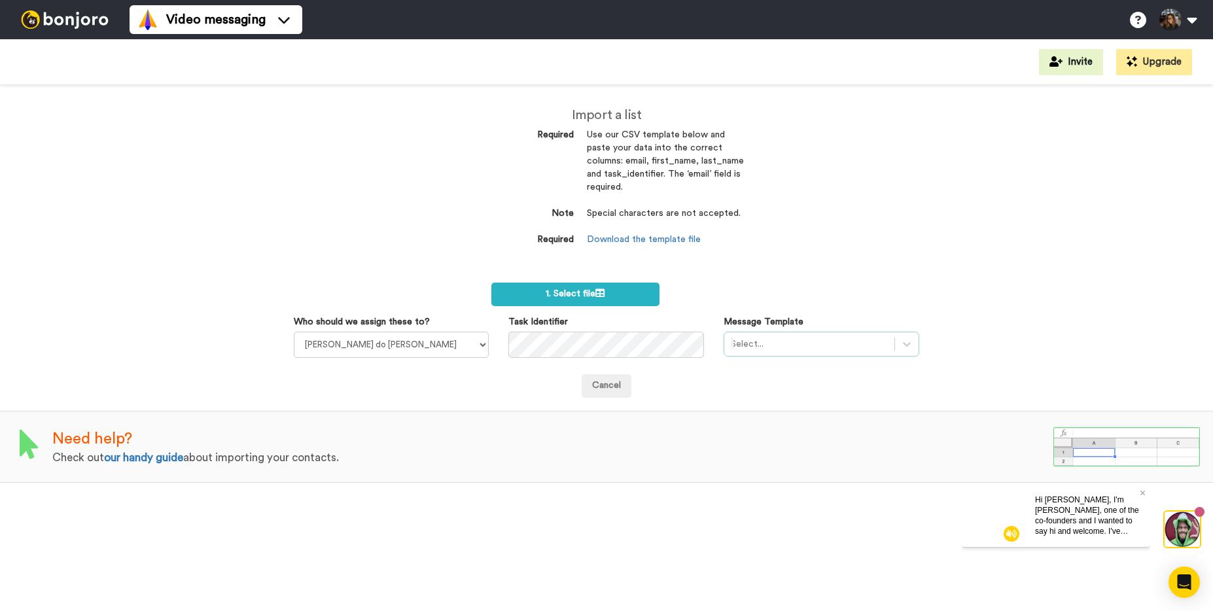
click at [792, 338] on div at bounding box center [809, 344] width 157 height 16
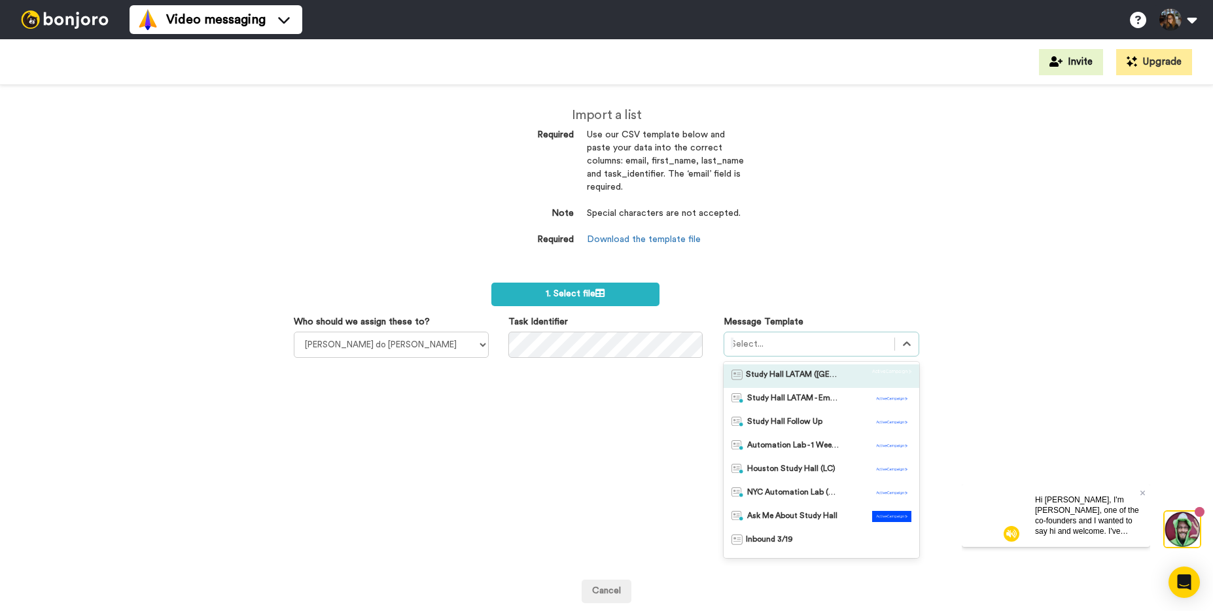
click at [886, 246] on div "Import a list Required Use our CSV template below and paste your data into the …" at bounding box center [606, 348] width 1213 height 526
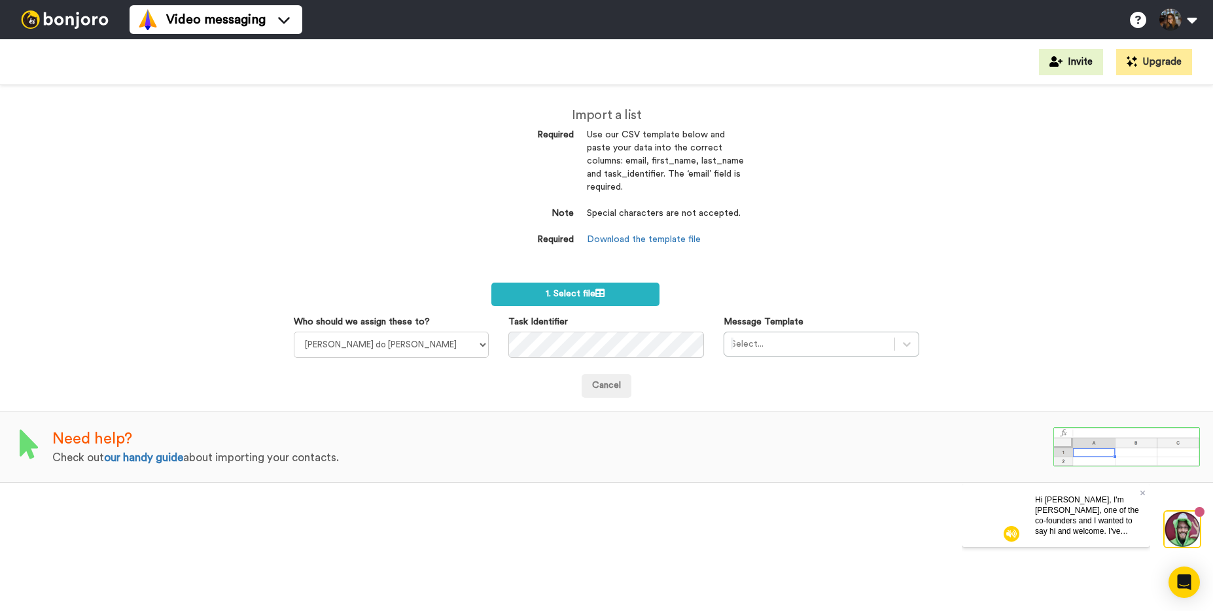
drag, startPoint x: 622, startPoint y: 134, endPoint x: 660, endPoint y: 186, distance: 64.5
click at [660, 186] on dd "Use our CSV template below and paste your data into the correct columns: email,…" at bounding box center [665, 168] width 157 height 79
click at [677, 187] on dd "Use our CSV template below and paste your data into the correct columns: email,…" at bounding box center [665, 168] width 157 height 79
click at [626, 293] on label "1. Select file" at bounding box center [576, 295] width 168 height 24
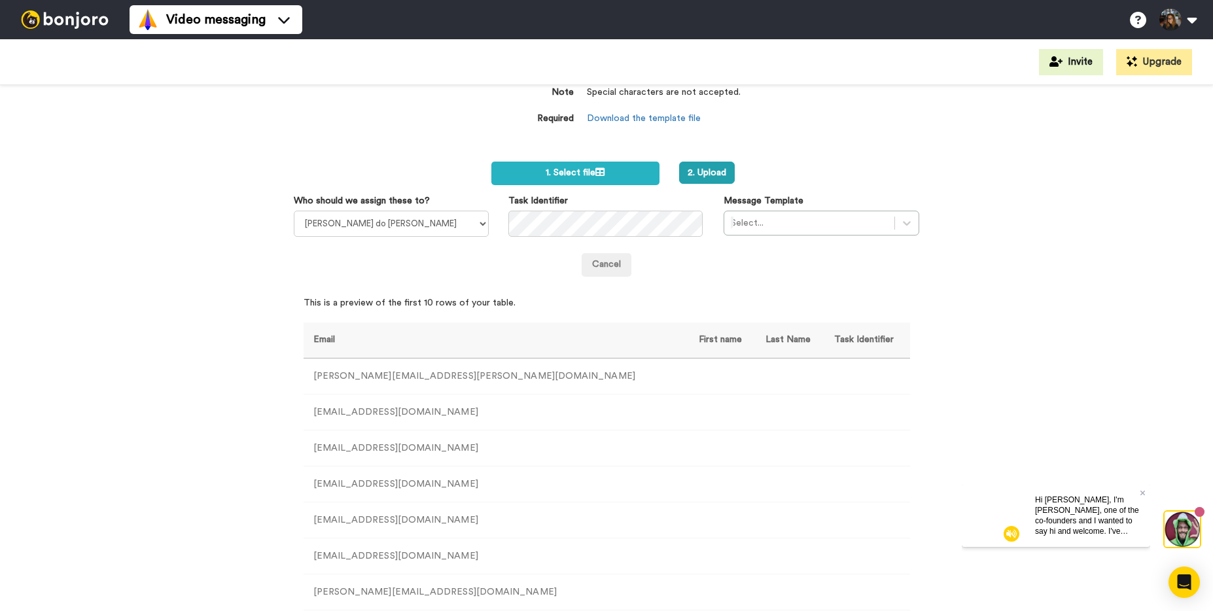
scroll to position [187, 0]
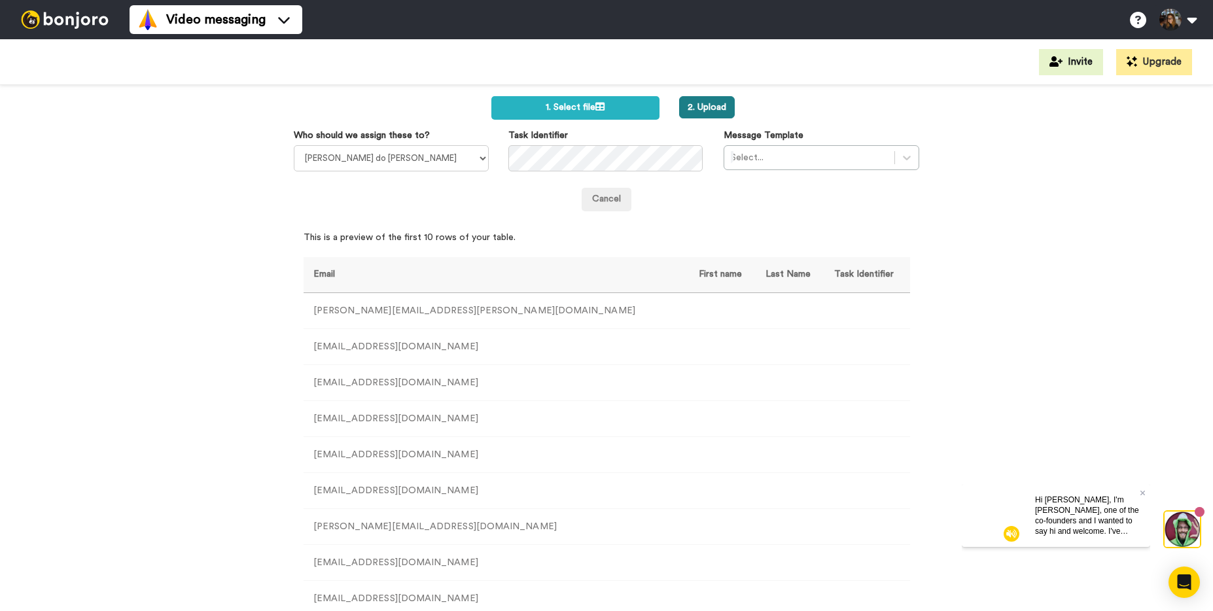
click at [694, 106] on button "2. Upload" at bounding box center [707, 107] width 56 height 22
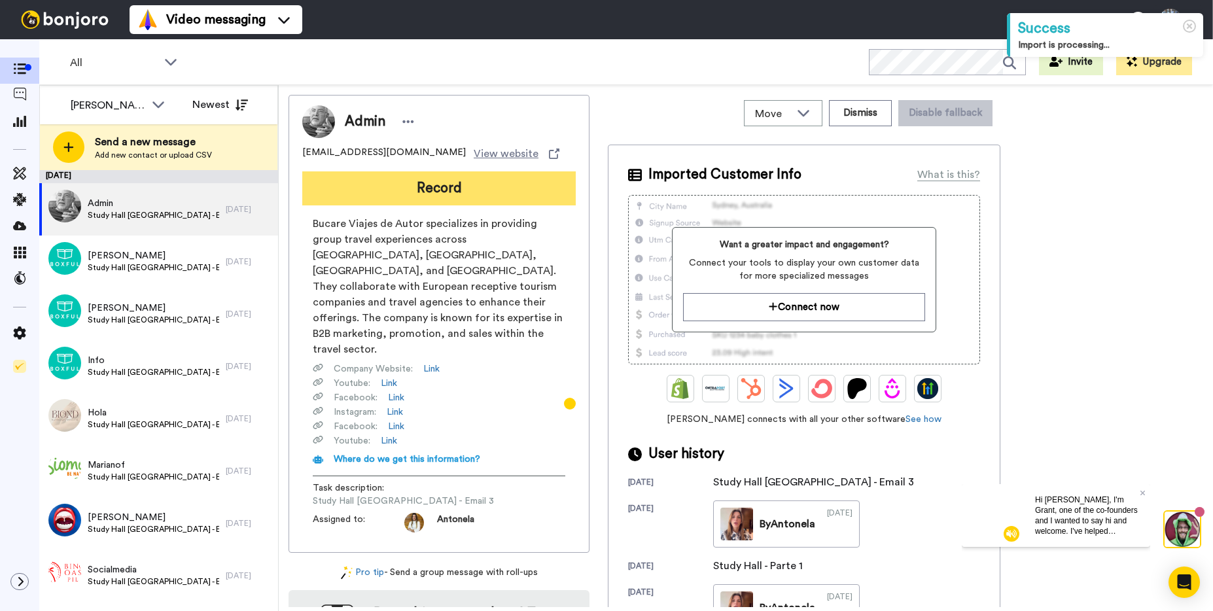
click at [455, 187] on button "Record" at bounding box center [439, 188] width 274 height 34
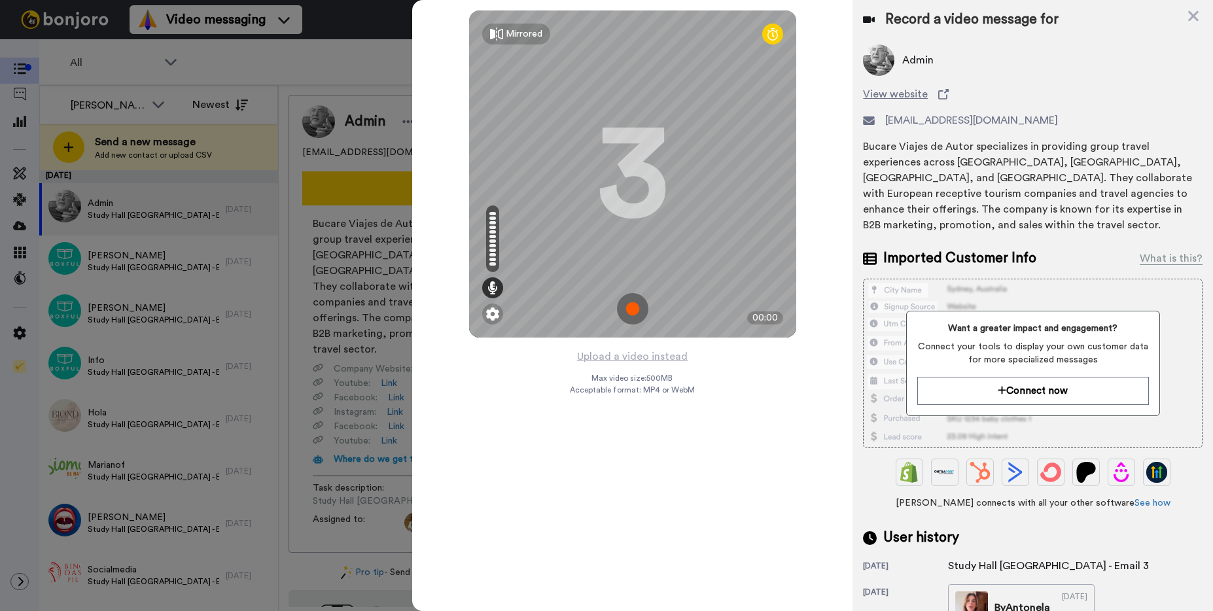
click at [965, 202] on div "Bucare Viajes de Autor specializes in providing group travel experiences across…" at bounding box center [1033, 186] width 340 height 94
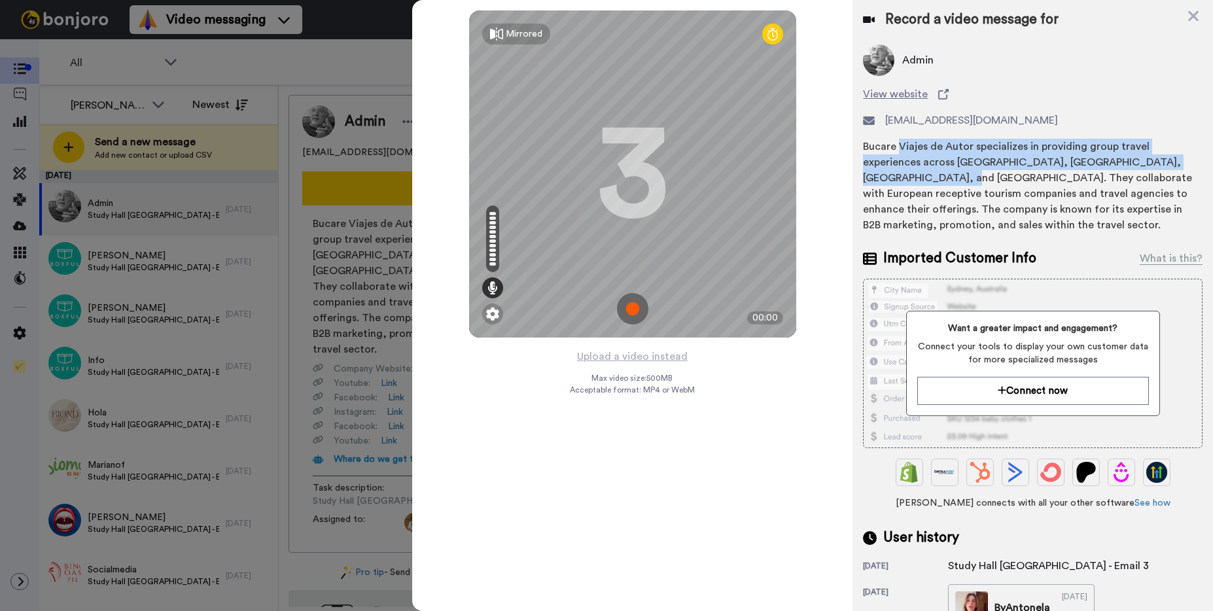
drag, startPoint x: 899, startPoint y: 147, endPoint x: 934, endPoint y: 194, distance: 58.5
click at [929, 187] on div "Bucare Viajes de Autor specializes in providing group travel experiences across…" at bounding box center [1033, 186] width 340 height 94
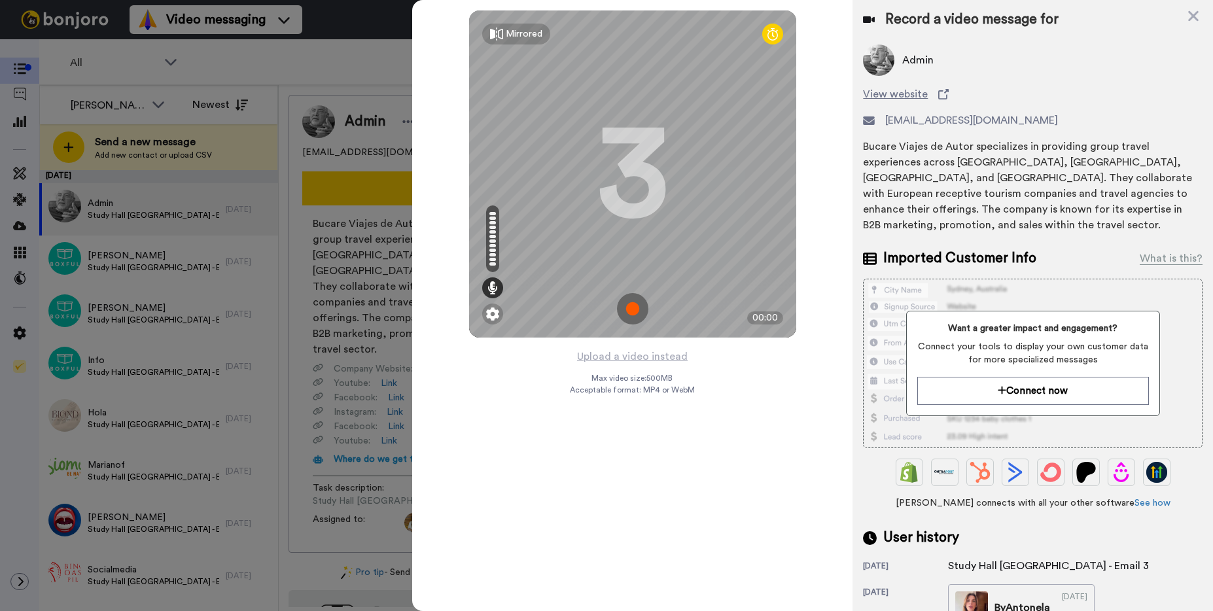
click at [935, 198] on div "Bucare Viajes de Autor specializes in providing group travel experiences across…" at bounding box center [1033, 186] width 340 height 94
click at [639, 310] on img at bounding box center [632, 308] width 31 height 31
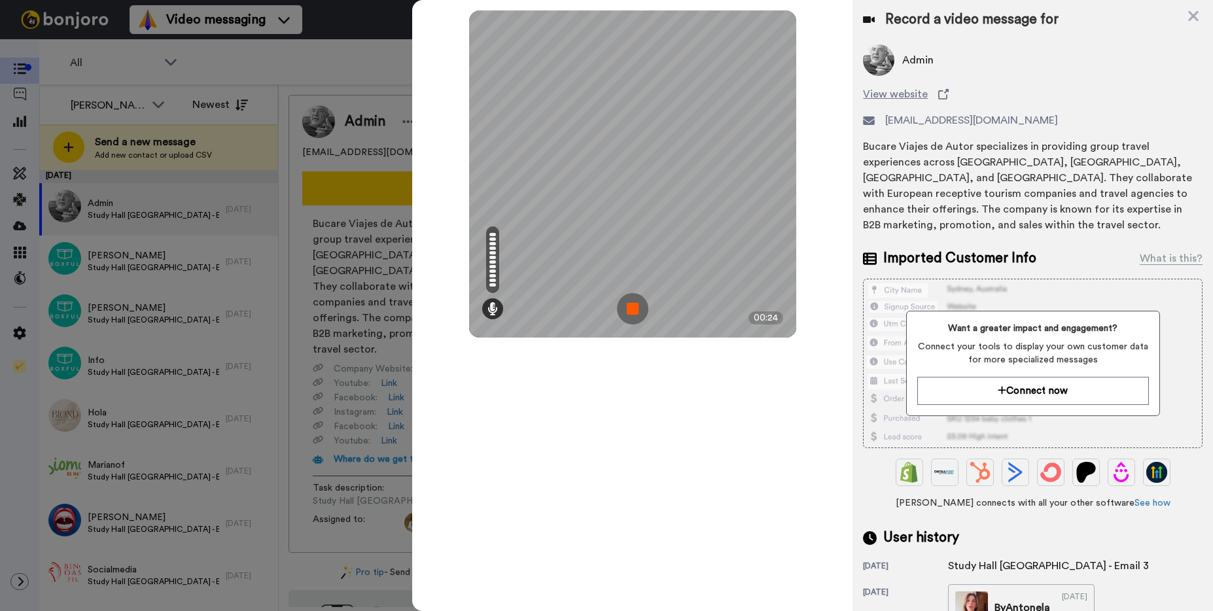
click at [634, 311] on img at bounding box center [632, 308] width 31 height 31
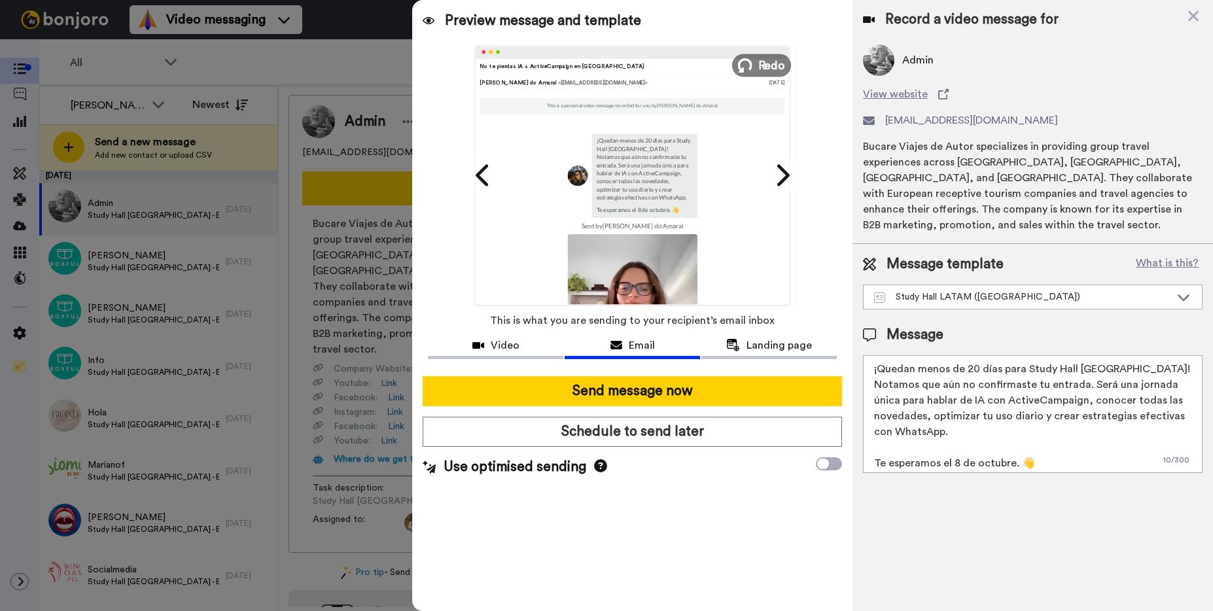
drag, startPoint x: 749, startPoint y: 65, endPoint x: 747, endPoint y: 72, distance: 6.8
click at [749, 65] on icon at bounding box center [745, 65] width 14 height 14
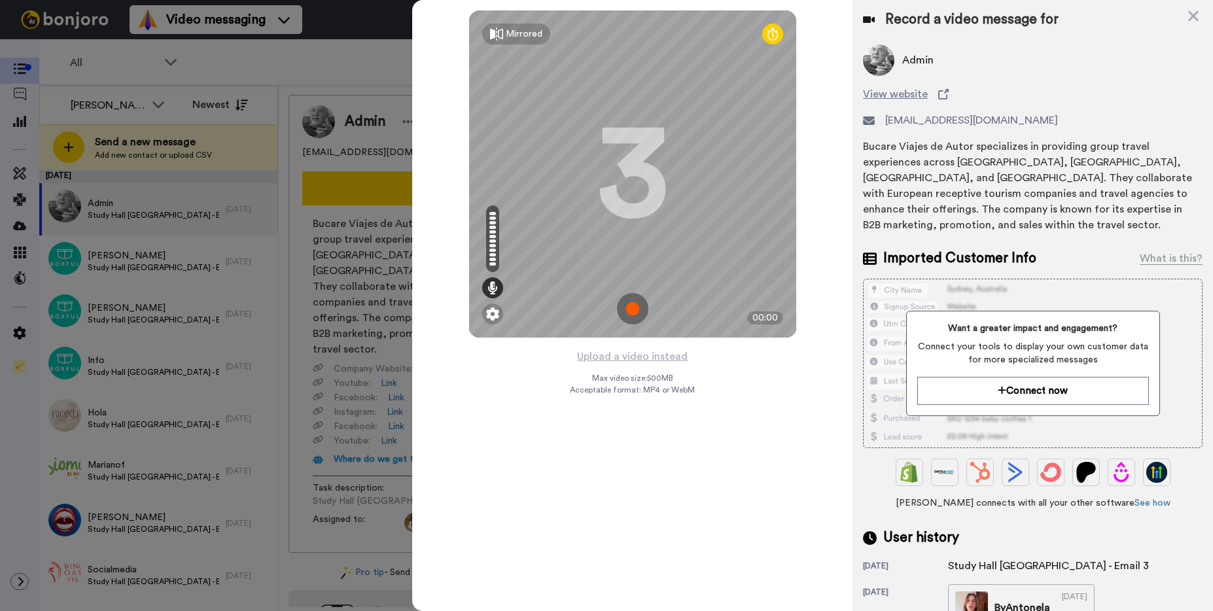
click at [630, 311] on img at bounding box center [632, 308] width 31 height 31
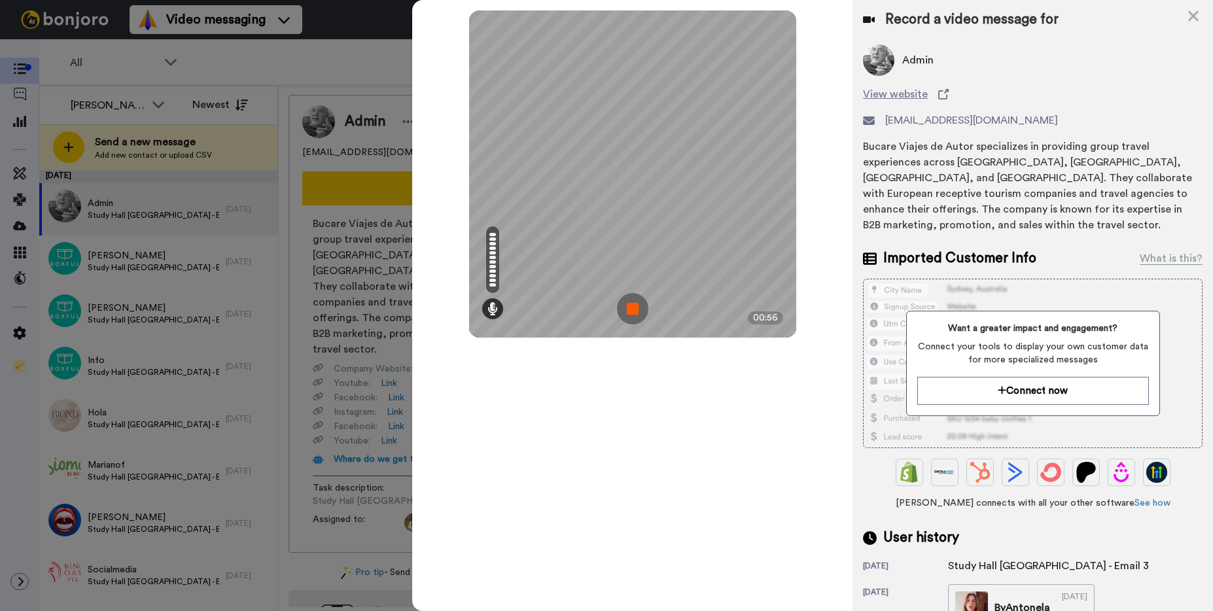
click at [634, 312] on img at bounding box center [632, 308] width 31 height 31
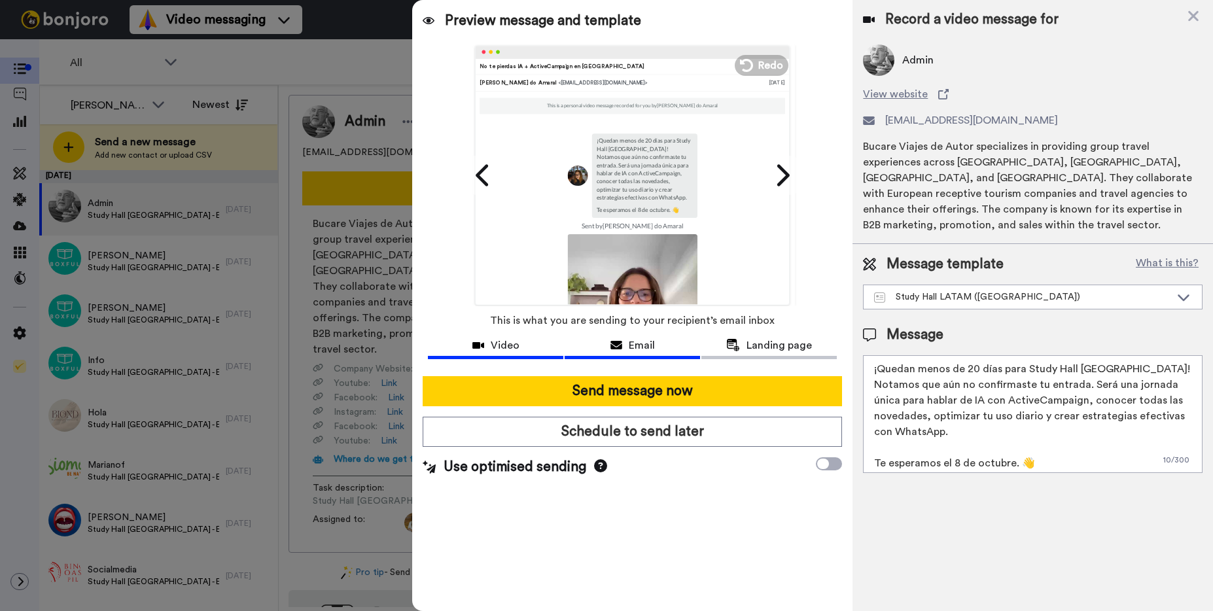
click at [514, 344] on span "Video" at bounding box center [505, 346] width 29 height 16
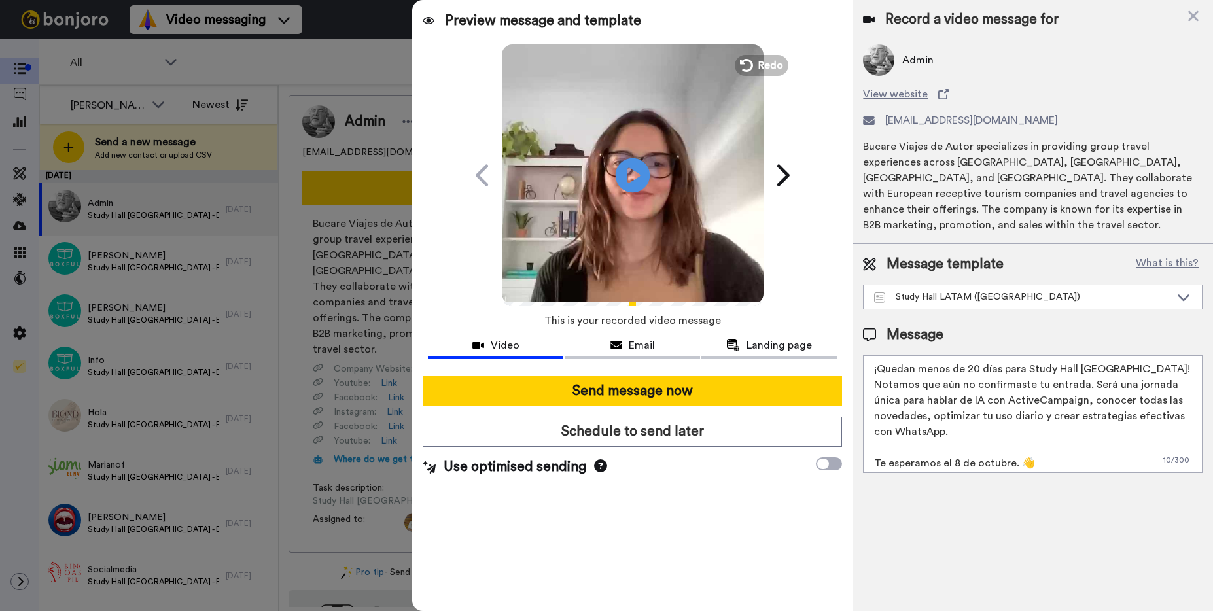
click at [641, 169] on icon at bounding box center [633, 175] width 35 height 35
click at [760, 58] on span "Redo" at bounding box center [771, 64] width 27 height 17
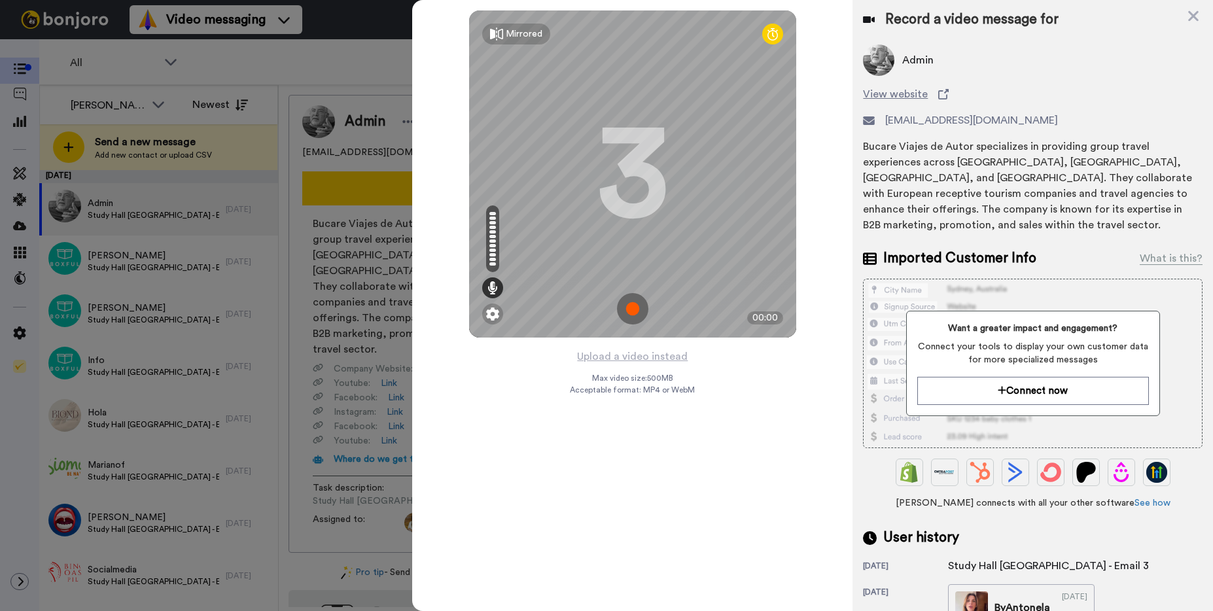
click at [632, 303] on img at bounding box center [632, 308] width 31 height 31
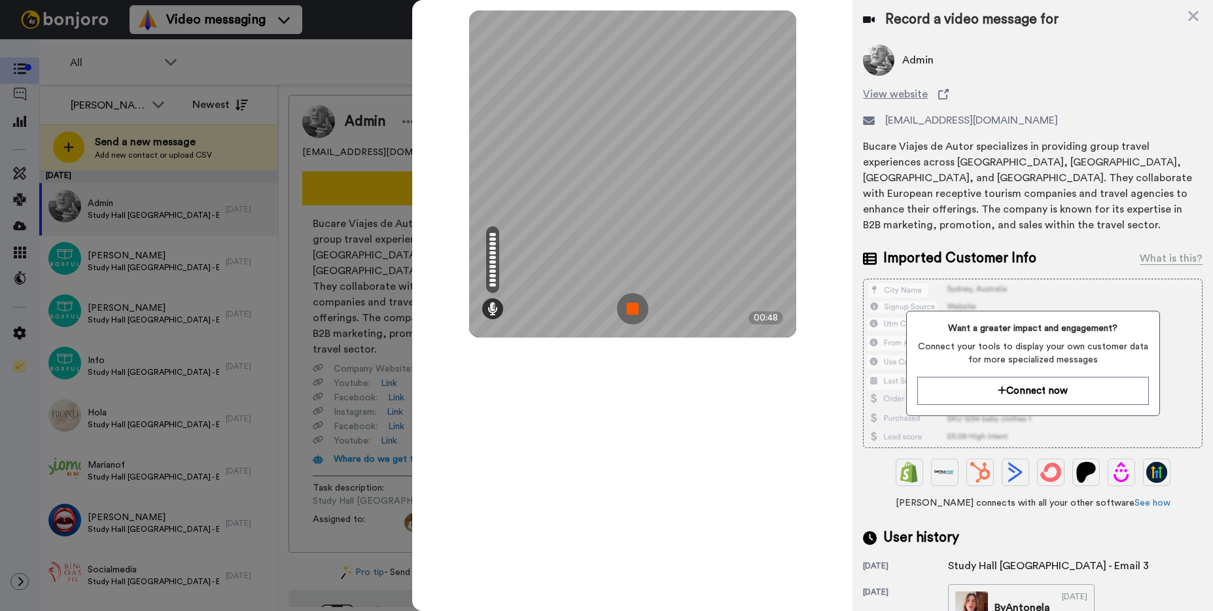
click at [628, 306] on img at bounding box center [632, 308] width 31 height 31
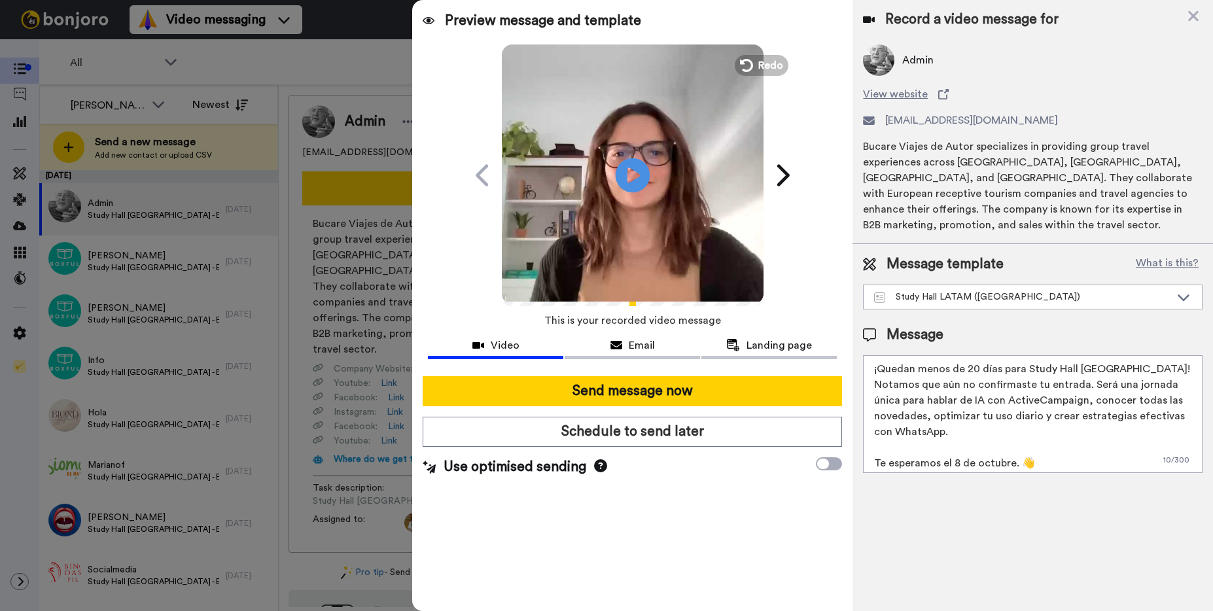
click at [643, 171] on icon at bounding box center [633, 175] width 35 height 35
click at [991, 291] on div "Study Hall LATAM (Argentina)" at bounding box center [1022, 297] width 296 height 13
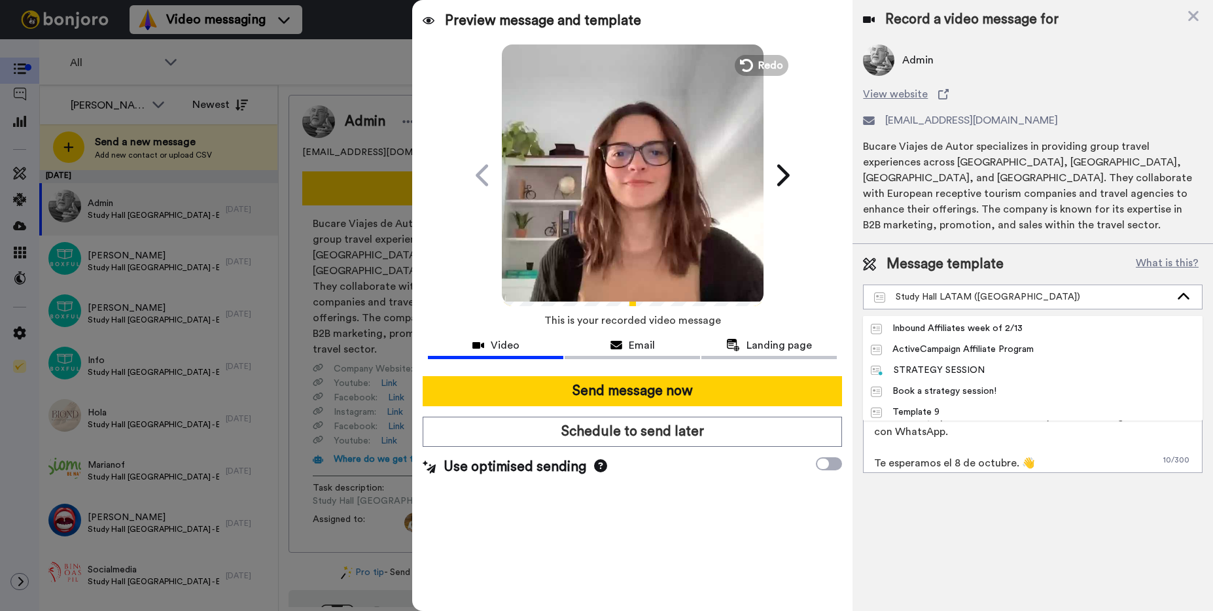
scroll to position [419, 0]
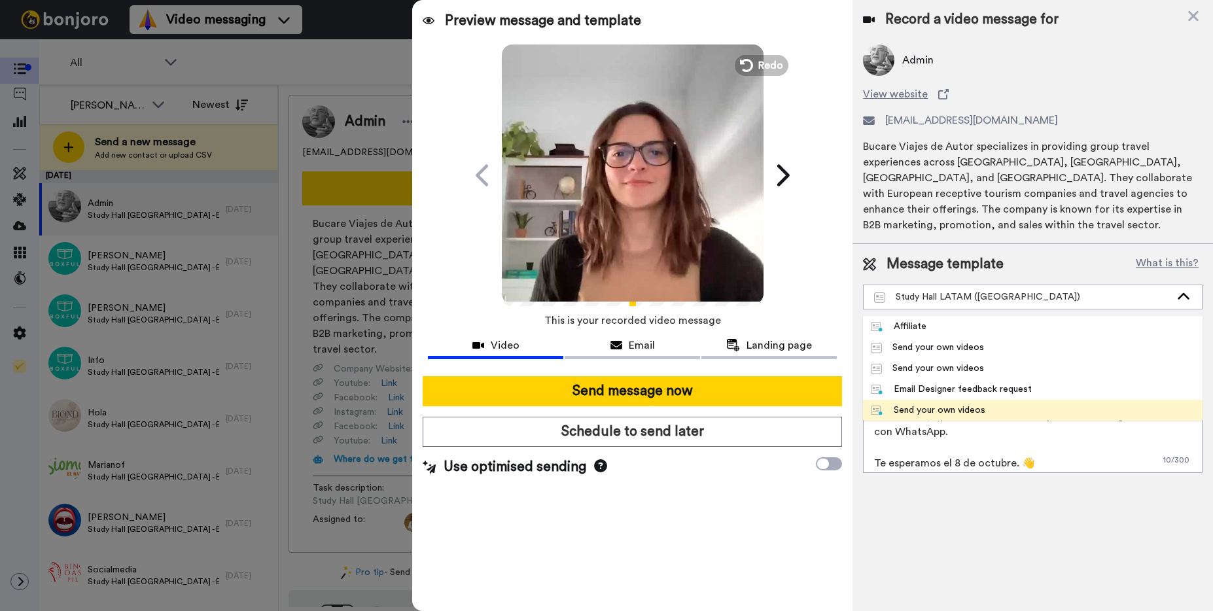
click at [961, 404] on div "Send your own videos" at bounding box center [928, 410] width 115 height 13
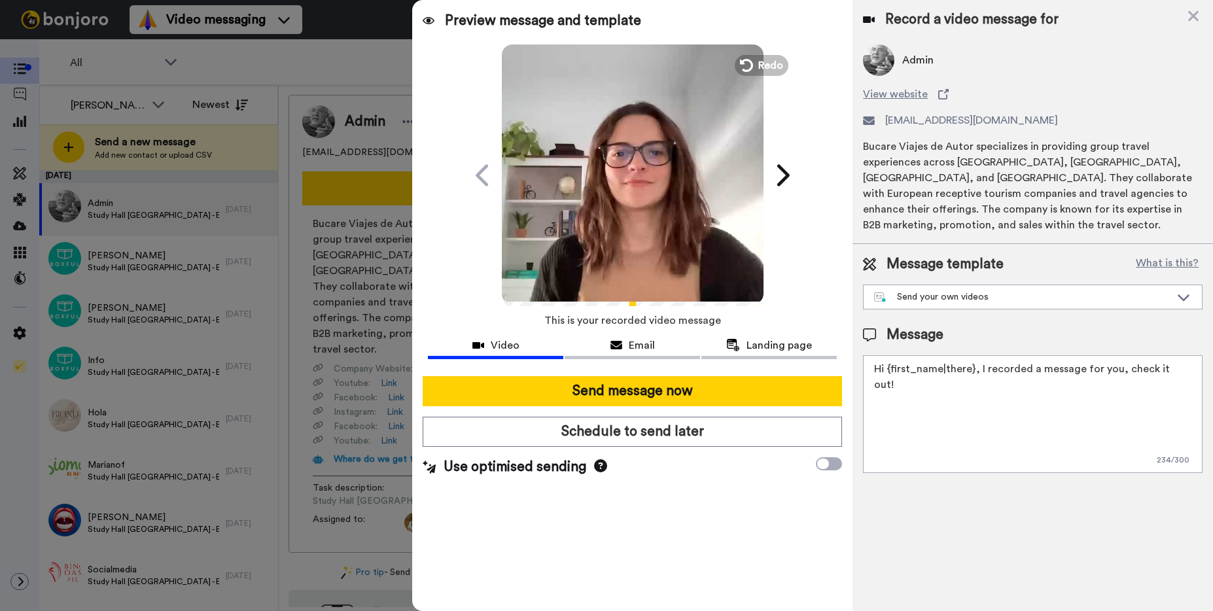
click at [963, 355] on textarea "Hi {first_name|there}, I recorded a message for you, check it out!" at bounding box center [1033, 414] width 340 height 118
click at [882, 355] on textarea "Hi {first_name|there}, I recorded a message for you, check it out!" at bounding box center [1033, 414] width 340 height 118
drag, startPoint x: 885, startPoint y: 355, endPoint x: 855, endPoint y: 355, distance: 29.5
click at [855, 355] on div "Message template What is this? Send your own videos Study Hall LATAM (Argentina…" at bounding box center [1033, 364] width 361 height 240
drag, startPoint x: 1181, startPoint y: 356, endPoint x: 979, endPoint y: 355, distance: 202.2
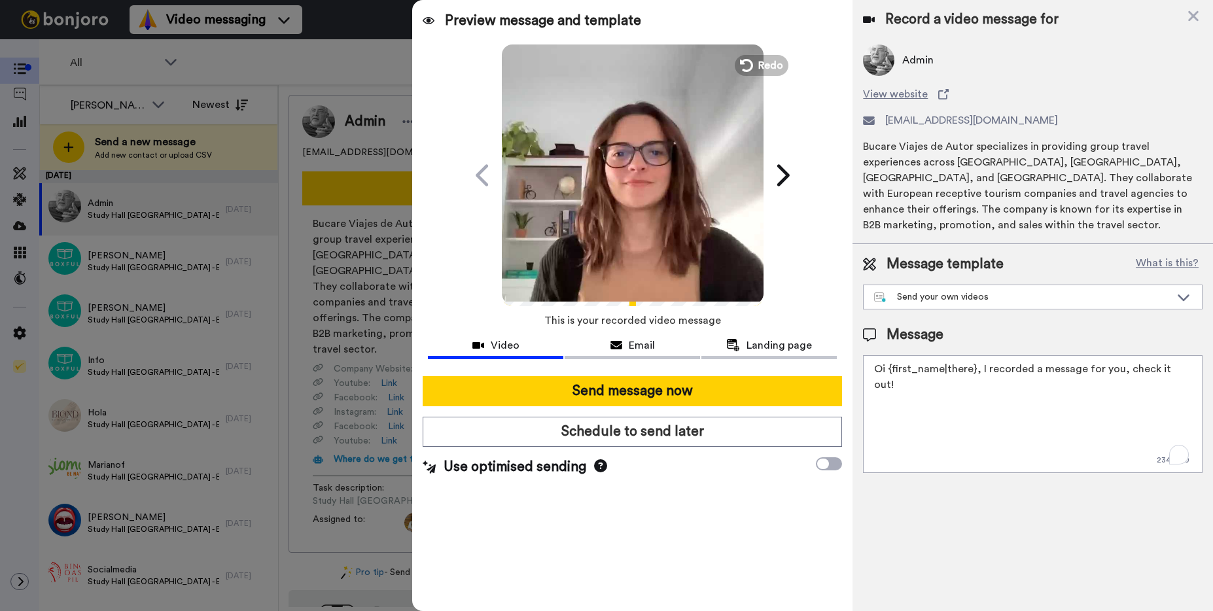
click at [979, 355] on textarea "Oi {first_name|there}, I recorded a message for you, check it out!" at bounding box center [1033, 414] width 340 height 118
click at [632, 349] on span "Email" at bounding box center [642, 346] width 26 height 16
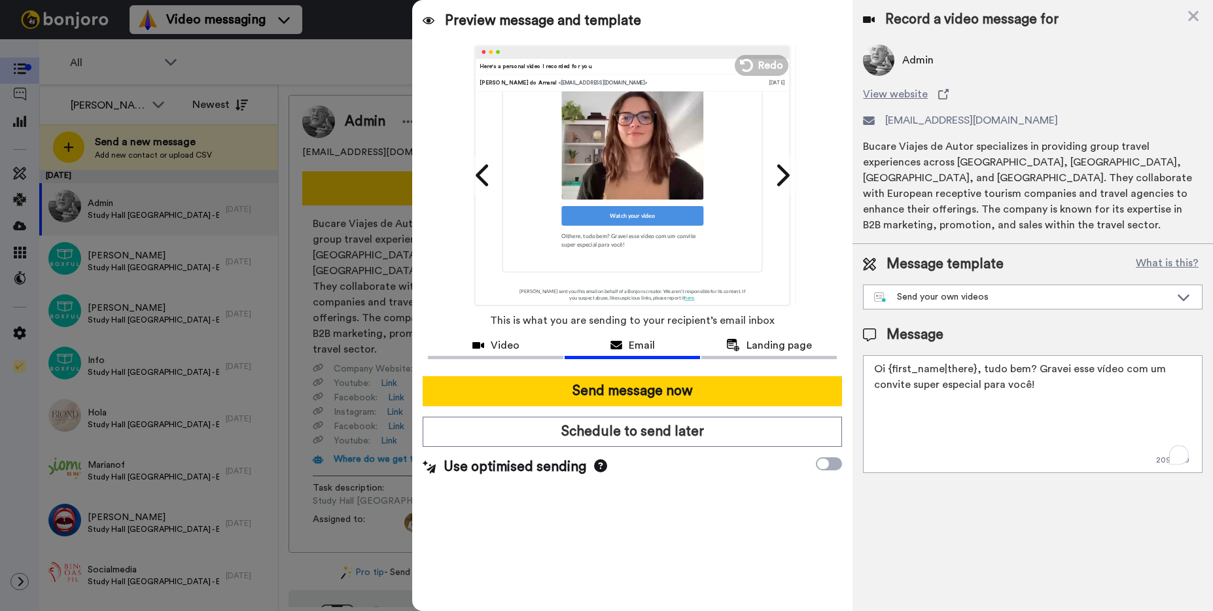
scroll to position [201, 0]
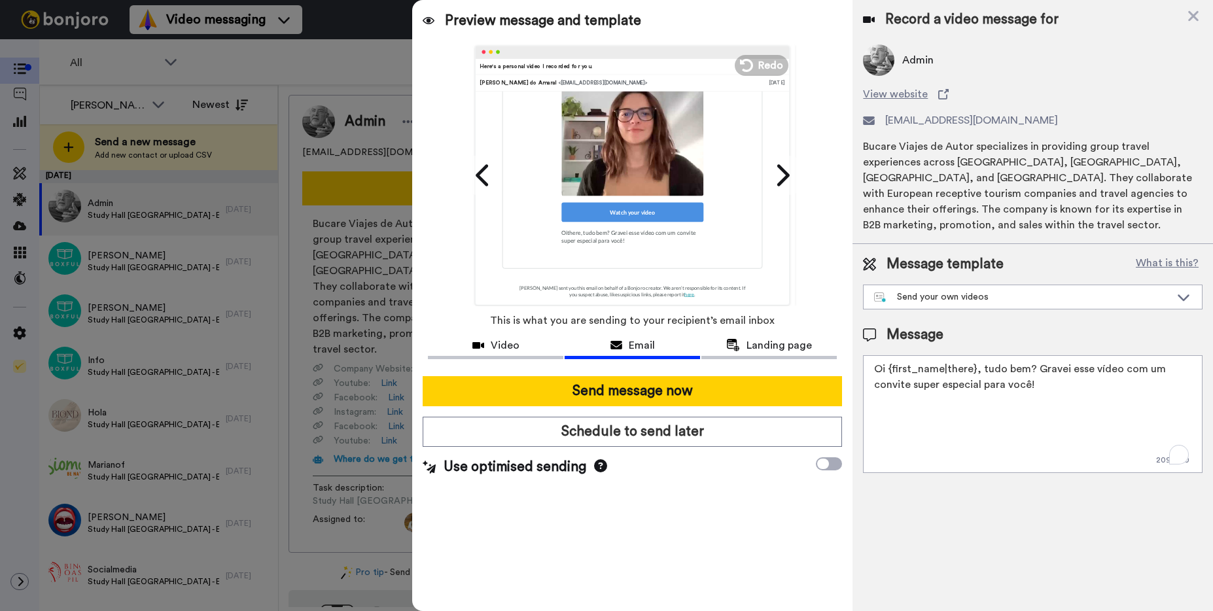
click at [624, 212] on div "Watch your video" at bounding box center [633, 212] width 142 height 20
click at [509, 343] on span "Video" at bounding box center [505, 346] width 29 height 16
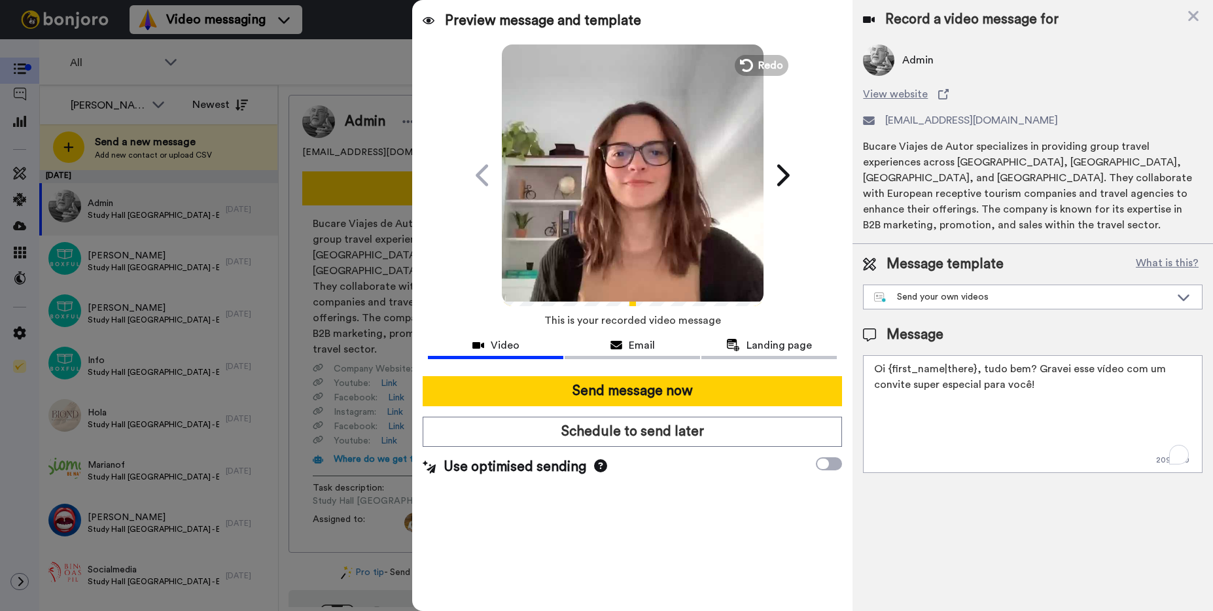
click at [622, 202] on icon "Play/Pause" at bounding box center [633, 175] width 35 height 62
click at [645, 349] on span "Email" at bounding box center [642, 346] width 26 height 16
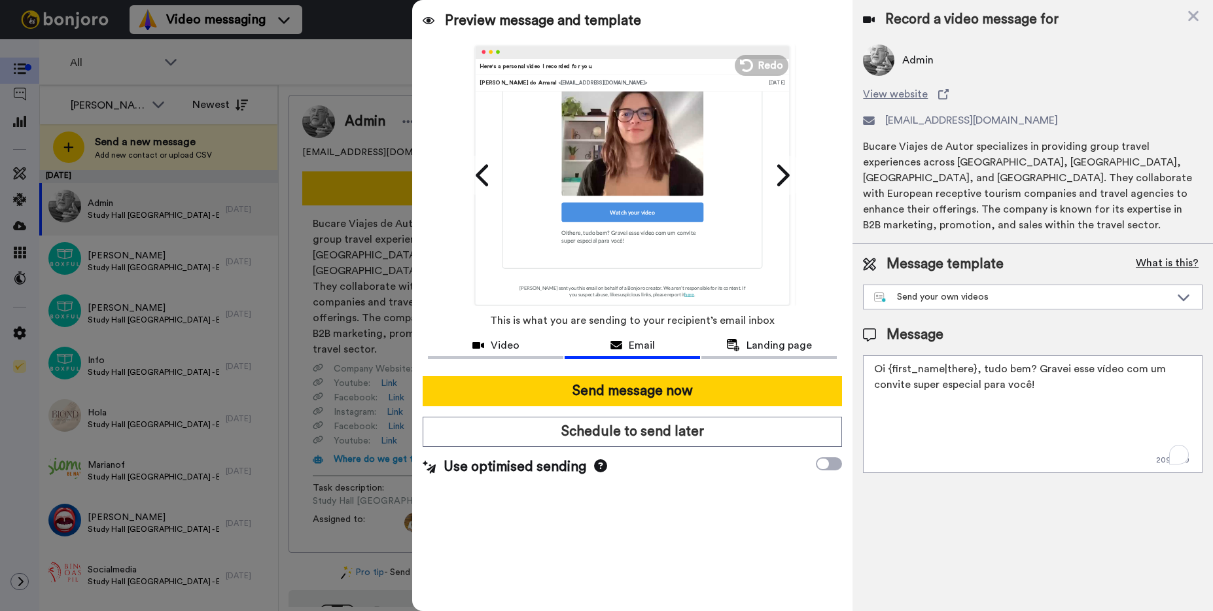
click at [1166, 255] on button "What is this?" at bounding box center [1167, 265] width 71 height 20
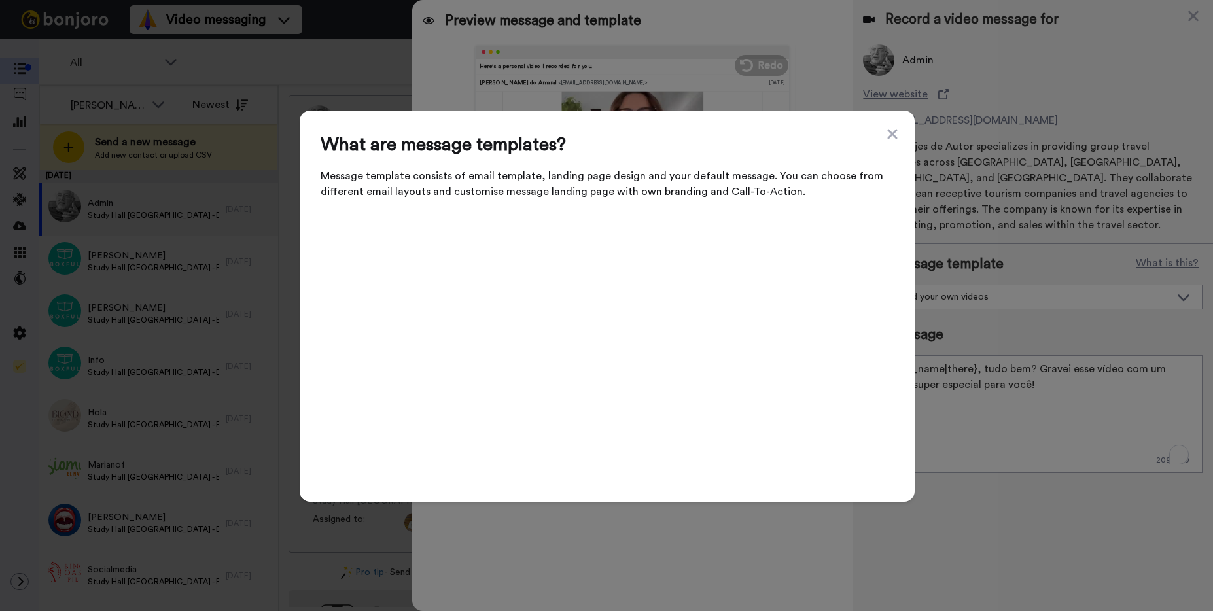
drag, startPoint x: 350, startPoint y: 259, endPoint x: 534, endPoint y: 262, distance: 183.9
click at [534, 262] on div "What are message templates? Message template consists of email template, landin…" at bounding box center [607, 306] width 615 height 391
click at [541, 192] on span "Message template consists of email template, landing page design and your defau…" at bounding box center [607, 183] width 573 height 31
drag, startPoint x: 580, startPoint y: 188, endPoint x: 724, endPoint y: 188, distance: 144.6
click at [723, 188] on span "Message template consists of email template, landing page design and your defau…" at bounding box center [607, 183] width 573 height 31
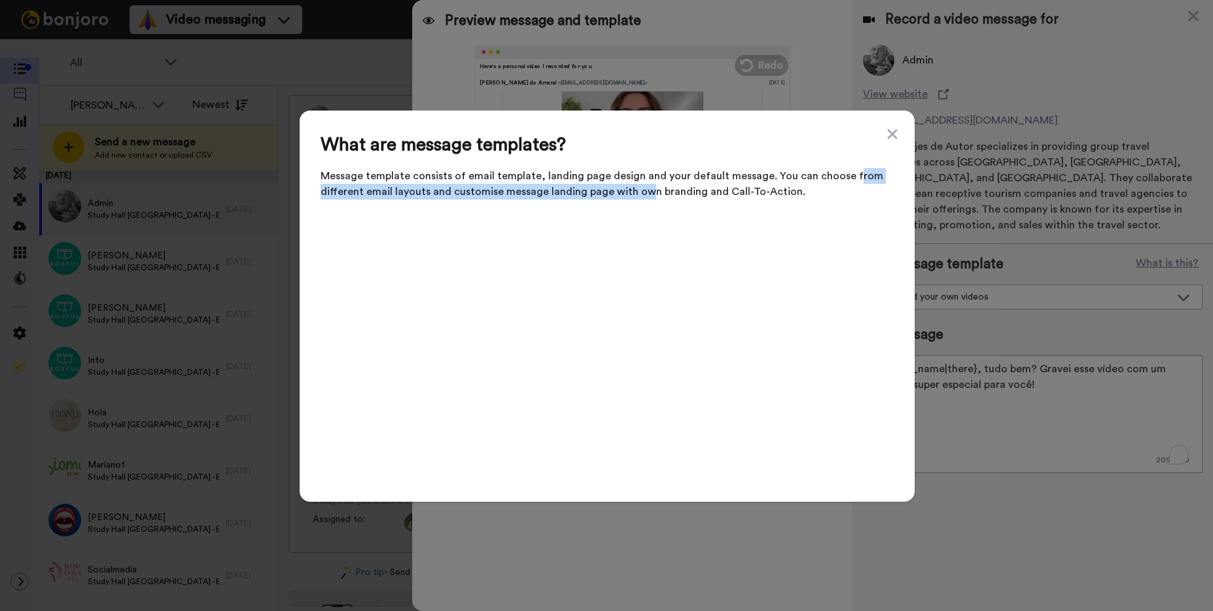
drag, startPoint x: 821, startPoint y: 185, endPoint x: 649, endPoint y: 202, distance: 173.0
click at [644, 200] on span "Message template consists of email template, landing page design and your defau…" at bounding box center [607, 183] width 573 height 31
drag, startPoint x: 666, startPoint y: 198, endPoint x: 691, endPoint y: 321, distance: 125.7
click at [666, 198] on span "Message template consists of email template, landing page design and your defau…" at bounding box center [607, 183] width 573 height 31
click at [893, 139] on icon at bounding box center [892, 134] width 13 height 16
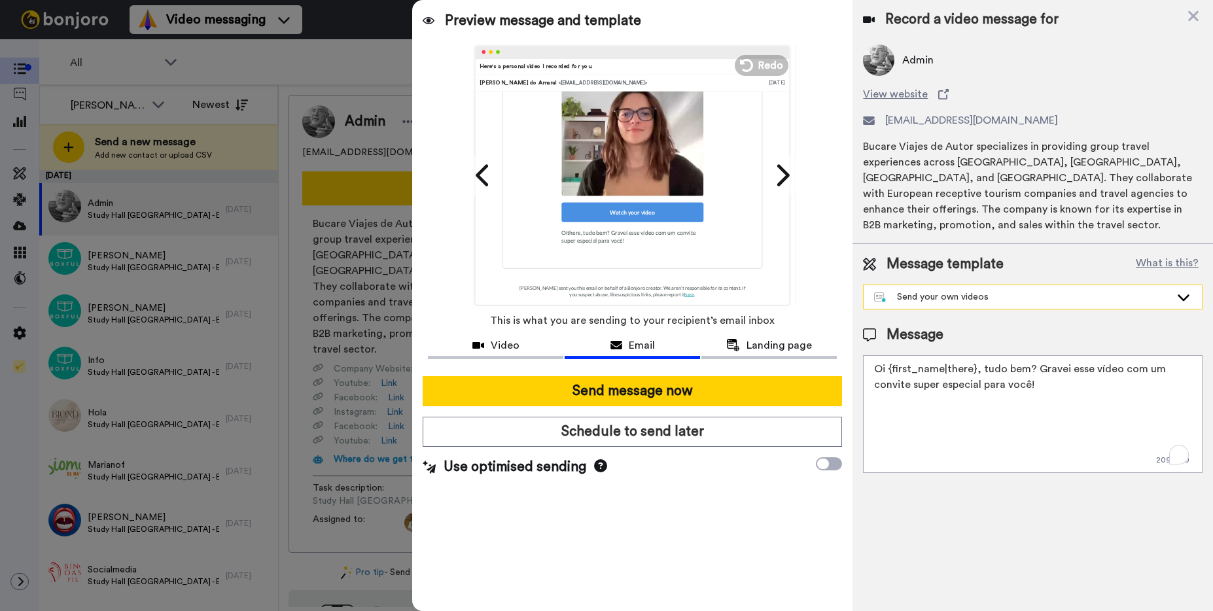
click at [962, 291] on div "Send your own videos" at bounding box center [1022, 297] width 296 height 13
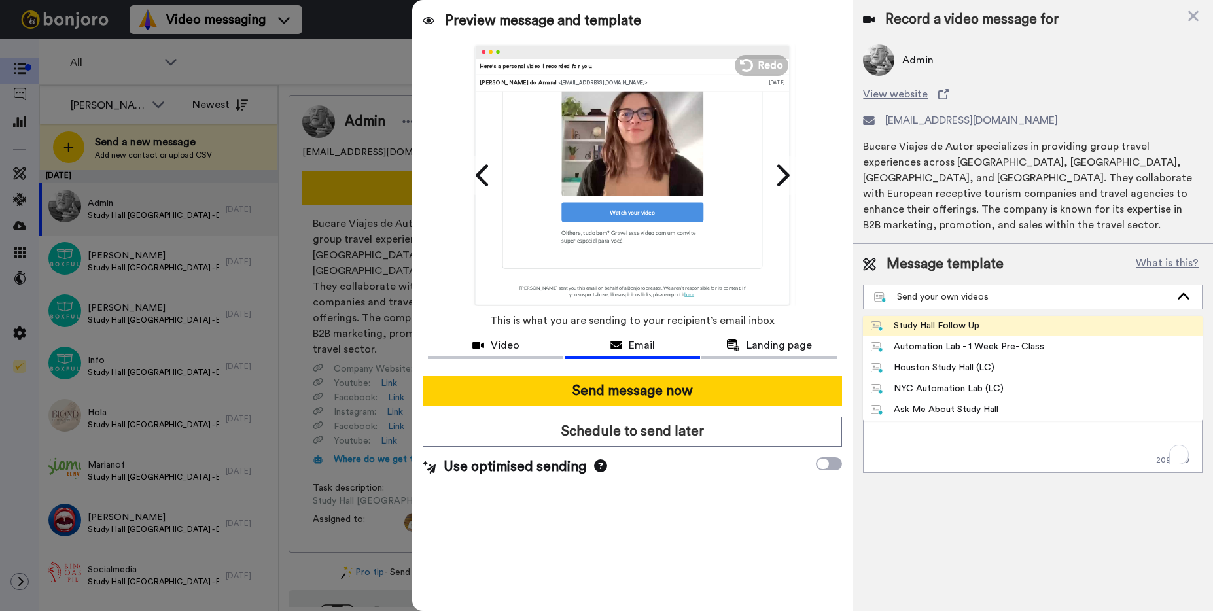
scroll to position [0, 0]
click at [1012, 320] on div "Study Hall LATAM (Argentina)" at bounding box center [974, 326] width 206 height 13
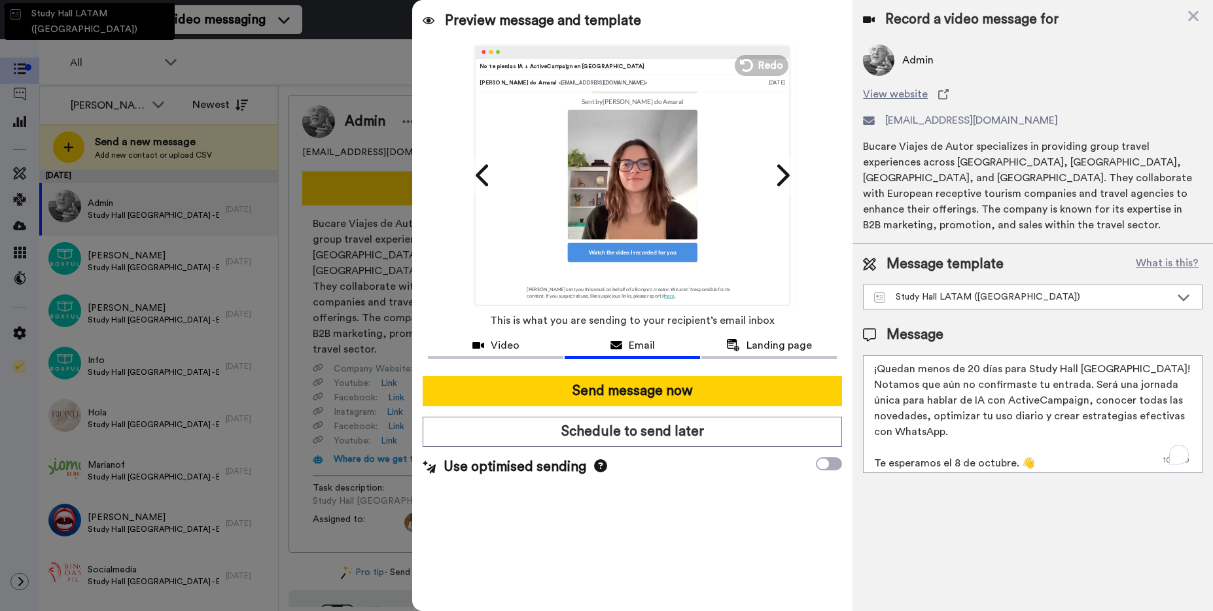
scroll to position [201, 0]
drag, startPoint x: 1009, startPoint y: 428, endPoint x: 874, endPoint y: 348, distance: 156.7
click at [873, 355] on textarea "¡Quedan menos de 20 días para Study Hall Buenos Aires! Notamos que aún no confi…" at bounding box center [1033, 414] width 340 height 118
click at [1070, 291] on div "Study Hall LATAM (Argentina)" at bounding box center [1022, 297] width 296 height 13
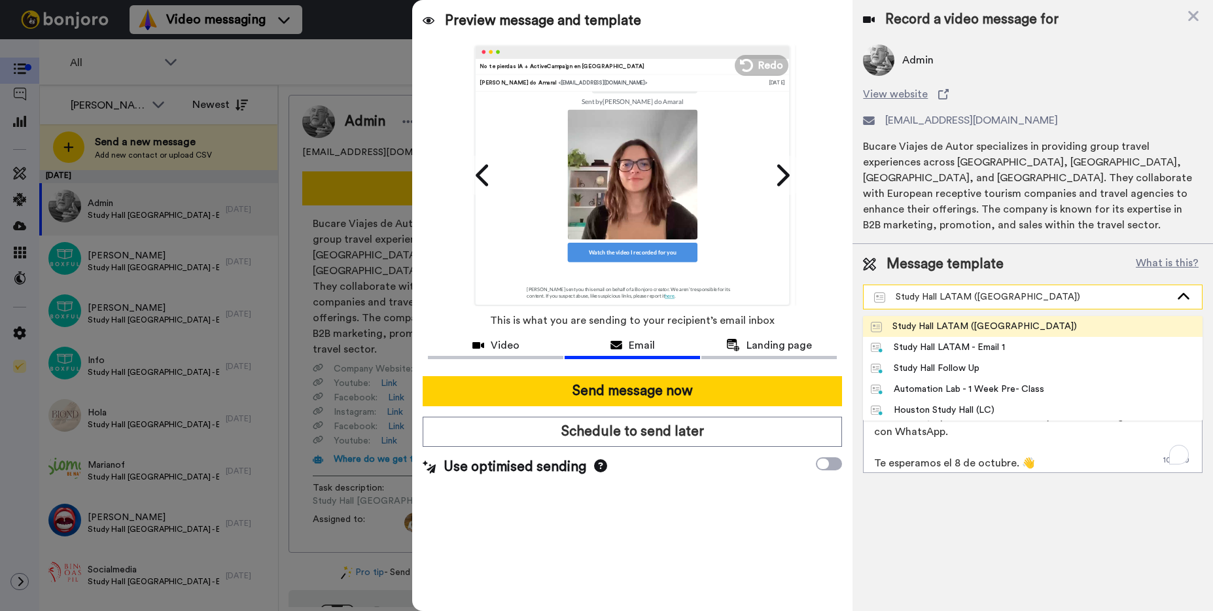
click at [1071, 291] on div "Study Hall LATAM (Argentina)" at bounding box center [1022, 297] width 296 height 13
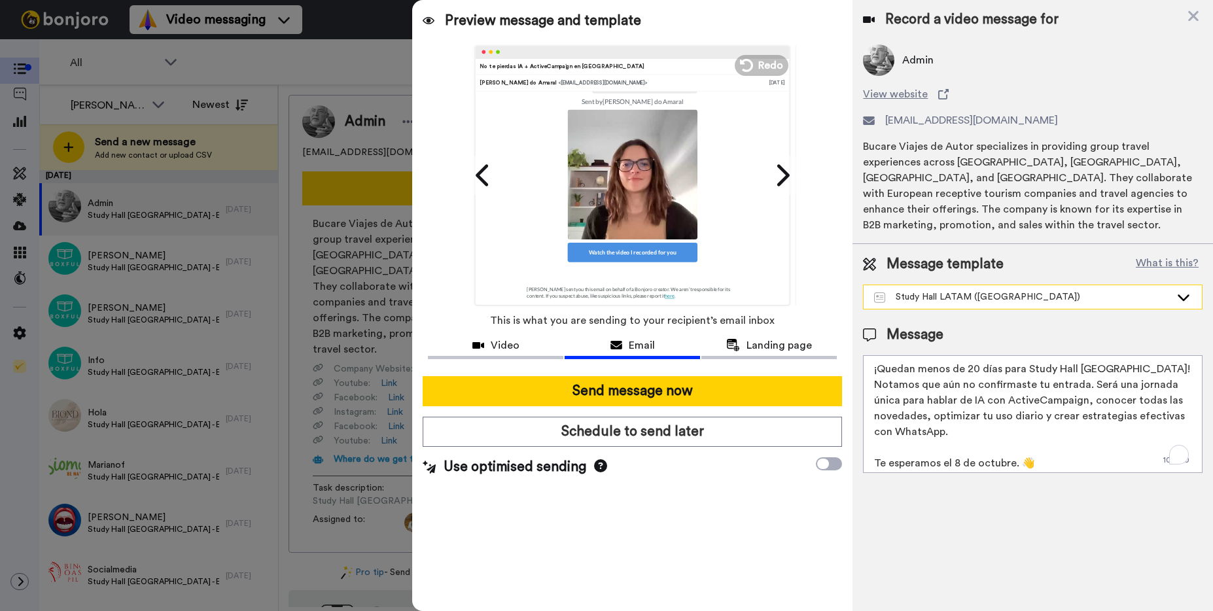
click at [1071, 291] on div "Study Hall LATAM (Argentina)" at bounding box center [1022, 297] width 296 height 13
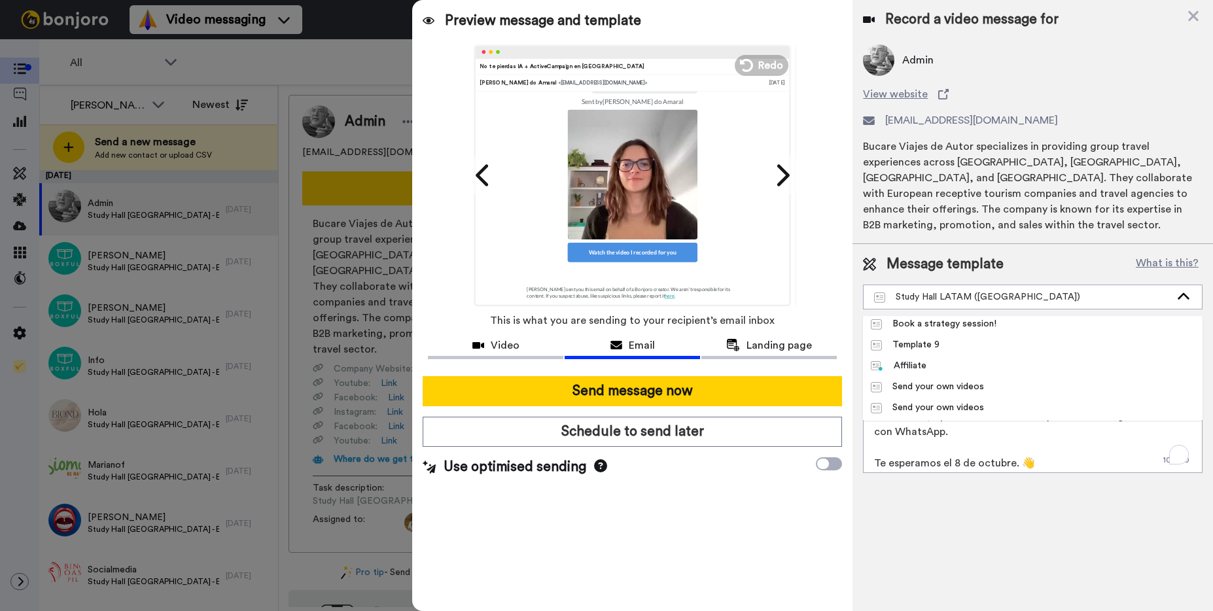
scroll to position [419, 0]
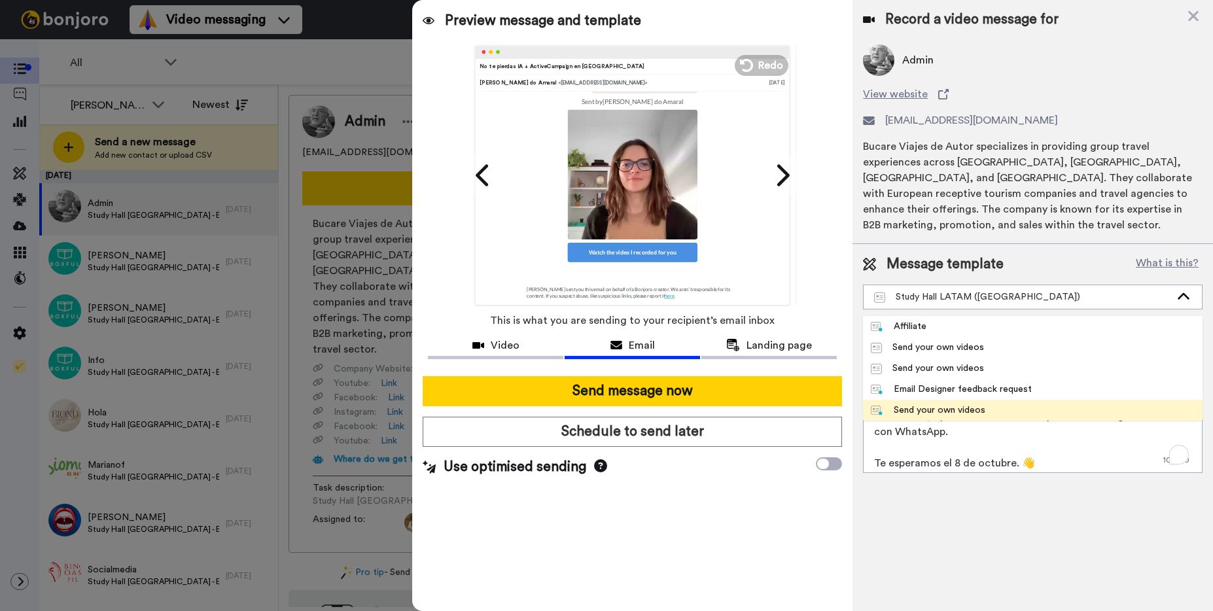
click at [982, 404] on div "Send your own videos" at bounding box center [928, 410] width 115 height 13
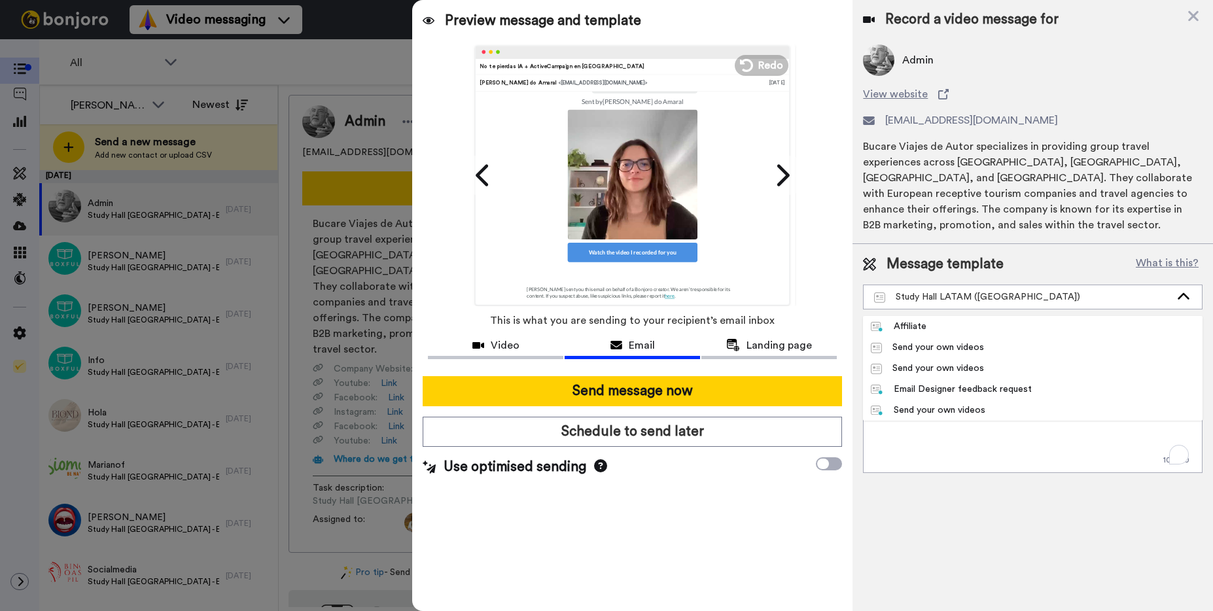
scroll to position [188, 0]
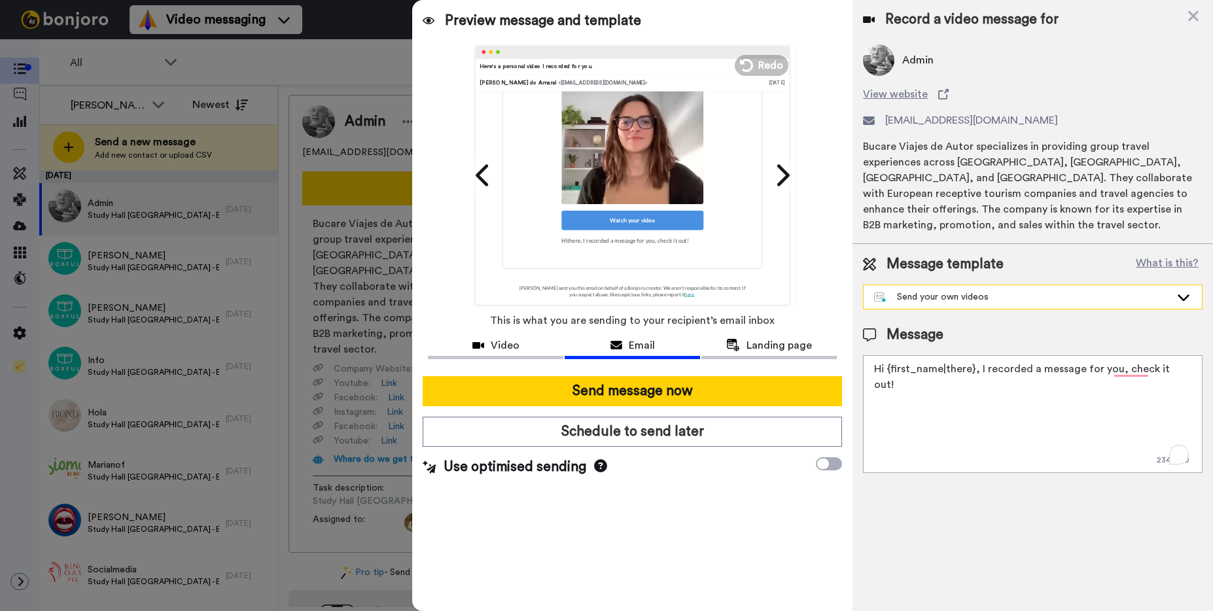
click at [996, 291] on div "Send your own videos" at bounding box center [1022, 297] width 296 height 13
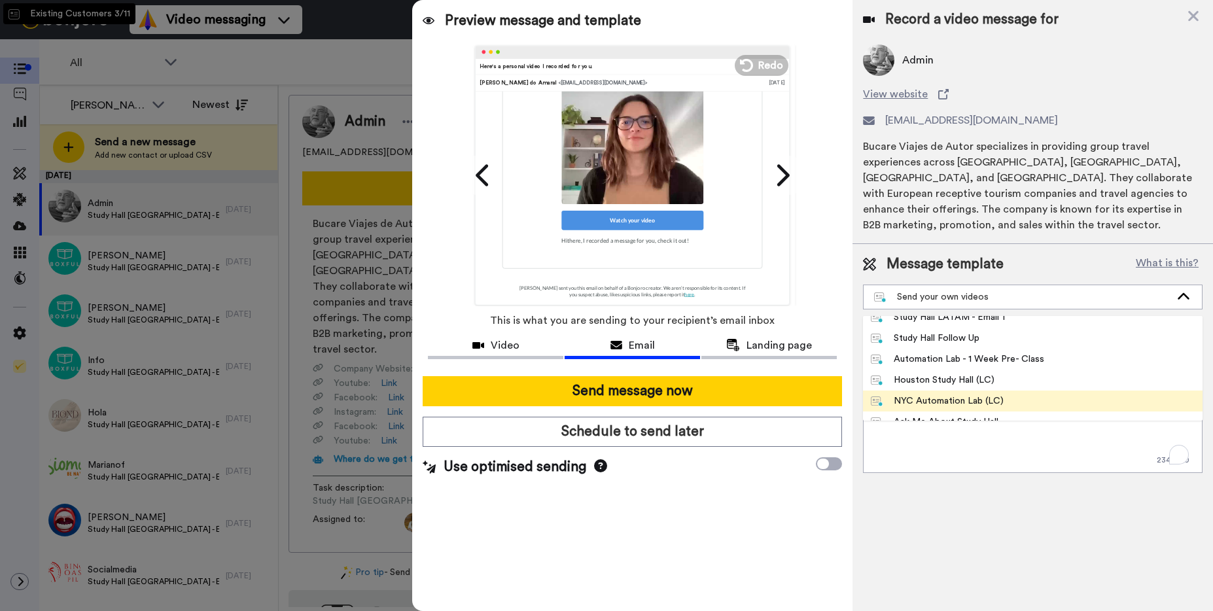
scroll to position [0, 0]
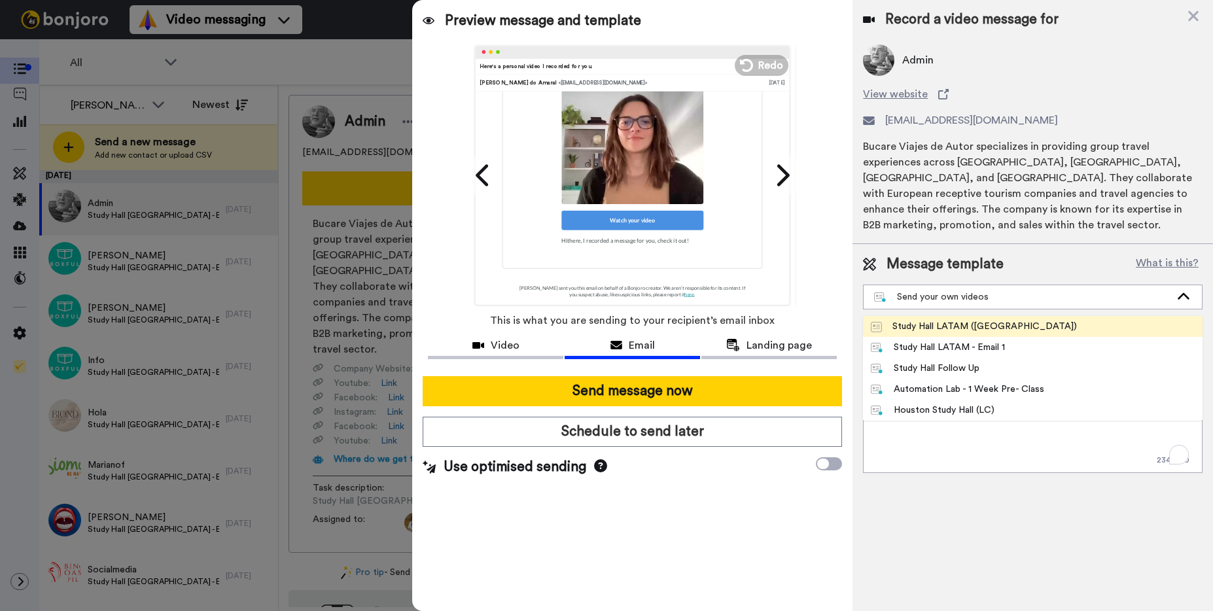
click at [995, 320] on div "Study Hall LATAM (Argentina)" at bounding box center [974, 326] width 206 height 13
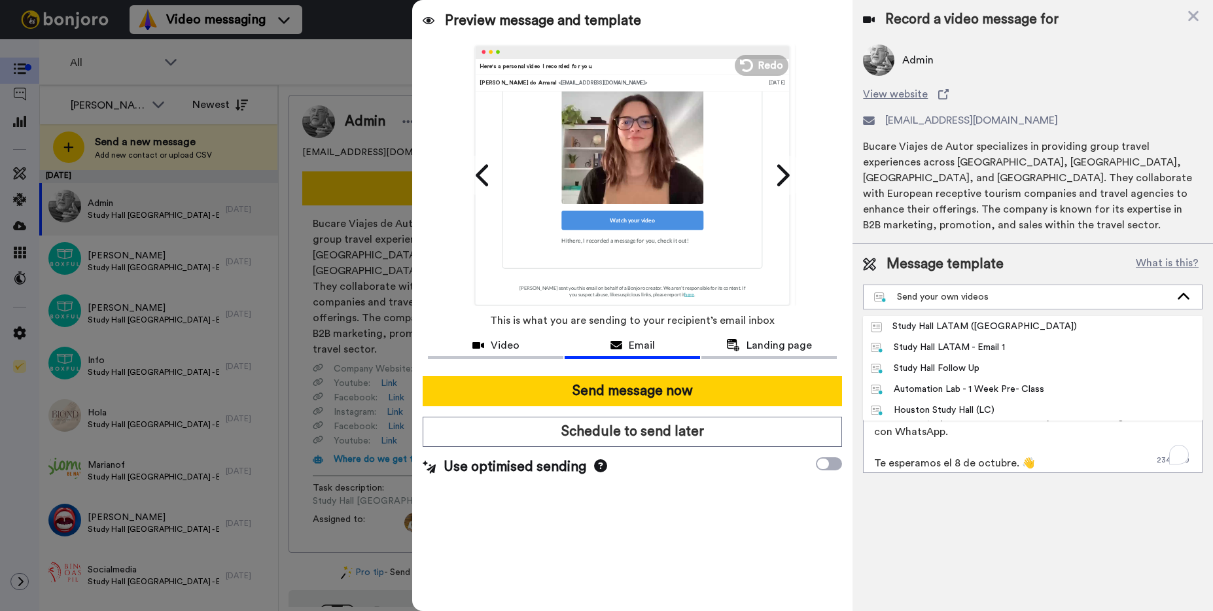
scroll to position [201, 0]
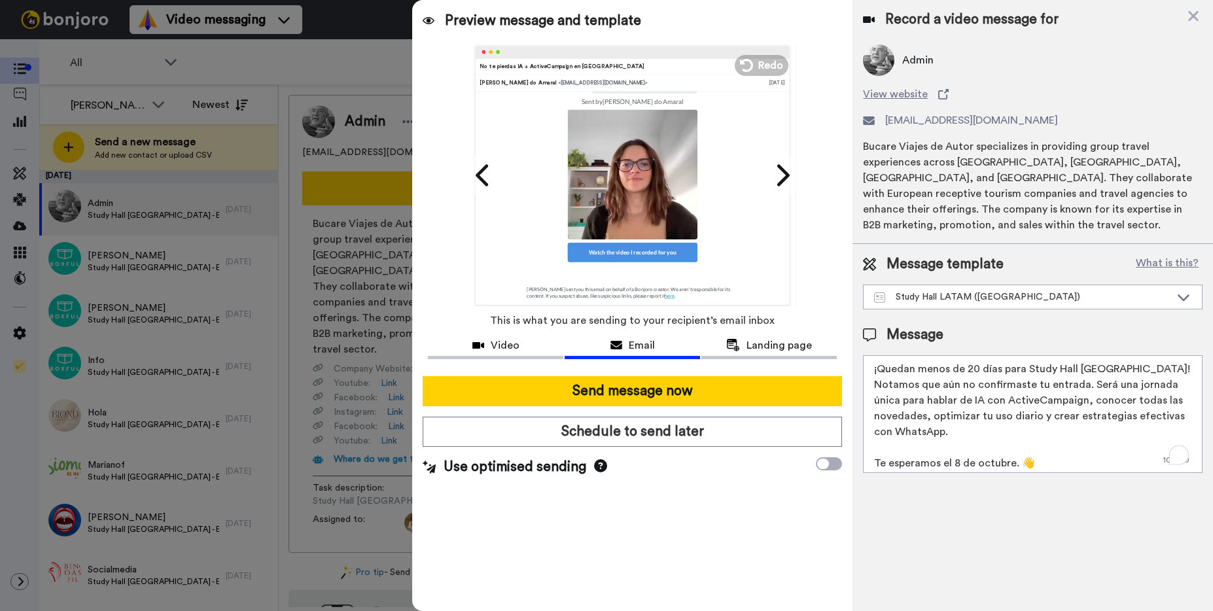
drag, startPoint x: 1045, startPoint y: 433, endPoint x: 874, endPoint y: 348, distance: 191.7
click at [874, 355] on textarea "¡Quedan menos de 20 días para Study Hall Buenos Aires! Notamos que aún no confi…" at bounding box center [1033, 414] width 340 height 118
click at [995, 291] on div "Study Hall LATAM (Argentina)" at bounding box center [1022, 297] width 296 height 13
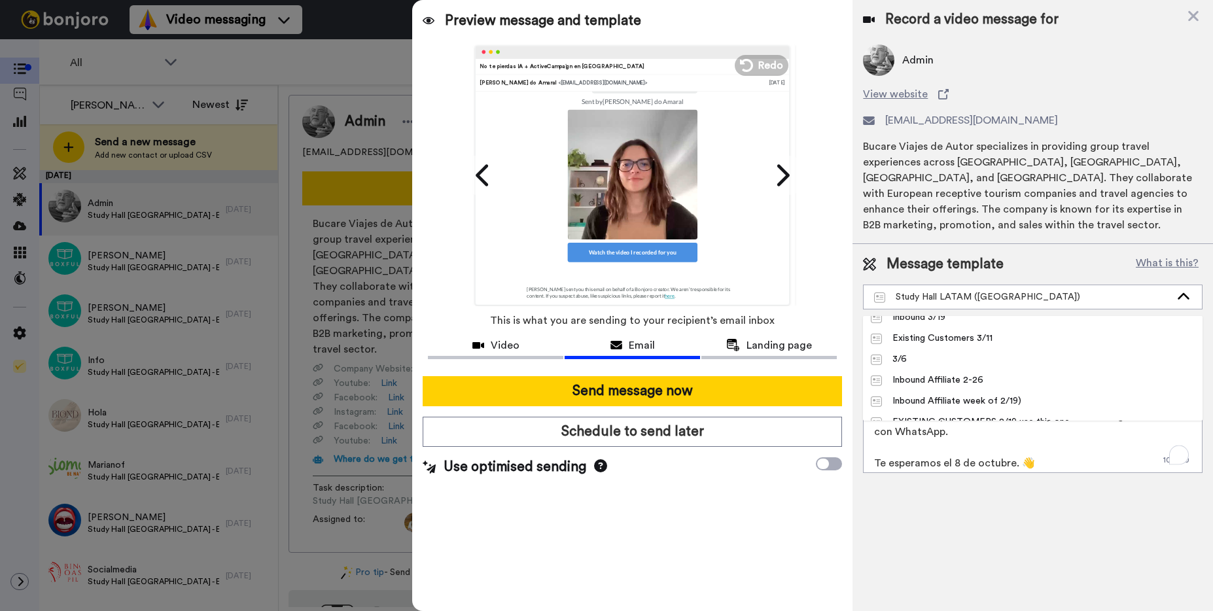
scroll to position [419, 0]
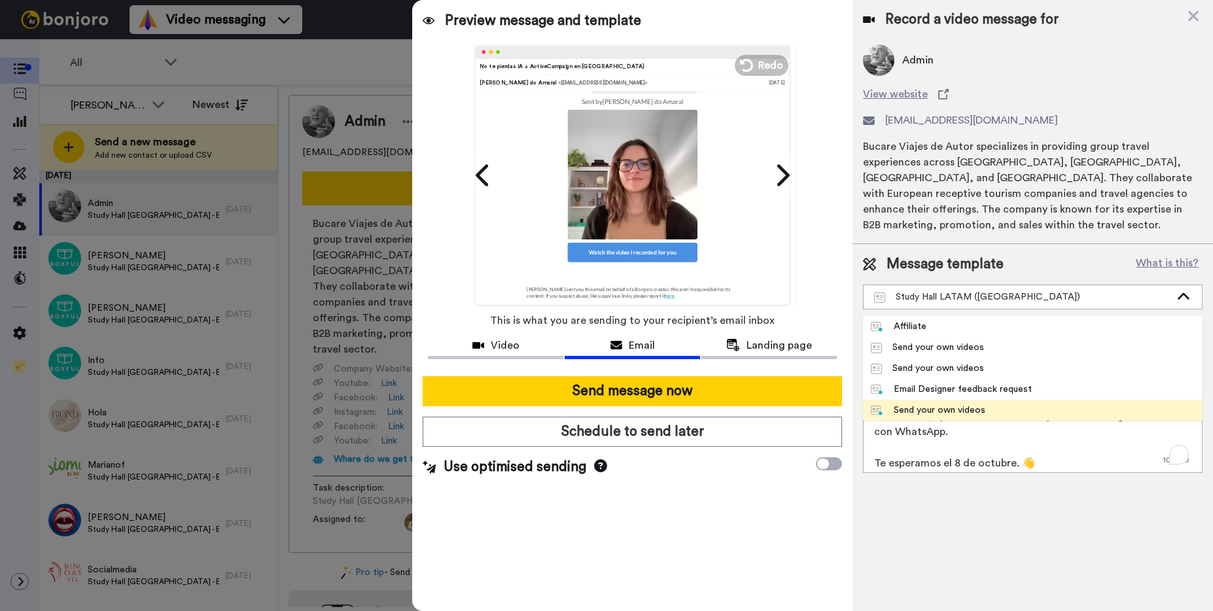
click at [973, 404] on div "Send your own videos" at bounding box center [928, 410] width 115 height 13
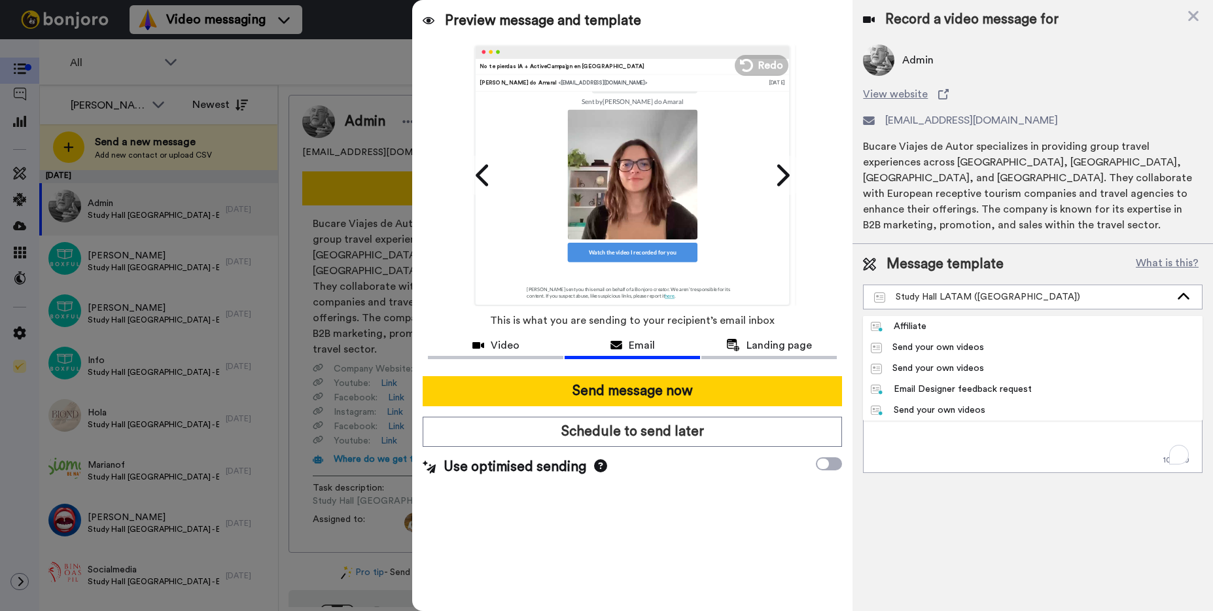
scroll to position [188, 0]
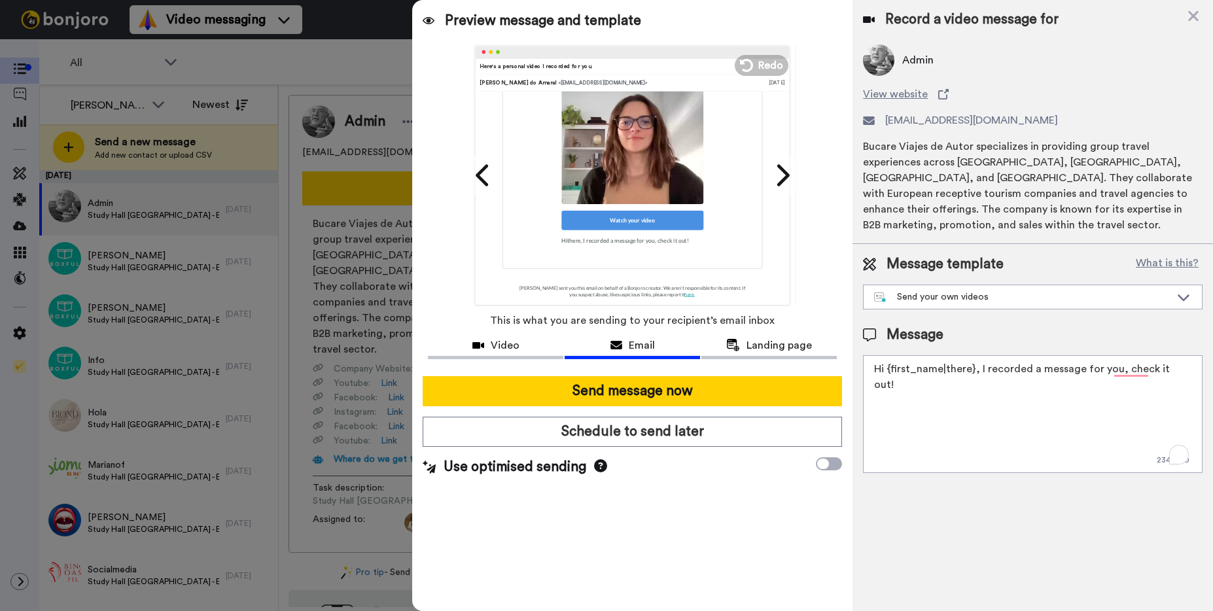
click at [1011, 355] on textarea "Hi {first_name|there}, I recorded a message for you, check it out!" at bounding box center [1033, 414] width 340 height 118
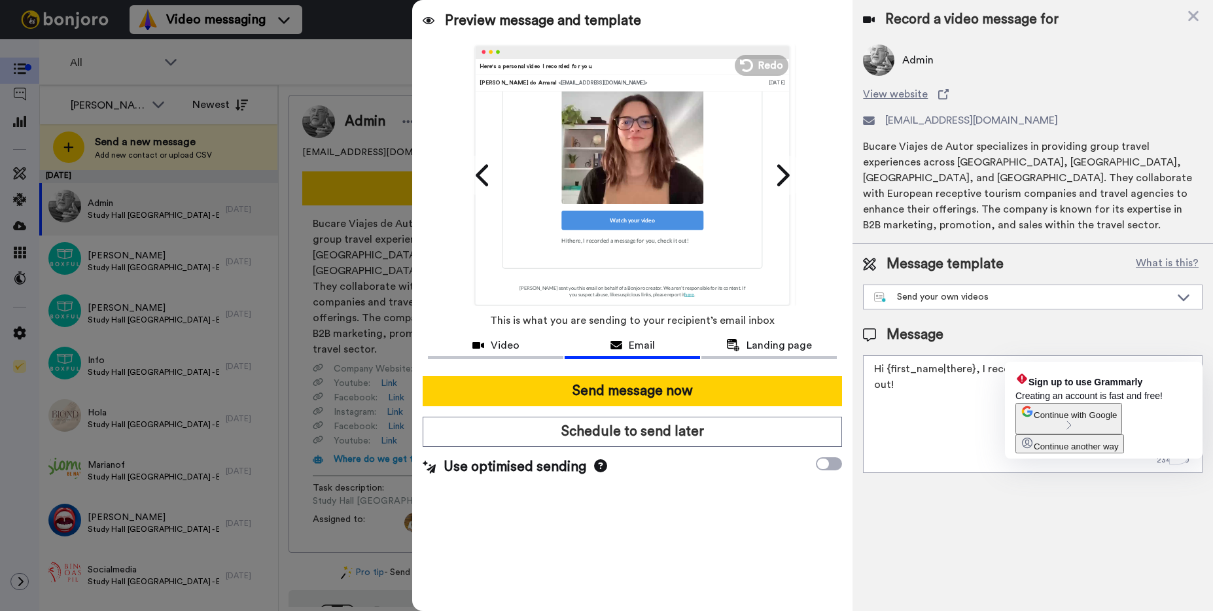
click at [1192, 357] on textarea "Hi {first_name|there}, I recorded a message for you, check it out!" at bounding box center [1033, 414] width 340 height 118
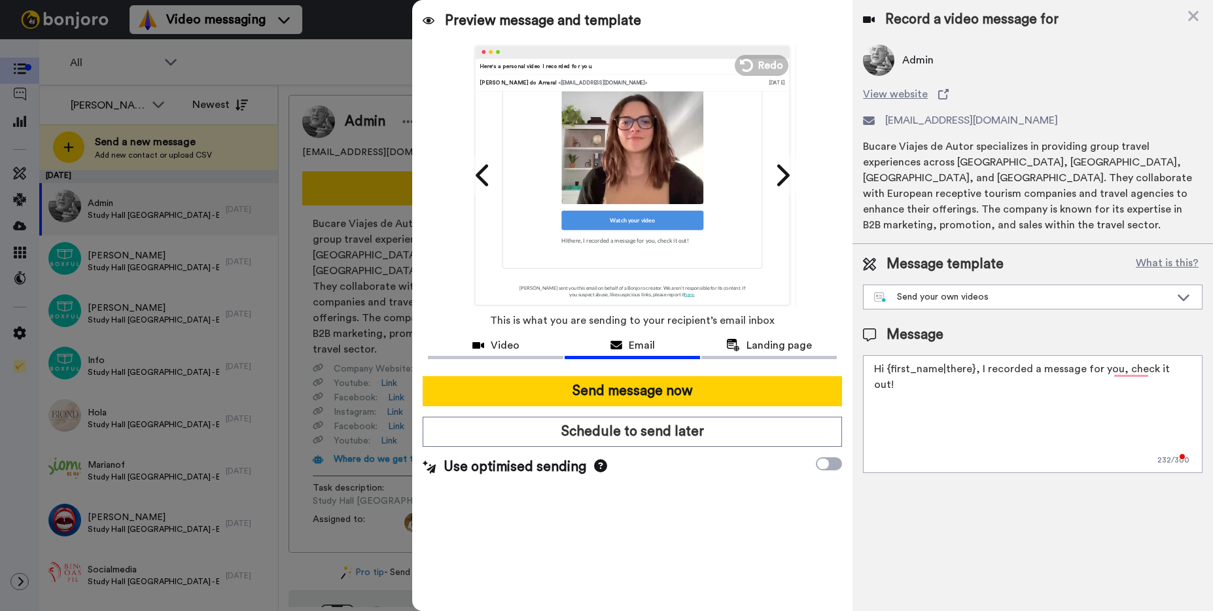
paste textarea "Faltam menos de 20 dias para o Study Hall Buenos Aires! Percebemos que você ain…"
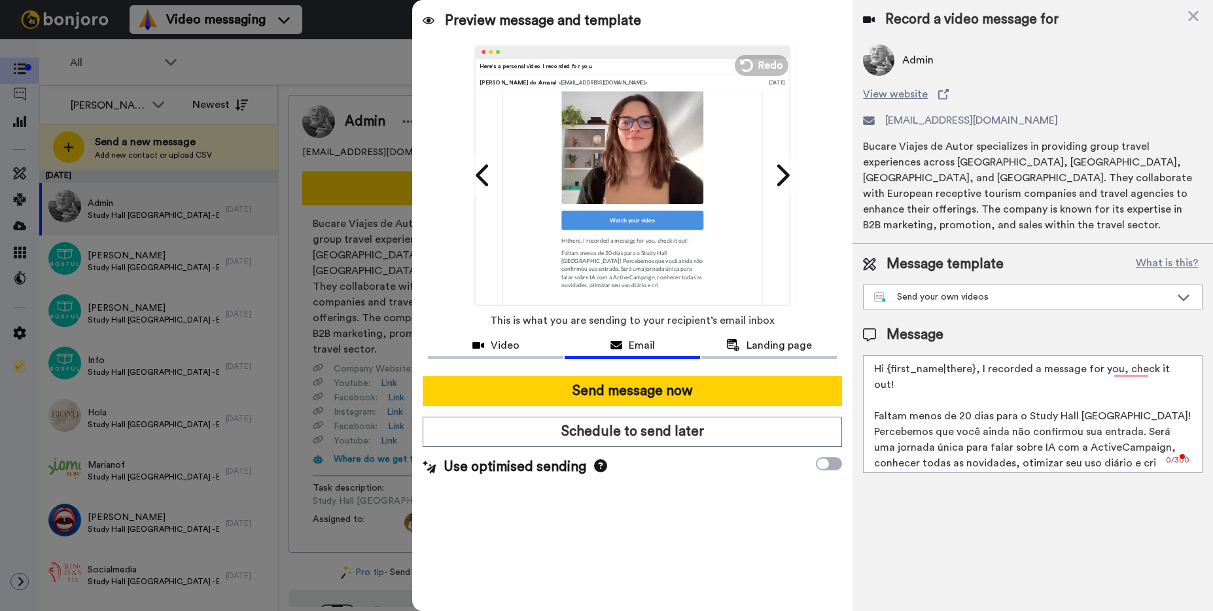
scroll to position [201, 0]
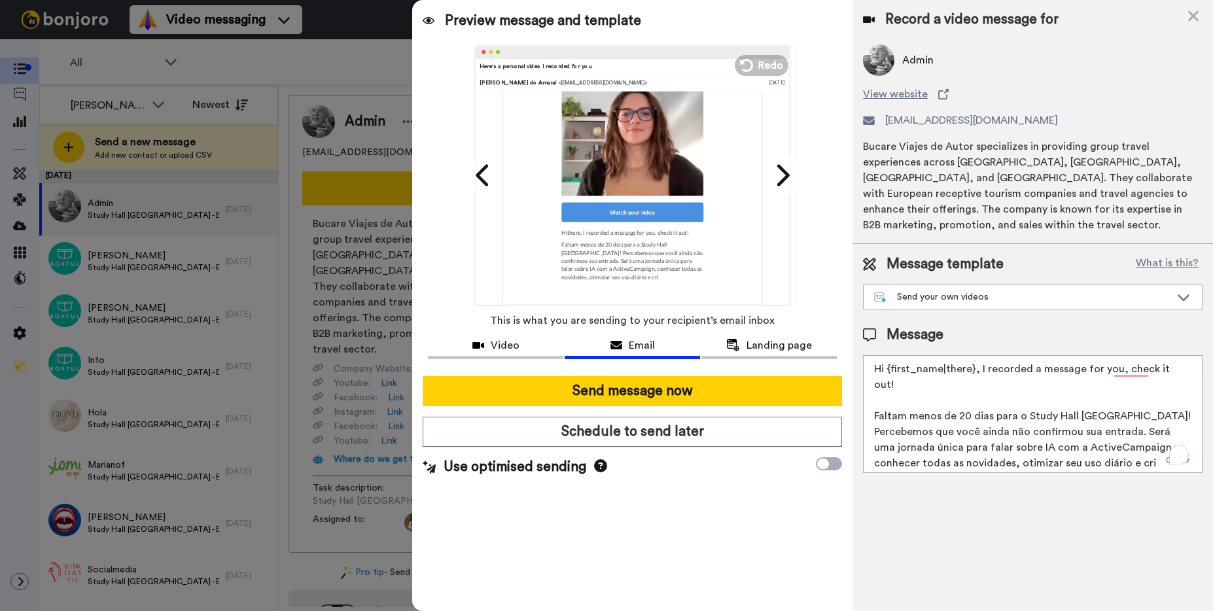
drag, startPoint x: 884, startPoint y: 355, endPoint x: 861, endPoint y: 360, distance: 23.5
click at [861, 360] on div "Message template What is this? Send your own videos Study Hall LATAM (Argentina…" at bounding box center [1033, 364] width 361 height 240
drag, startPoint x: 971, startPoint y: 355, endPoint x: 953, endPoint y: 371, distance: 23.6
click at [948, 355] on textarea "Oi {first_name|there}, I recorded a message for you, check it out! Faltam menos…" at bounding box center [1033, 414] width 340 height 118
drag, startPoint x: 1143, startPoint y: 358, endPoint x: 950, endPoint y: 353, distance: 192.5
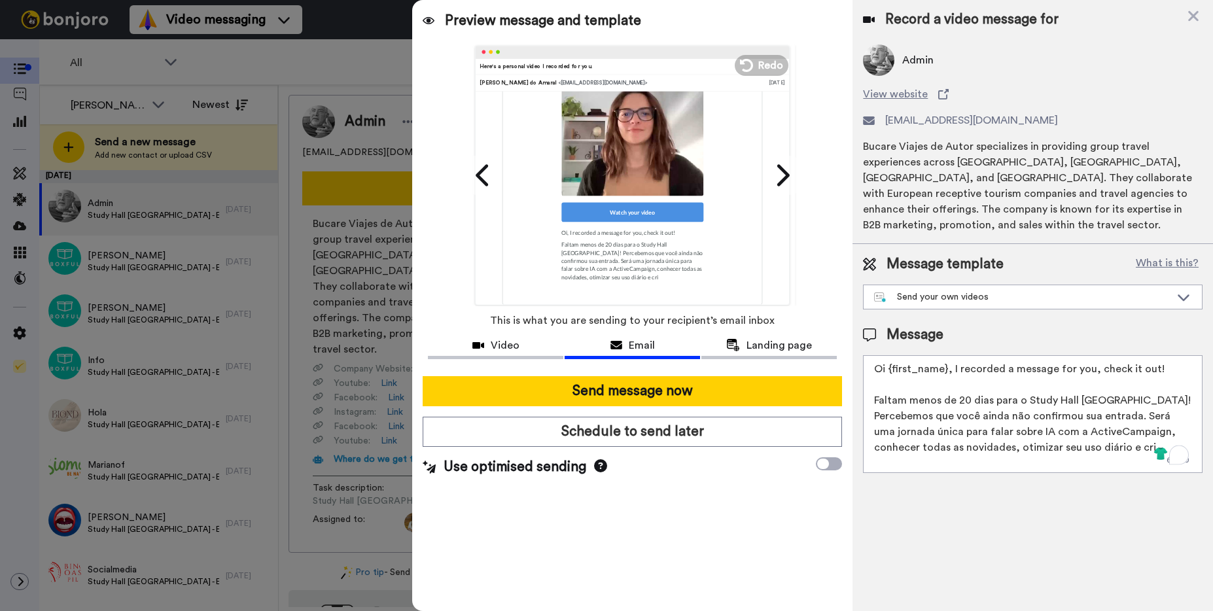
click at [950, 355] on textarea "Oi {first_name}, I recorded a message for you, check it out! Faltam menos de 20…" at bounding box center [1033, 414] width 340 height 118
drag, startPoint x: 969, startPoint y: 386, endPoint x: 956, endPoint y: 387, distance: 13.1
click at [956, 387] on textarea "Oi {first_name}, tudo bem? Faltam menos de 20 dias para o Study Hall Buenos Air…" at bounding box center [1033, 414] width 340 height 118
drag, startPoint x: 1143, startPoint y: 389, endPoint x: 1078, endPoint y: 387, distance: 64.8
click at [1078, 387] on textarea "Oi {first_name}, tudo bem? Faltam menos de 10 dias para o Study Hall Buenos Air…" at bounding box center [1033, 414] width 340 height 118
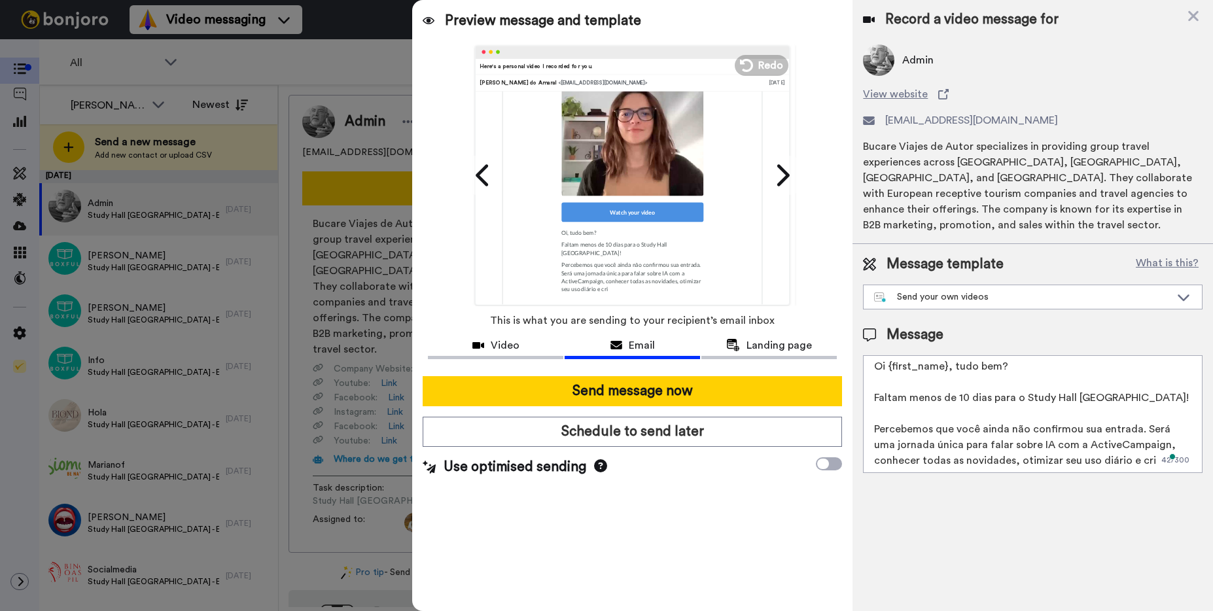
scroll to position [4, 0]
click at [1141, 414] on textarea "Oi {first_name}, tudo bem? Faltam menos de 10 dias para o Study Hall São Paulo!…" at bounding box center [1033, 414] width 340 height 118
drag, startPoint x: 1144, startPoint y: 414, endPoint x: 869, endPoint y: 416, distance: 274.9
click at [869, 416] on textarea "Oi {first_name}, tudo bem? Faltam menos de 10 dias para o Study Hall São Paulo!…" at bounding box center [1033, 414] width 340 height 118
click at [957, 445] on textarea "Oi {first_name}, tudo bem? Faltam menos de 10 dias para o Study Hall São Paulo!…" at bounding box center [1033, 414] width 340 height 118
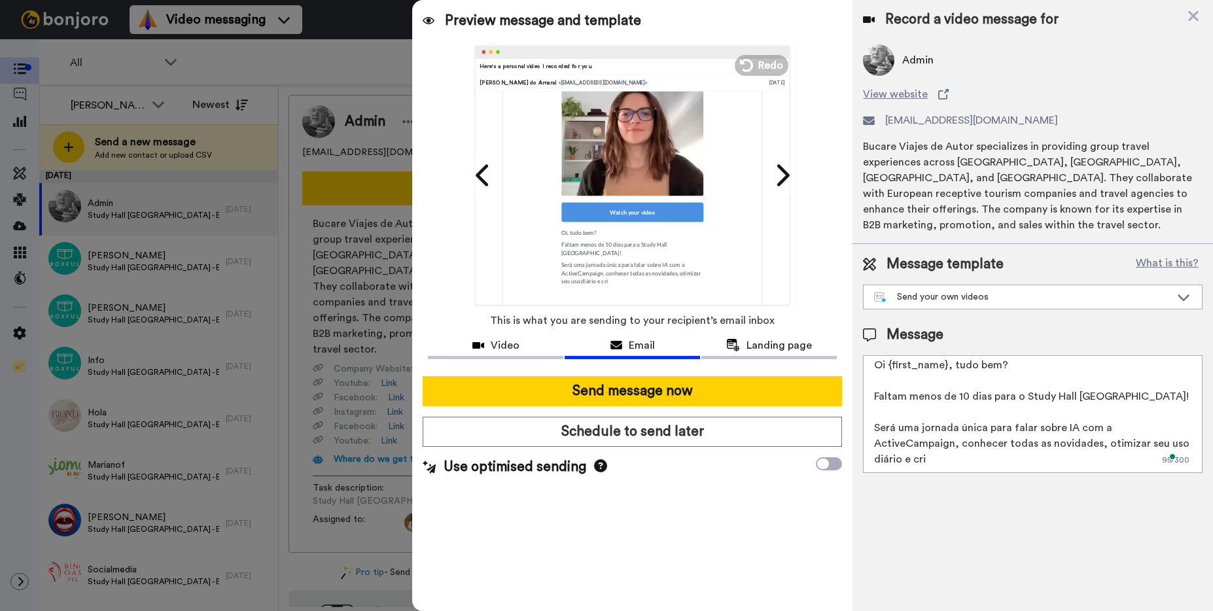
paste textarea "criar estratégias eficazes com o WhatsApp. Esperamos por você no dia 8 de outub…"
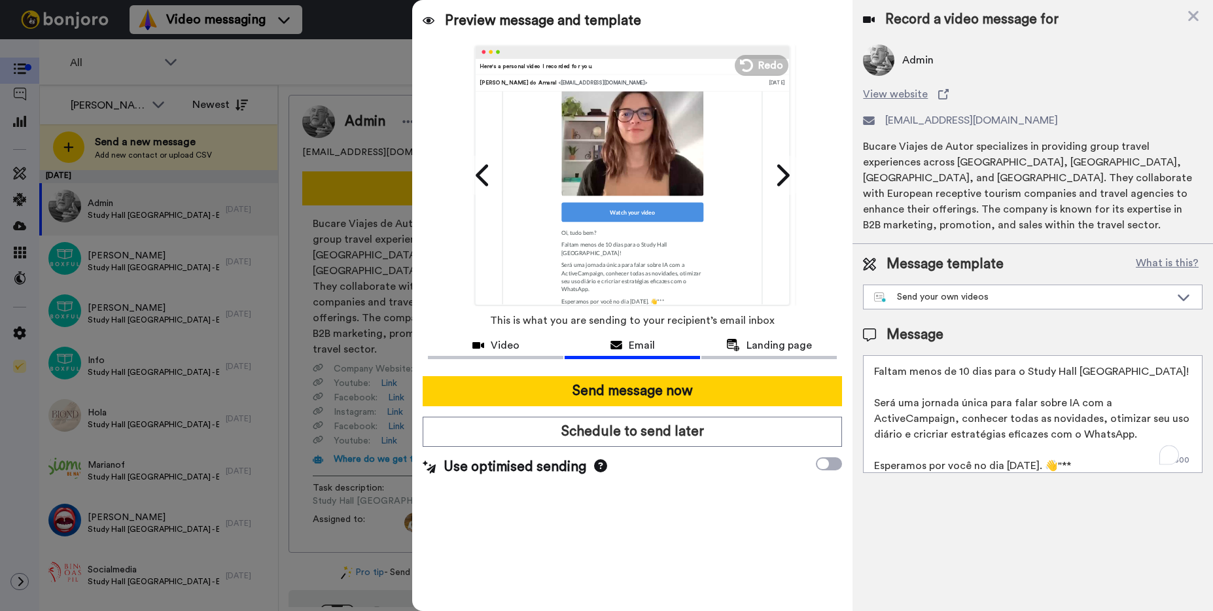
scroll to position [26, 0]
click at [1004, 395] on textarea "Oi {first_name}, tudo bem? Faltam menos de 10 dias para o Study Hall São Paulo!…" at bounding box center [1033, 414] width 340 height 118
click at [876, 404] on textarea "Oi {first_name}, tudo bem? Faltam menos de 10 dias para o Study Hall São Paulo!…" at bounding box center [1033, 414] width 340 height 118
click at [1094, 408] on textarea "Oi {first_name}, tudo bem? Faltam menos de 10 dias para o Study Hall São Paulo!…" at bounding box center [1033, 414] width 340 height 118
click at [939, 423] on textarea "Oi {first_name}, tudo bem? Faltam menos de 10 dias para o Study Hall São Paulo!…" at bounding box center [1033, 414] width 340 height 118
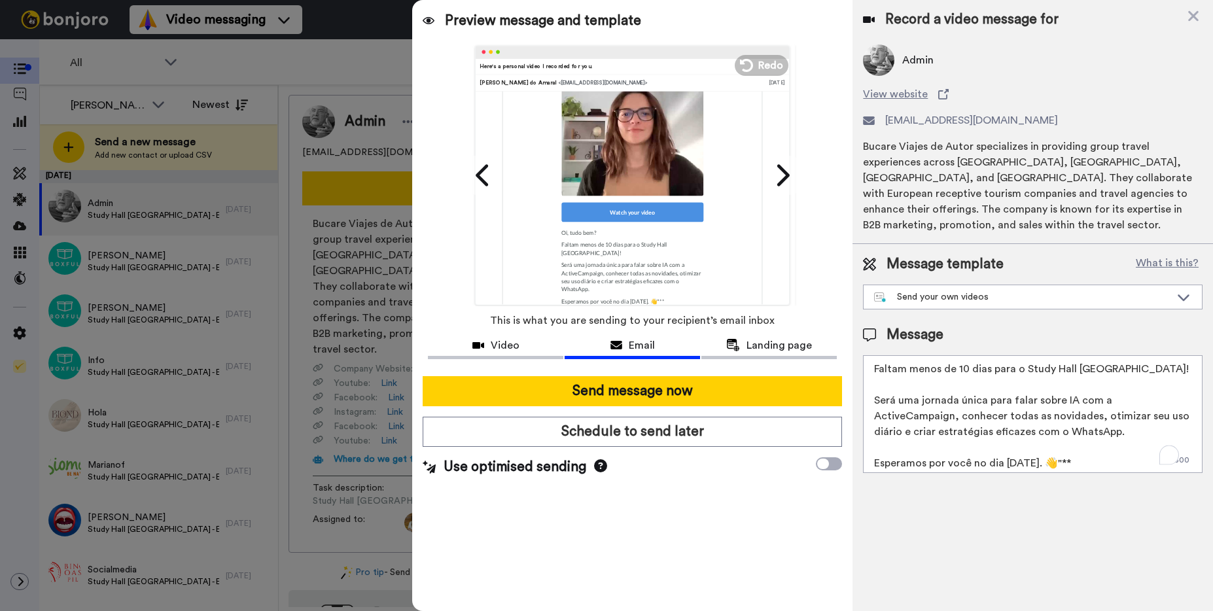
scroll to position [35, 0]
drag, startPoint x: 1103, startPoint y: 443, endPoint x: 874, endPoint y: 448, distance: 228.5
click at [874, 448] on textarea "Oi {first_name}, tudo bem? Faltam menos de 10 dias para o Study Hall São Paulo!…" at bounding box center [1033, 414] width 340 height 118
click at [1111, 450] on textarea "Oi {first_name}, tudo bem? Faltam menos de 10 dias para o Study Hall São Paulo!…" at bounding box center [1033, 414] width 340 height 118
drag, startPoint x: 1065, startPoint y: 446, endPoint x: 873, endPoint y: 444, distance: 192.4
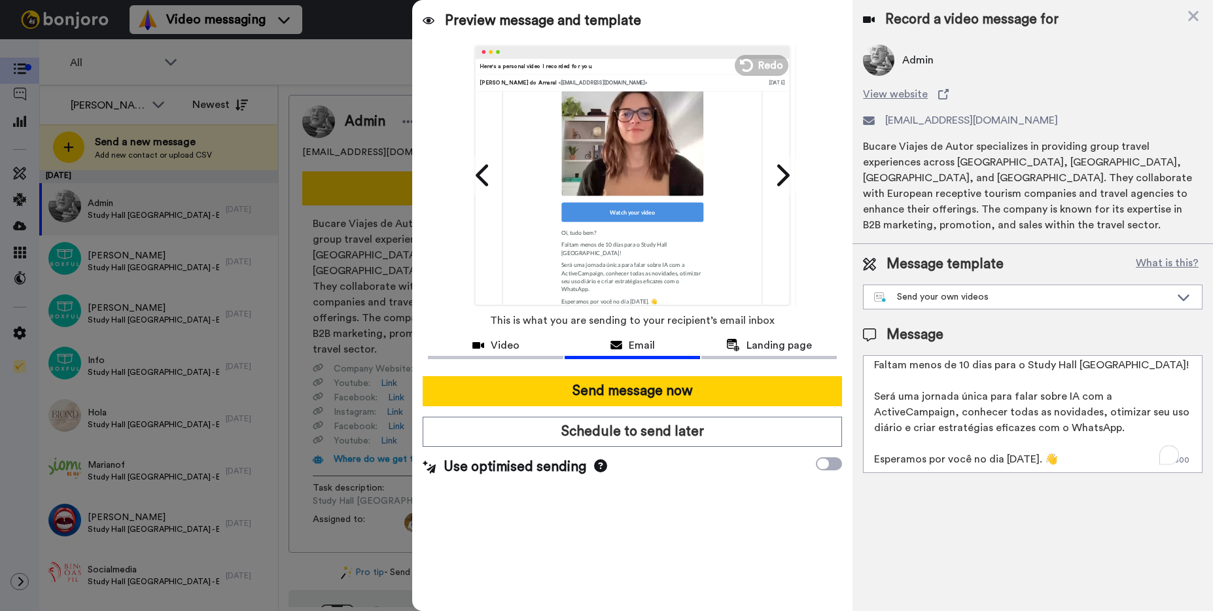
click at [873, 444] on textarea "Oi {first_name}, tudo bem? Faltam menos de 10 dias para o Study Hall São Paulo!…" at bounding box center [1033, 414] width 340 height 118
type textarea "Oi {first_name}, tudo bem? Faltam menos de 10 dias para o Study Hall São Paulo!…"
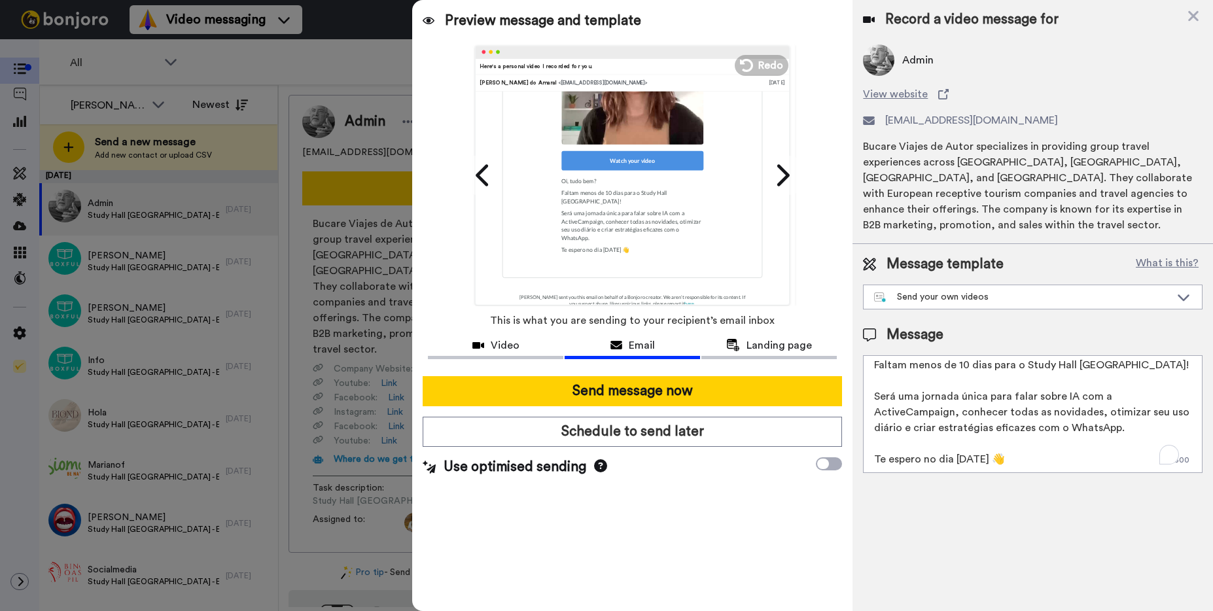
scroll to position [286, 0]
click at [794, 350] on span "Landing page" at bounding box center [779, 346] width 65 height 16
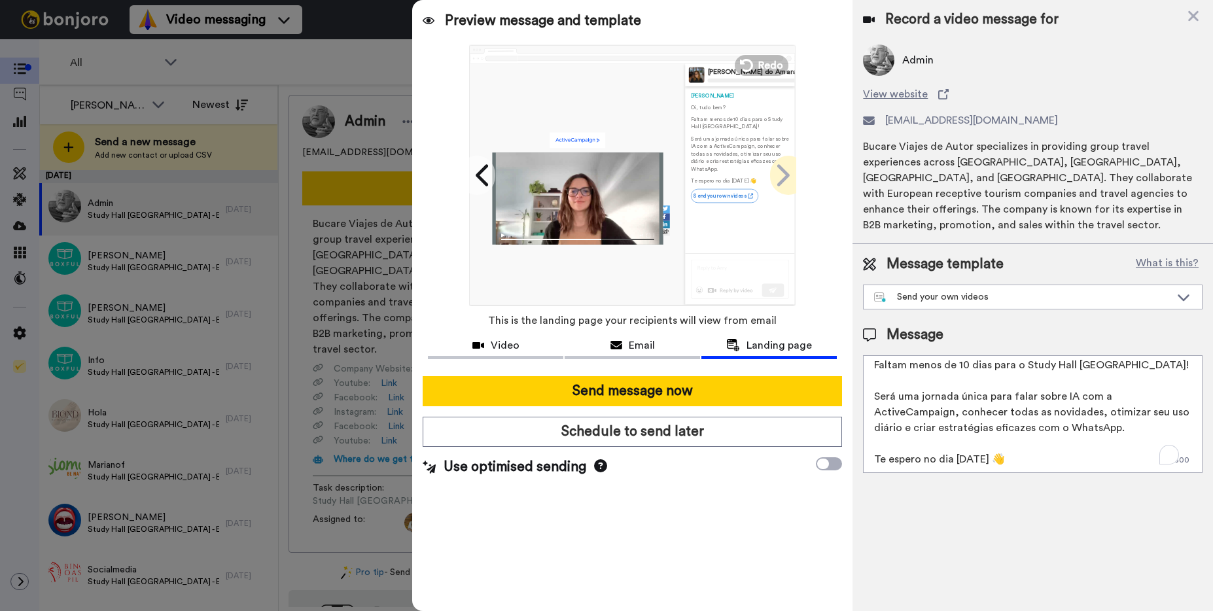
click at [791, 171] on icon at bounding box center [782, 175] width 21 height 25
click at [785, 173] on icon at bounding box center [784, 175] width 12 height 22
click at [482, 177] on icon at bounding box center [483, 175] width 21 height 25
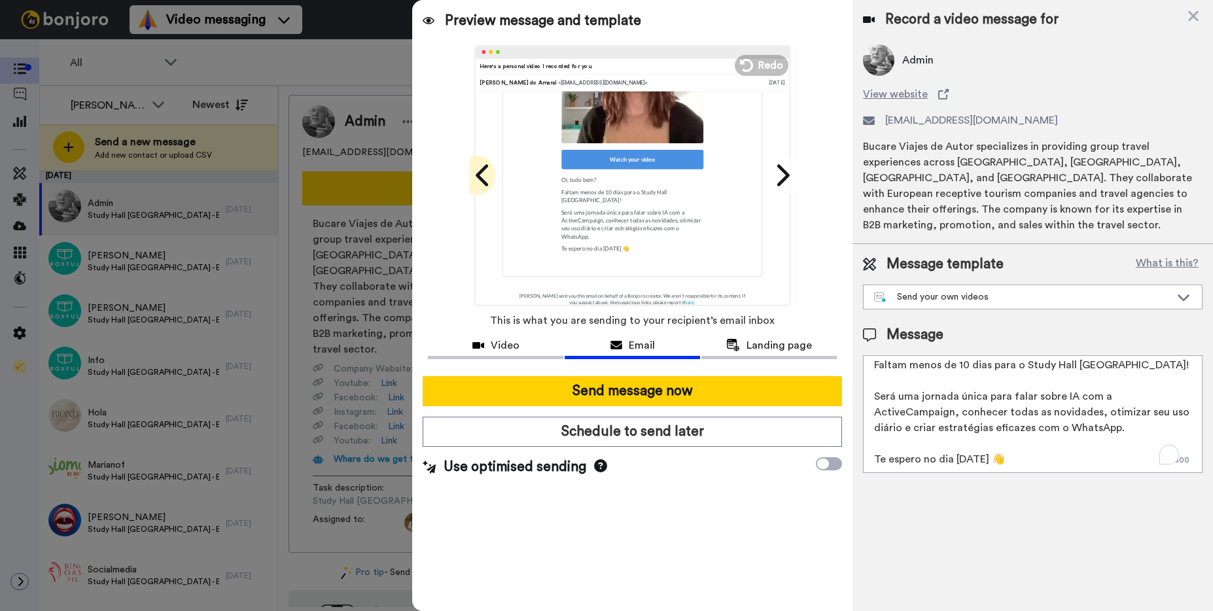
click at [482, 177] on icon at bounding box center [483, 175] width 21 height 25
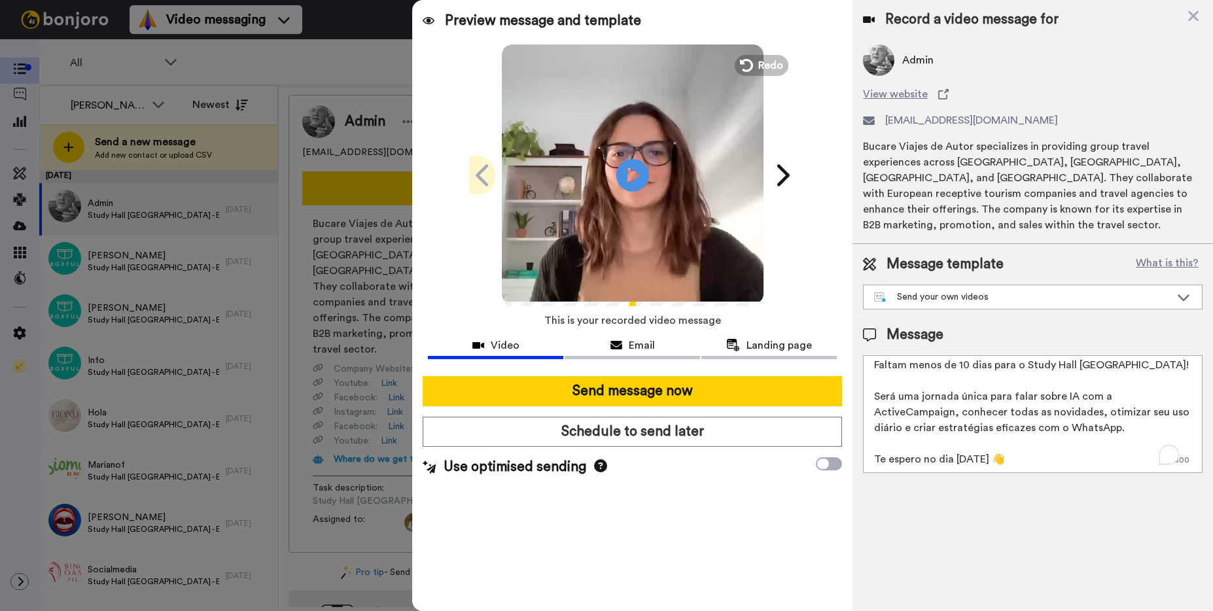
click at [483, 177] on icon at bounding box center [483, 175] width 21 height 25
click at [797, 174] on div "Preview message and template Play/Pause Here's a personal video I recorded for …" at bounding box center [632, 305] width 440 height 611
click at [793, 172] on span at bounding box center [788, 175] width 37 height 39
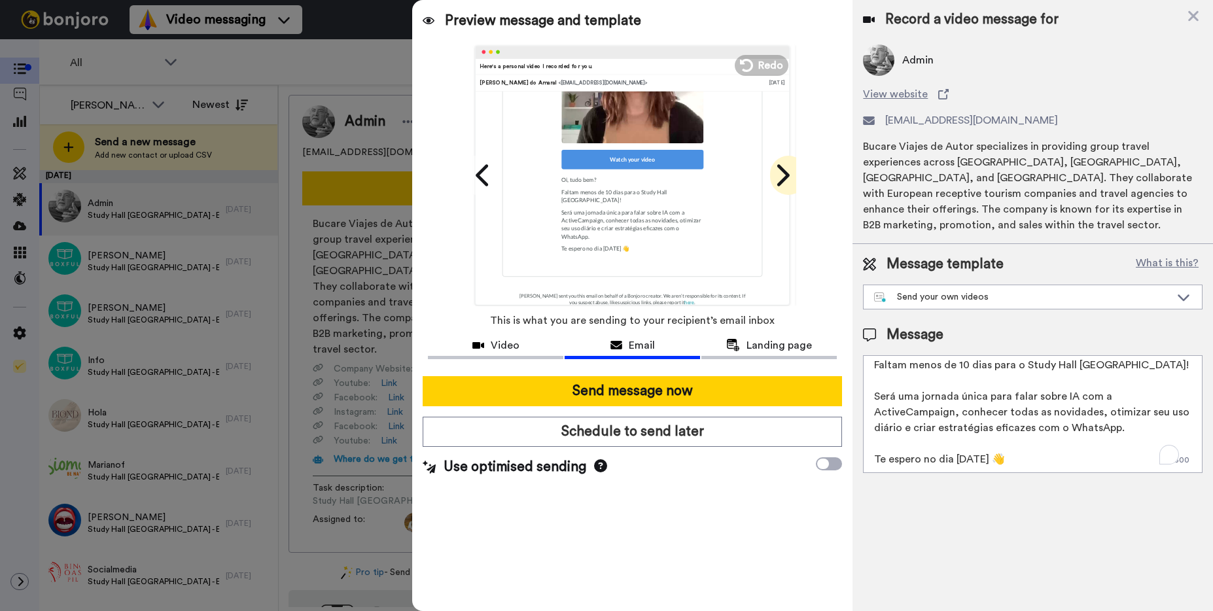
click at [790, 171] on icon at bounding box center [782, 175] width 21 height 25
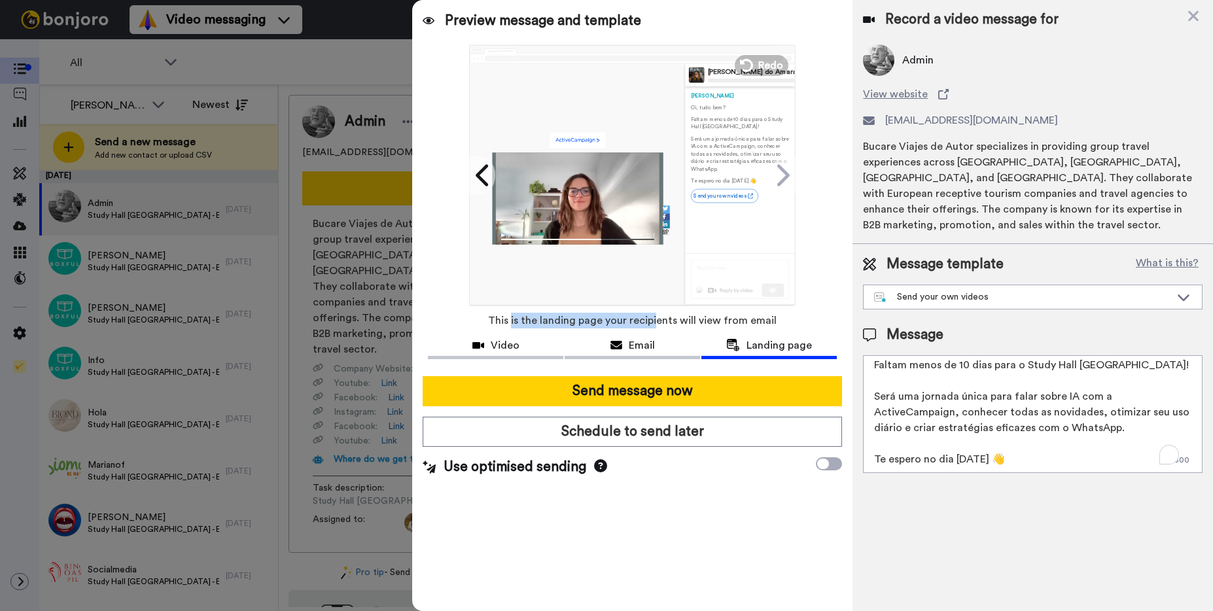
drag, startPoint x: 517, startPoint y: 322, endPoint x: 656, endPoint y: 325, distance: 139.4
click at [656, 325] on span "This is the landing page your recipients will view from email" at bounding box center [632, 320] width 289 height 29
click at [697, 324] on span "This is the landing page your recipients will view from email" at bounding box center [632, 320] width 289 height 29
click at [945, 395] on textarea "Oi {first_name}, tudo bem? Faltam menos de 10 dias para o Study Hall São Paulo!…" at bounding box center [1033, 414] width 340 height 118
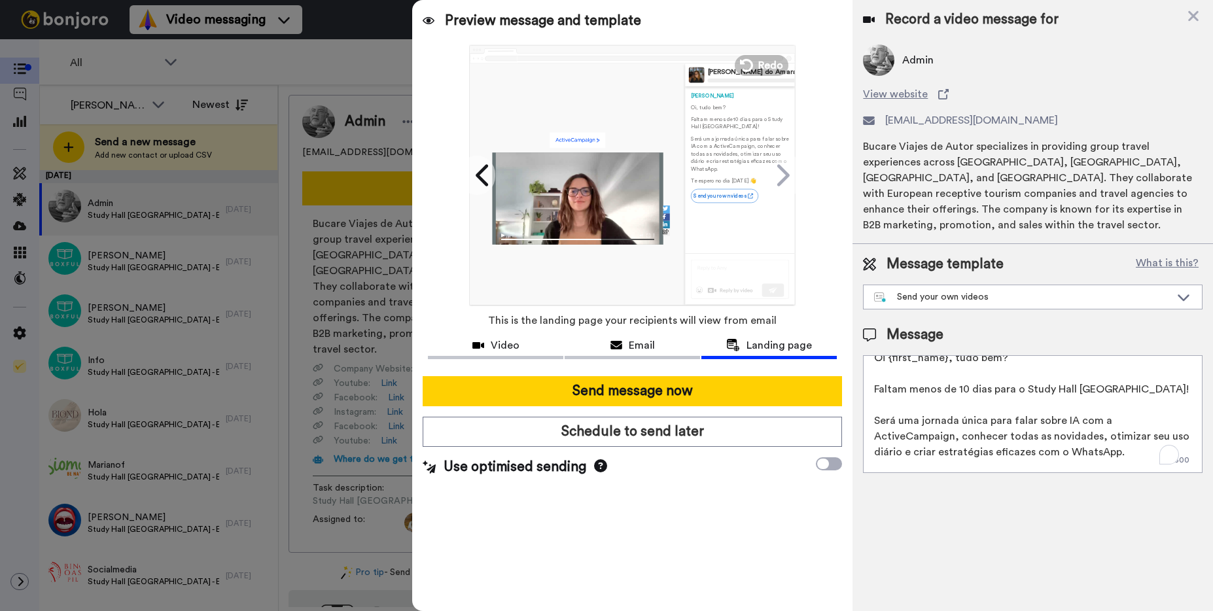
scroll to position [0, 0]
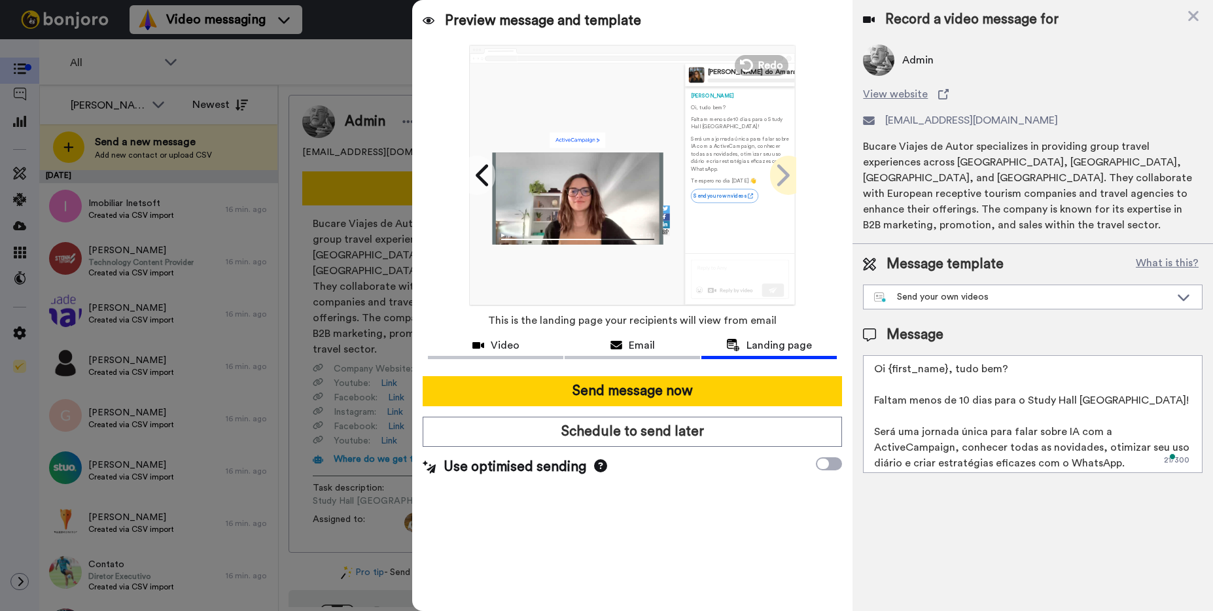
click at [785, 171] on icon at bounding box center [784, 175] width 12 height 22
click at [611, 344] on icon at bounding box center [617, 345] width 12 height 10
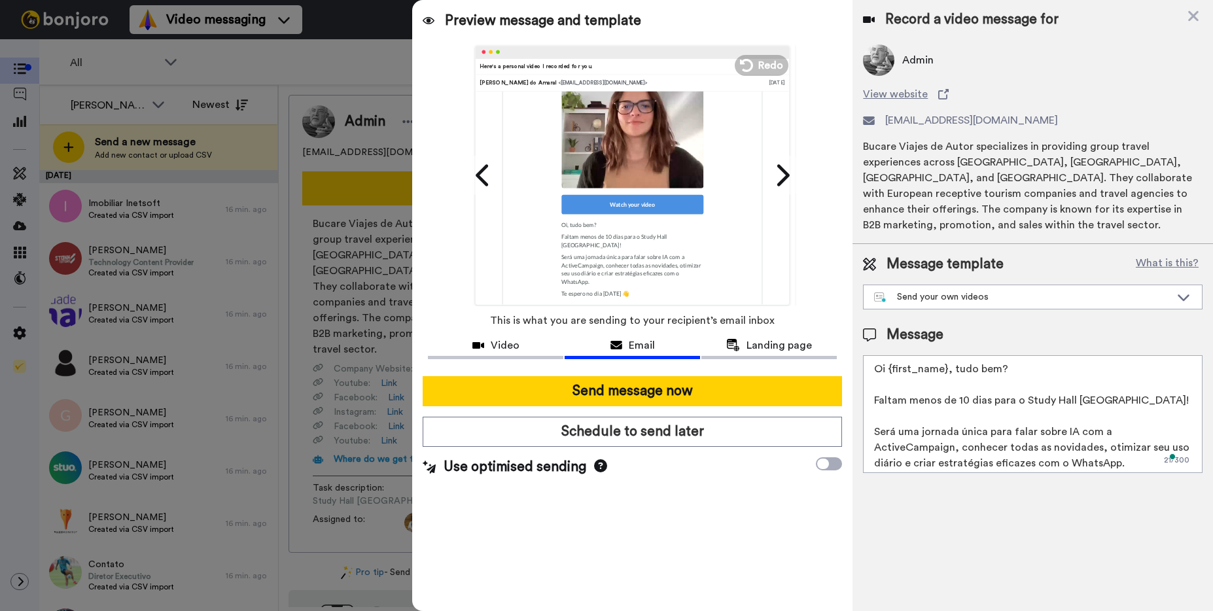
scroll to position [211, 0]
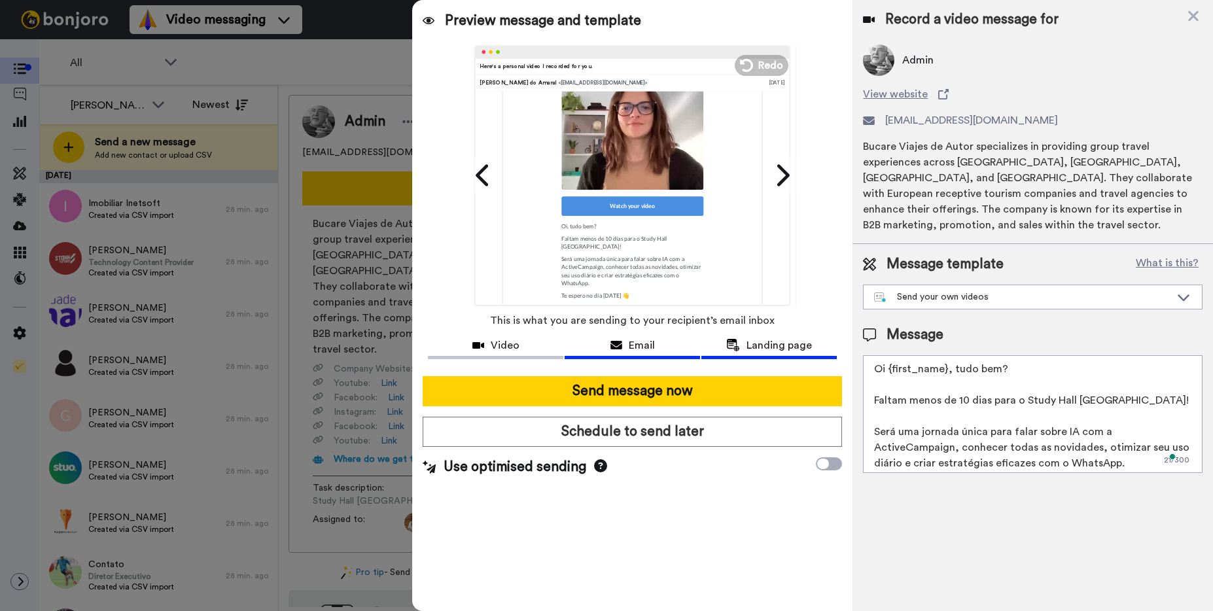
click at [767, 353] on button "Landing page" at bounding box center [769, 347] width 135 height 24
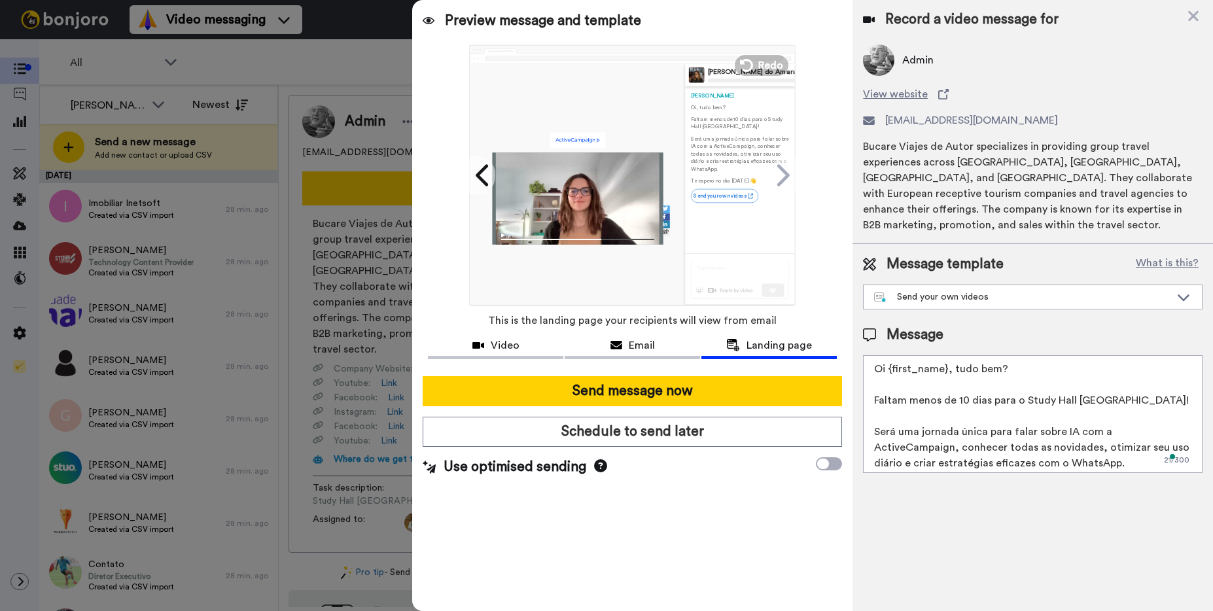
click at [713, 200] on link "Send your own videos" at bounding box center [724, 196] width 67 height 14
click at [714, 198] on link "Send your own videos" at bounding box center [724, 196] width 67 height 14
click at [723, 156] on p "Será uma jornada única para falar sobre IA com a ActiveCampaign, conhecer todas…" at bounding box center [740, 153] width 98 height 37
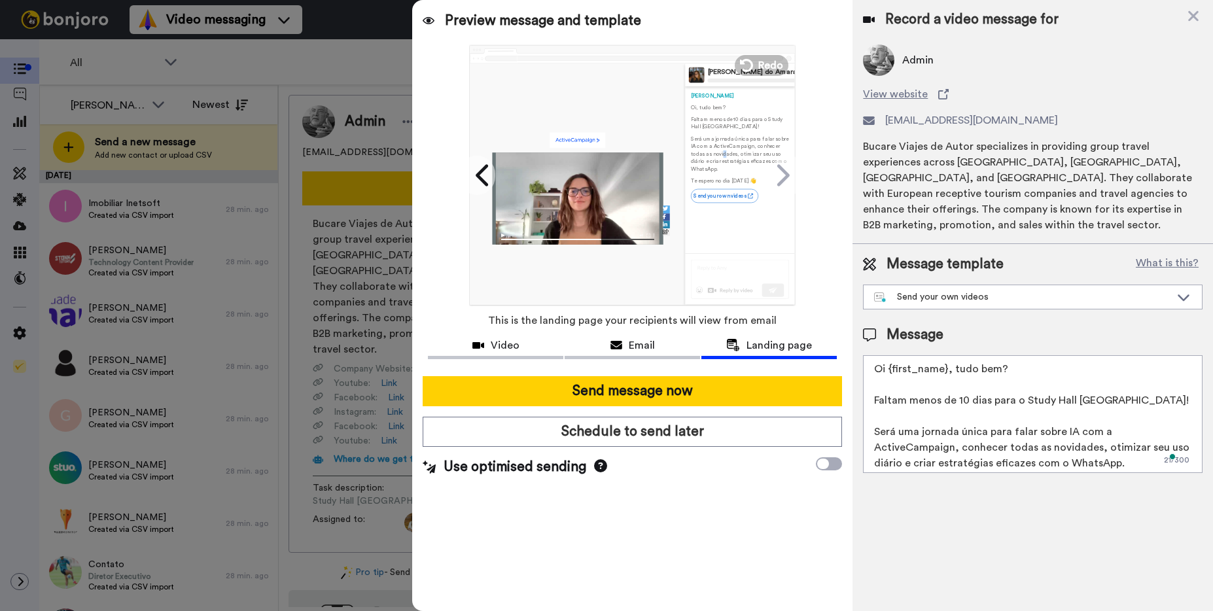
click at [719, 194] on link "Send your own videos" at bounding box center [724, 196] width 67 height 14
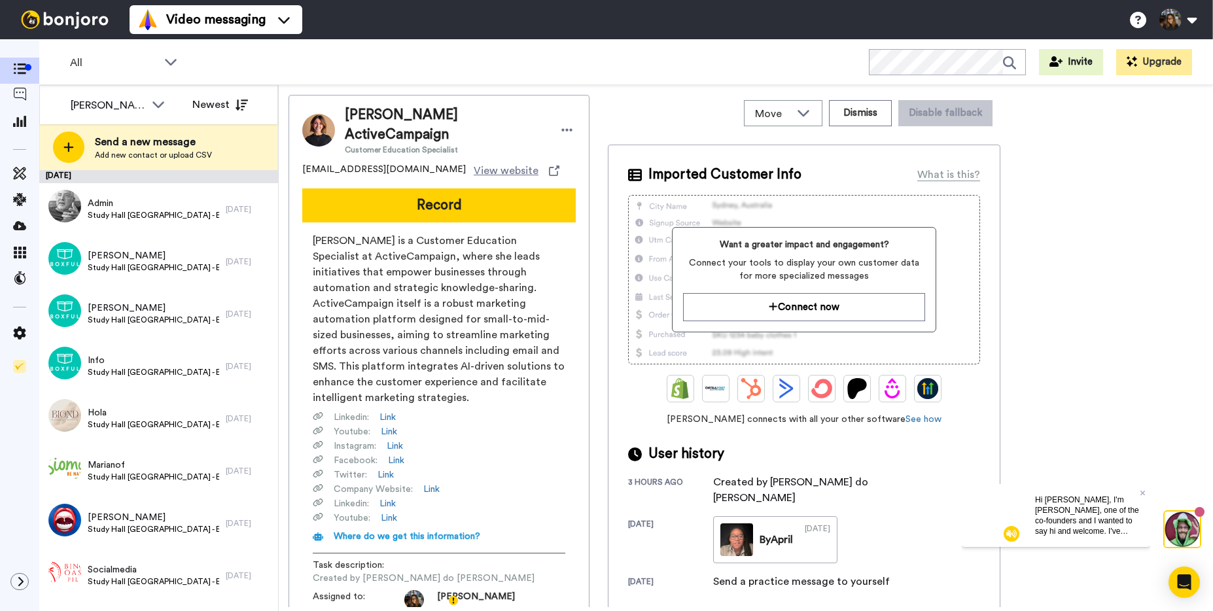
click at [318, 123] on img at bounding box center [318, 130] width 33 height 33
click at [558, 124] on div at bounding box center [567, 130] width 18 height 20
click at [565, 147] on li "Edit contact" at bounding box center [561, 144] width 95 height 18
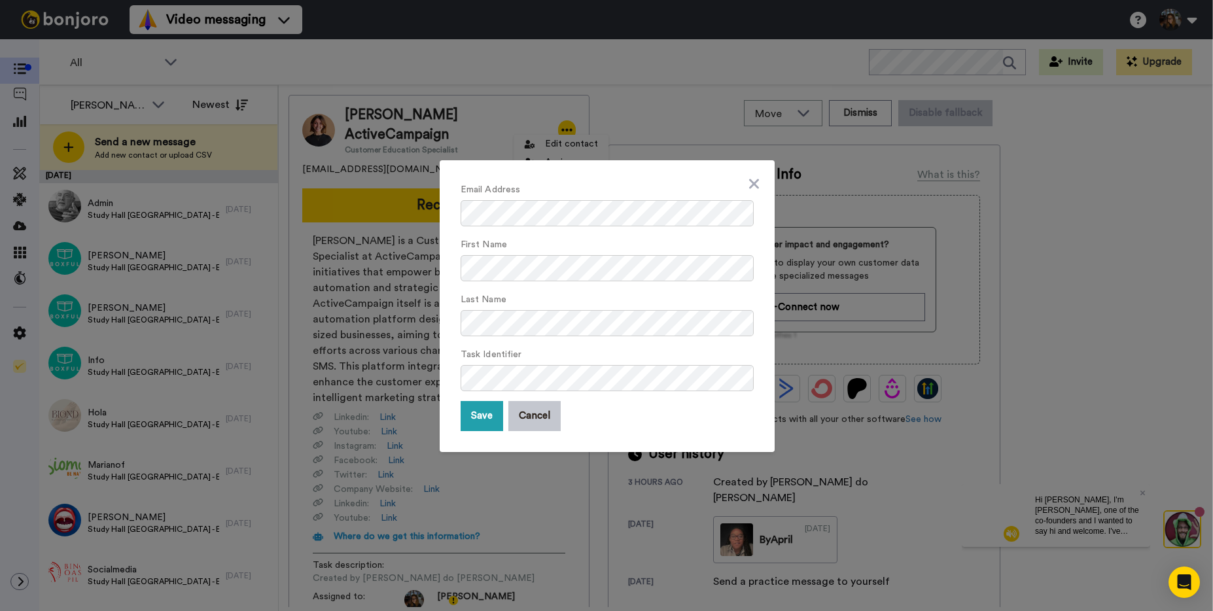
click at [756, 190] on div "Email Address First Name Last Name Task Identifier Save Cancel" at bounding box center [607, 306] width 335 height 292
click at [753, 182] on icon at bounding box center [754, 184] width 10 height 16
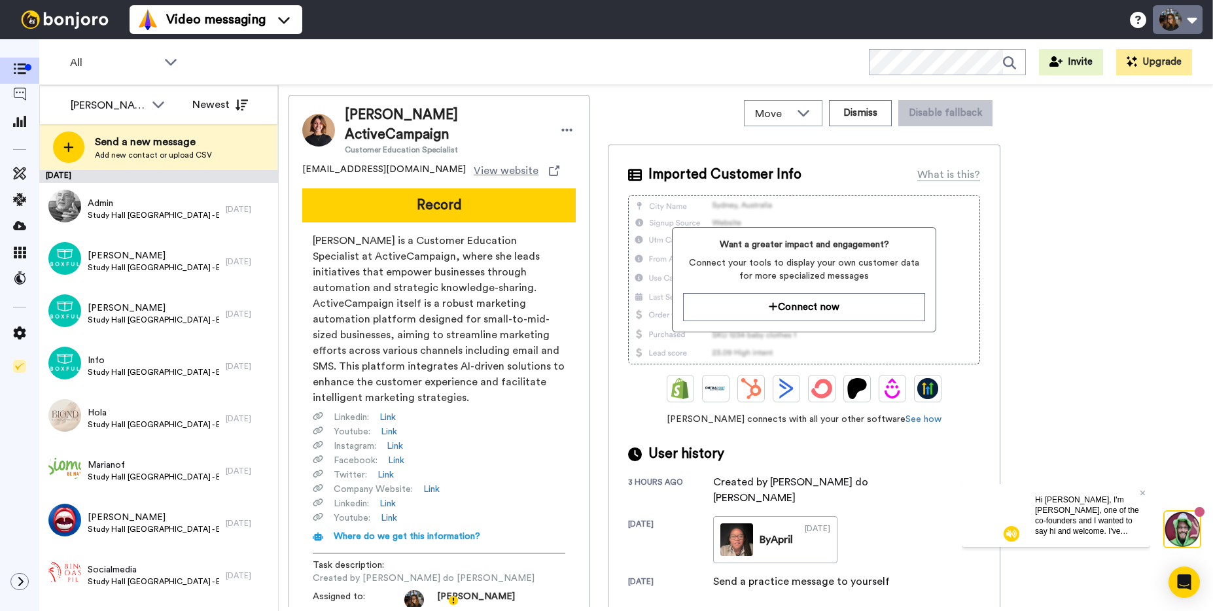
click at [1198, 23] on button at bounding box center [1178, 19] width 50 height 29
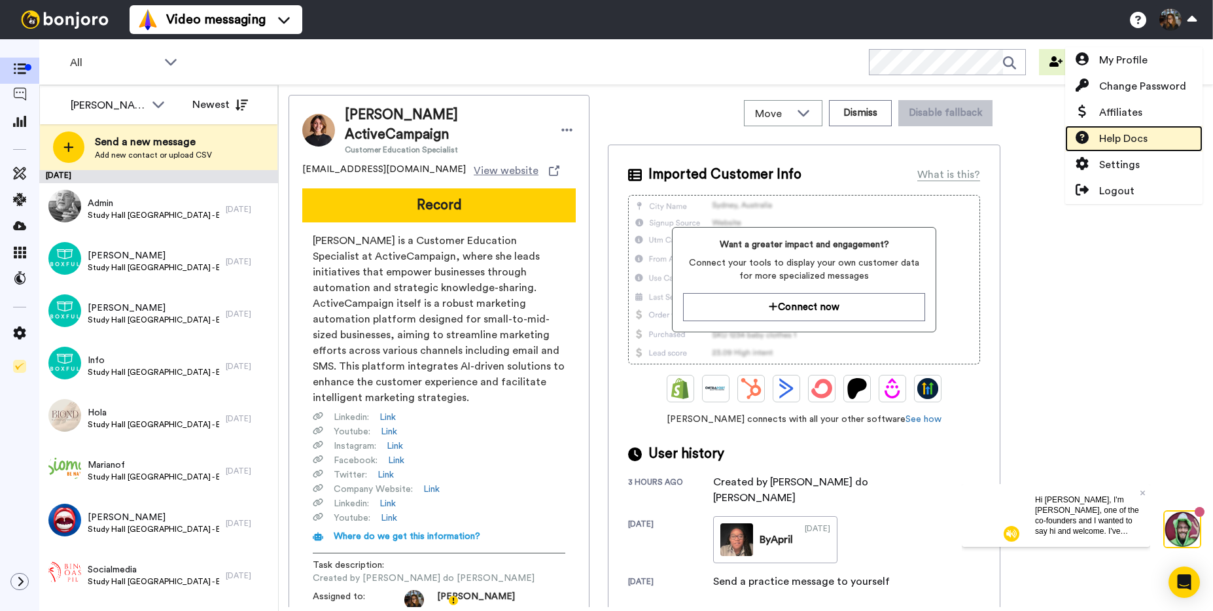
click at [1140, 129] on link "Help Docs" at bounding box center [1133, 139] width 137 height 26
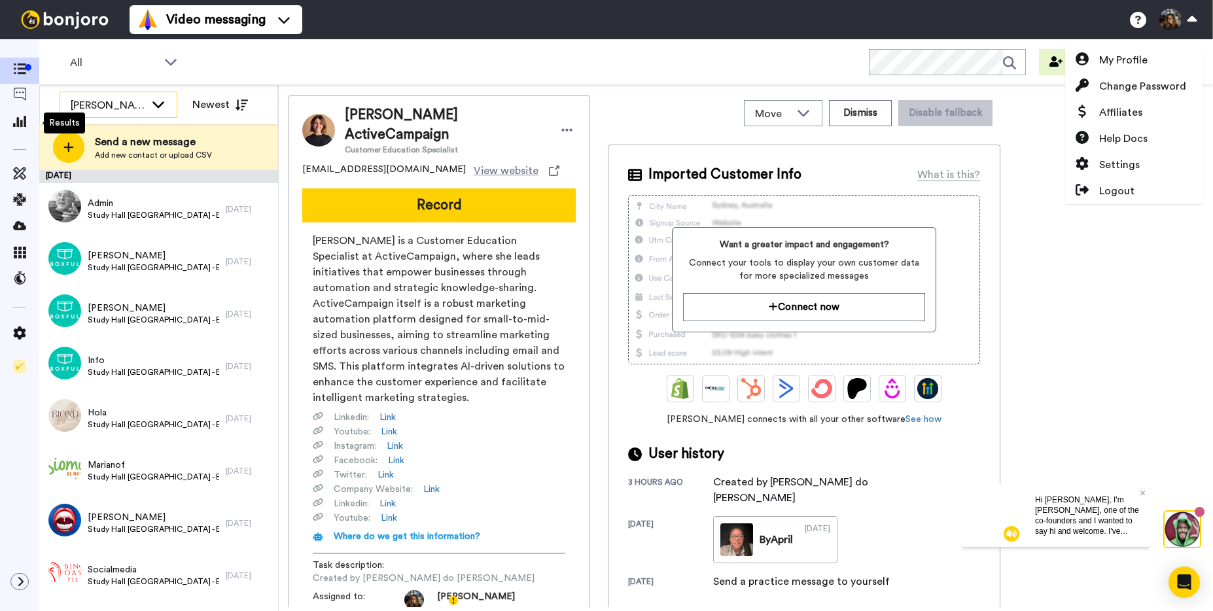
click at [111, 112] on div "Antonela Riboli" at bounding box center [108, 106] width 75 height 16
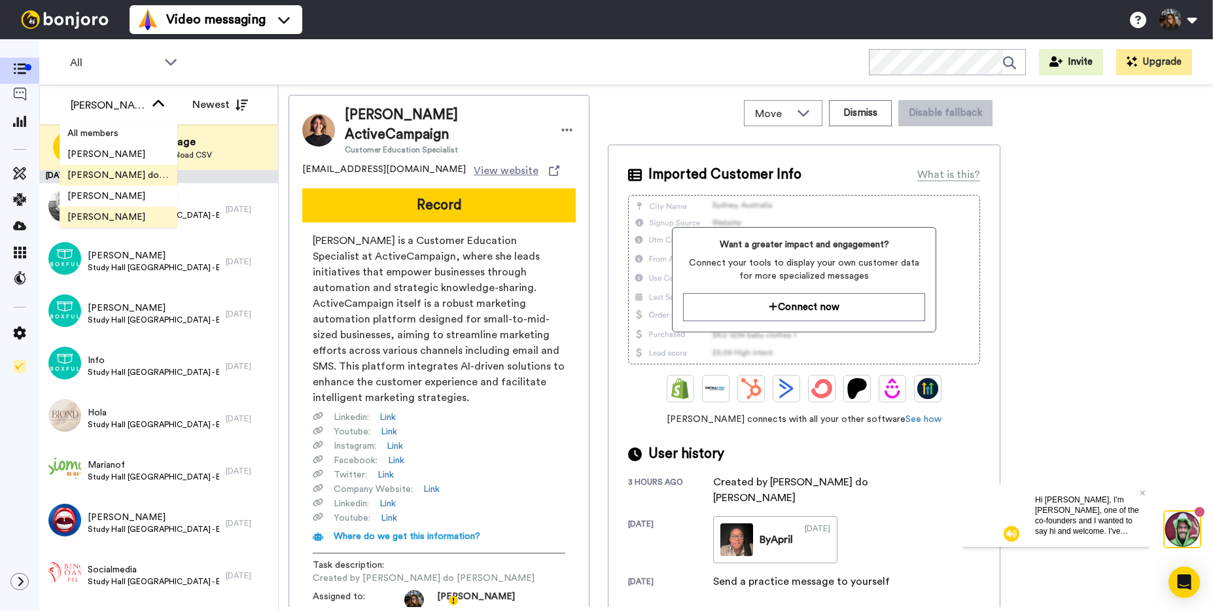
click at [109, 174] on span "Julia Von Linsingen do Amaral" at bounding box center [119, 175] width 118 height 13
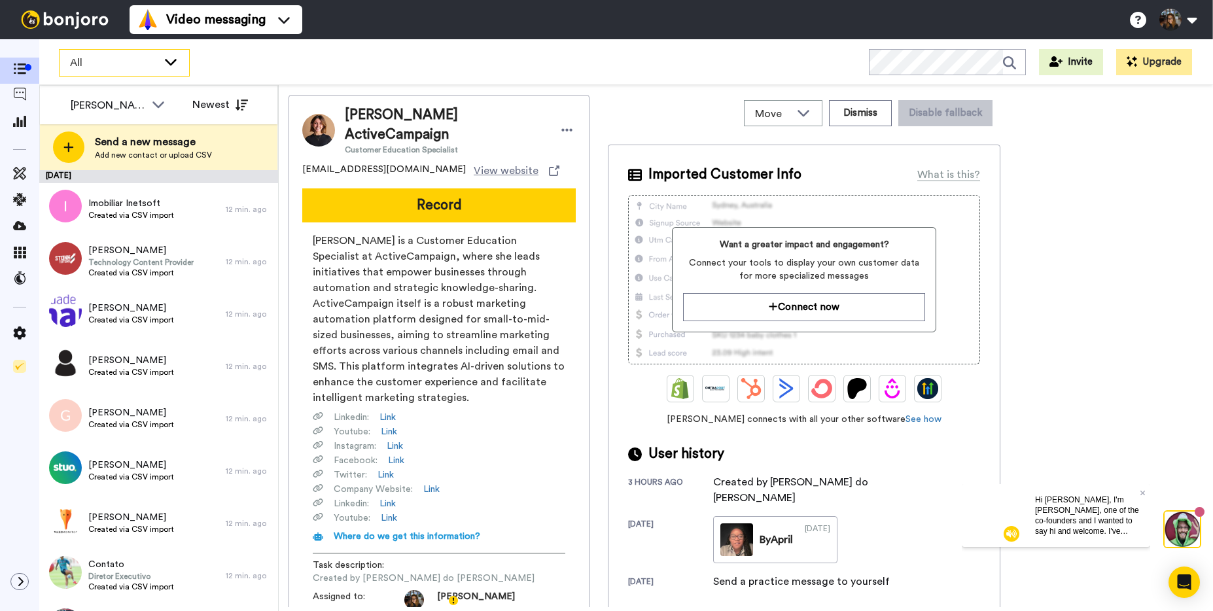
click at [177, 67] on icon at bounding box center [171, 61] width 16 height 13
click at [264, 59] on div "All WORKSPACES View all All Default Task List + Add a new workspace Invite Upgr…" at bounding box center [626, 62] width 1174 height 46
click at [223, 109] on button "Newest" at bounding box center [220, 105] width 75 height 26
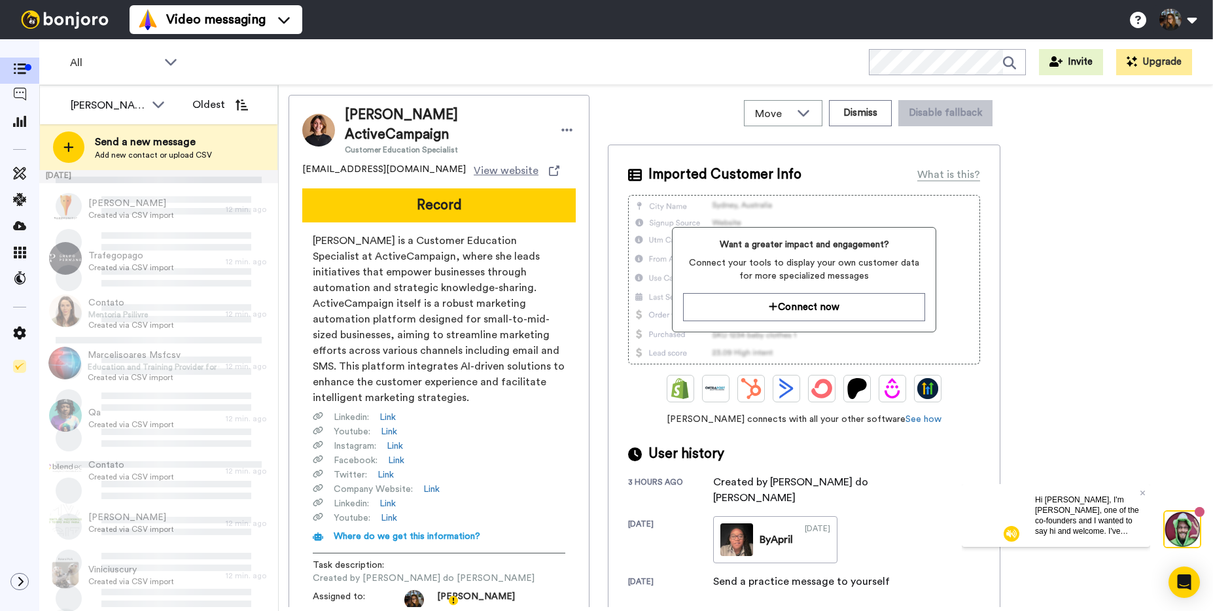
click at [218, 105] on button "Oldest" at bounding box center [220, 105] width 75 height 26
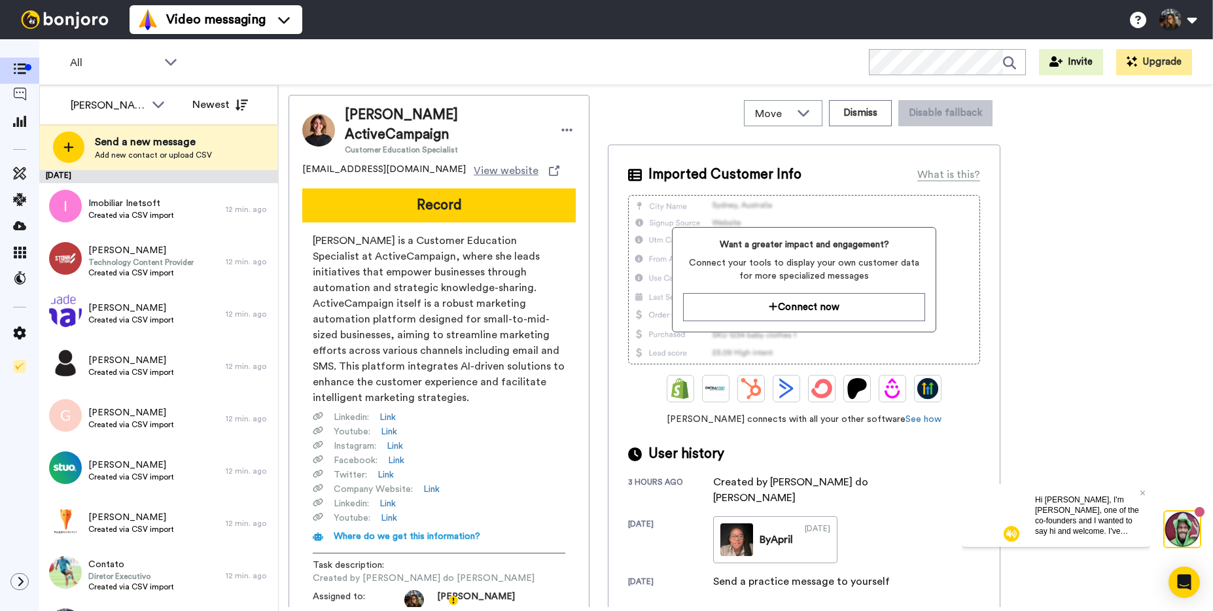
click at [59, 19] on img at bounding box center [65, 19] width 98 height 18
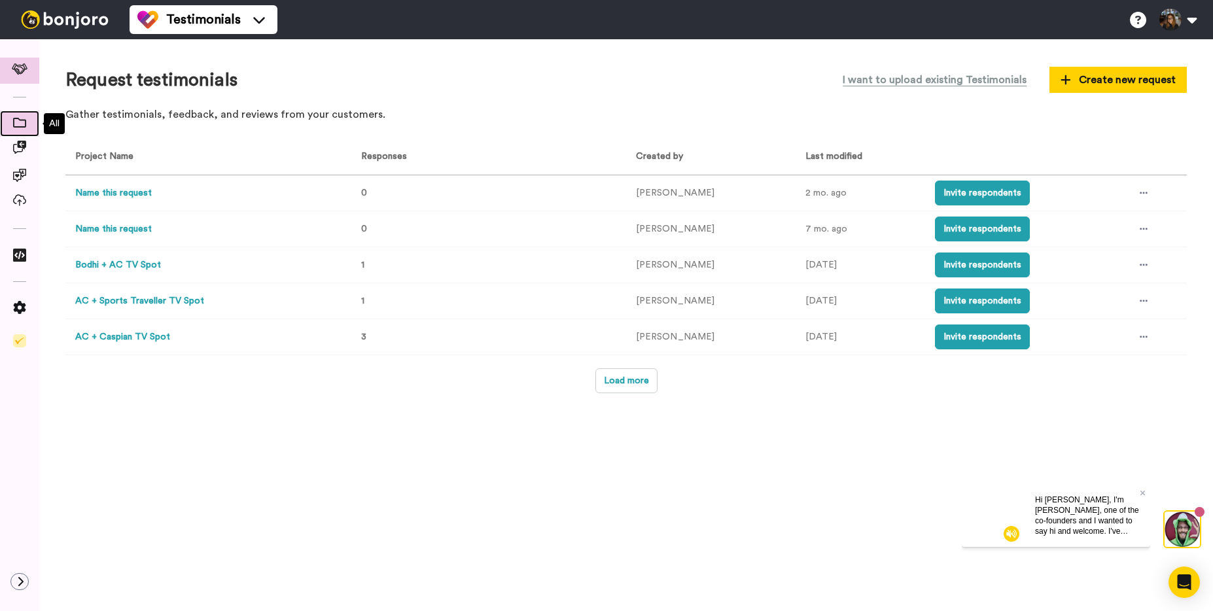
click at [18, 121] on icon at bounding box center [19, 123] width 13 height 10
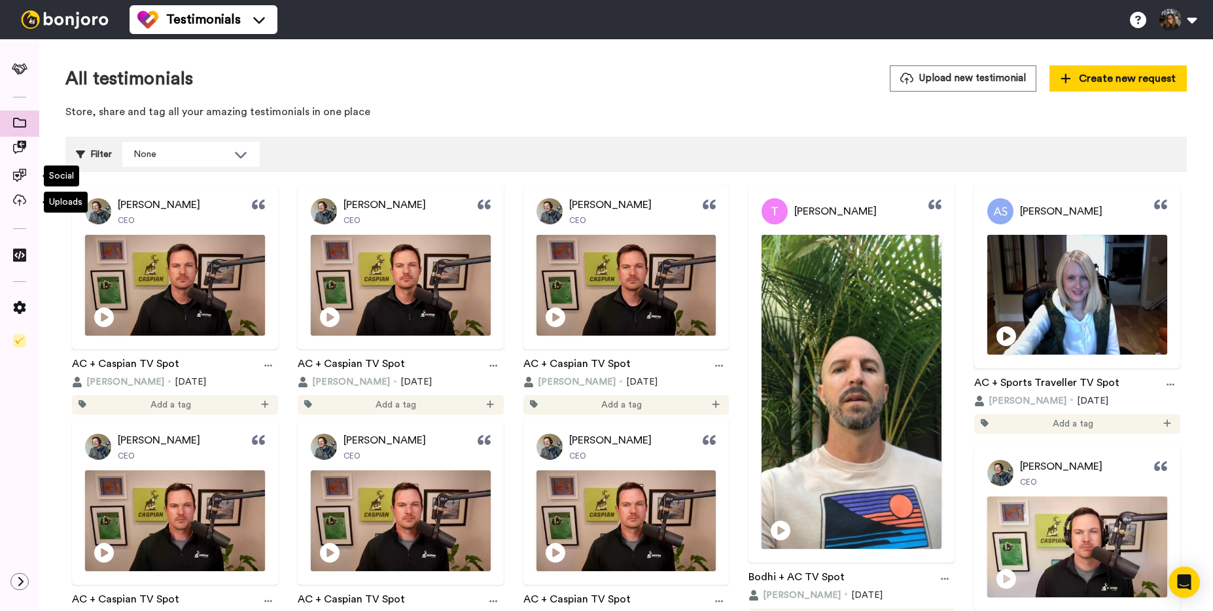
click at [283, 63] on div "All testimonials Upload new testimonial Create new request Store, share and tag…" at bounding box center [626, 580] width 1174 height 1082
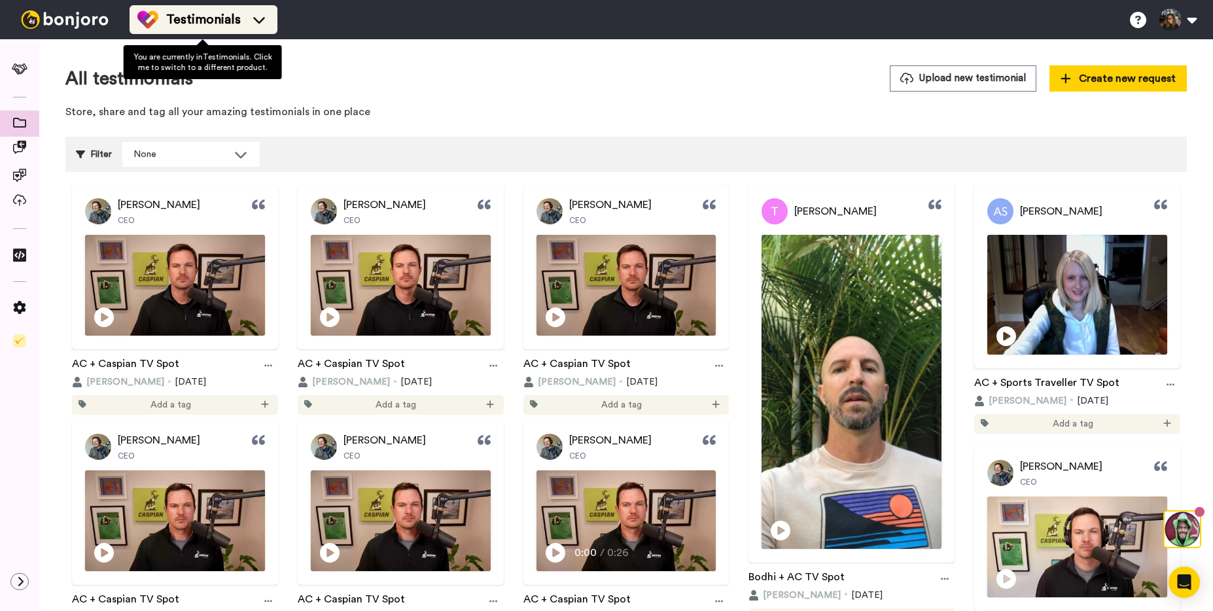
click at [194, 19] on span "Testimonials" at bounding box center [203, 19] width 75 height 18
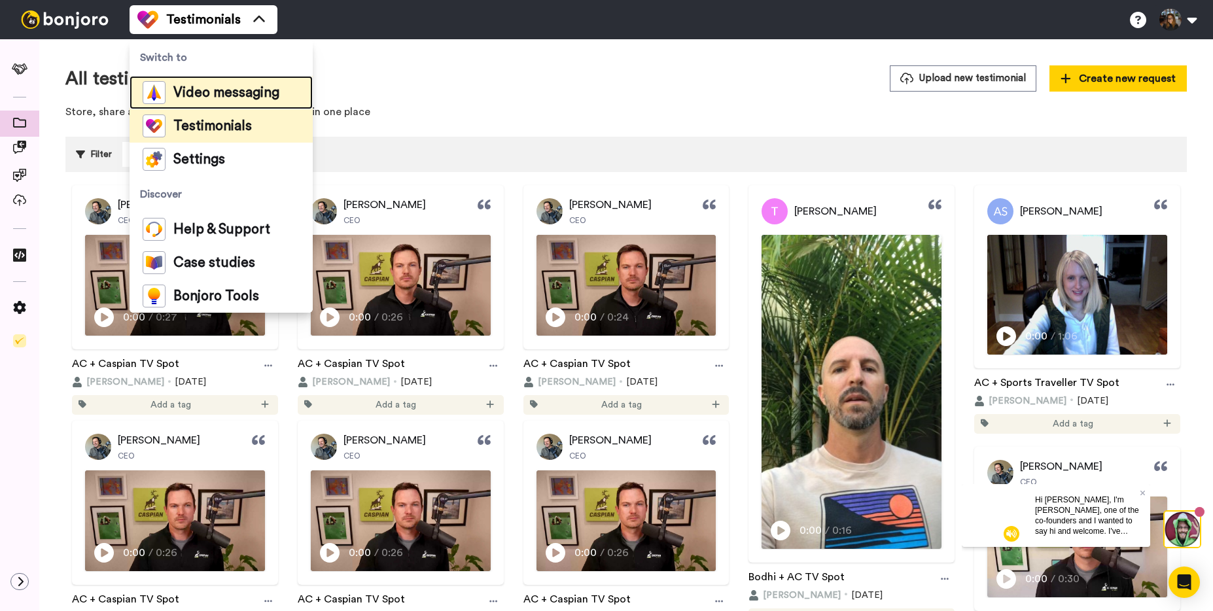
click at [199, 97] on span "Video messaging" at bounding box center [226, 92] width 106 height 13
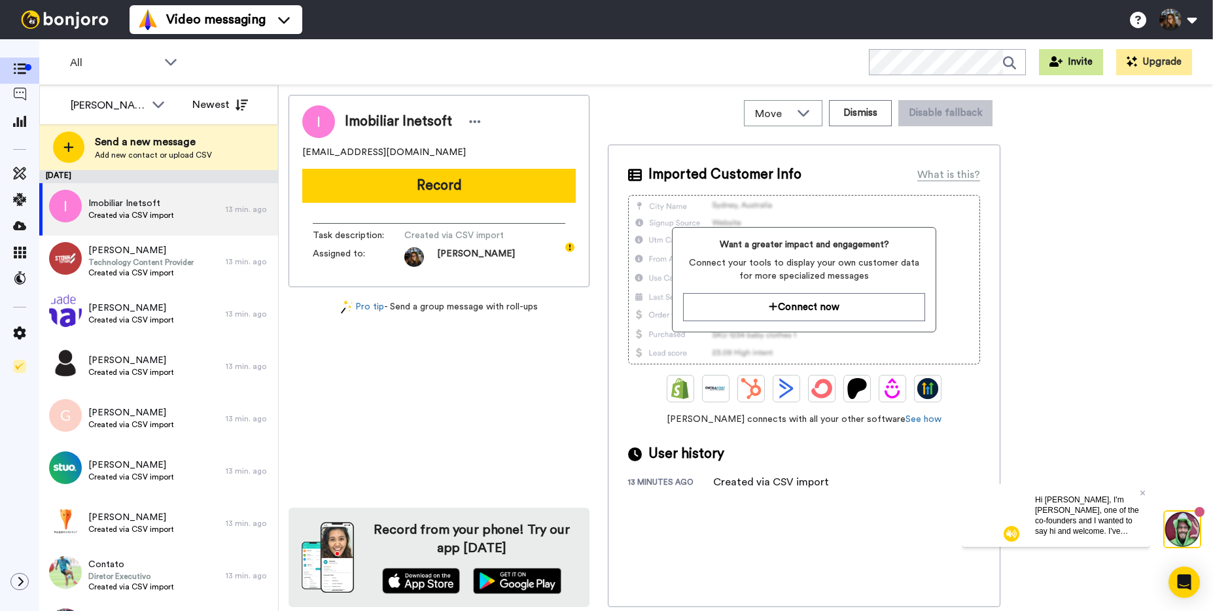
click at [1083, 63] on button "Invite" at bounding box center [1071, 62] width 64 height 26
